Goal: Information Seeking & Learning: Find specific fact

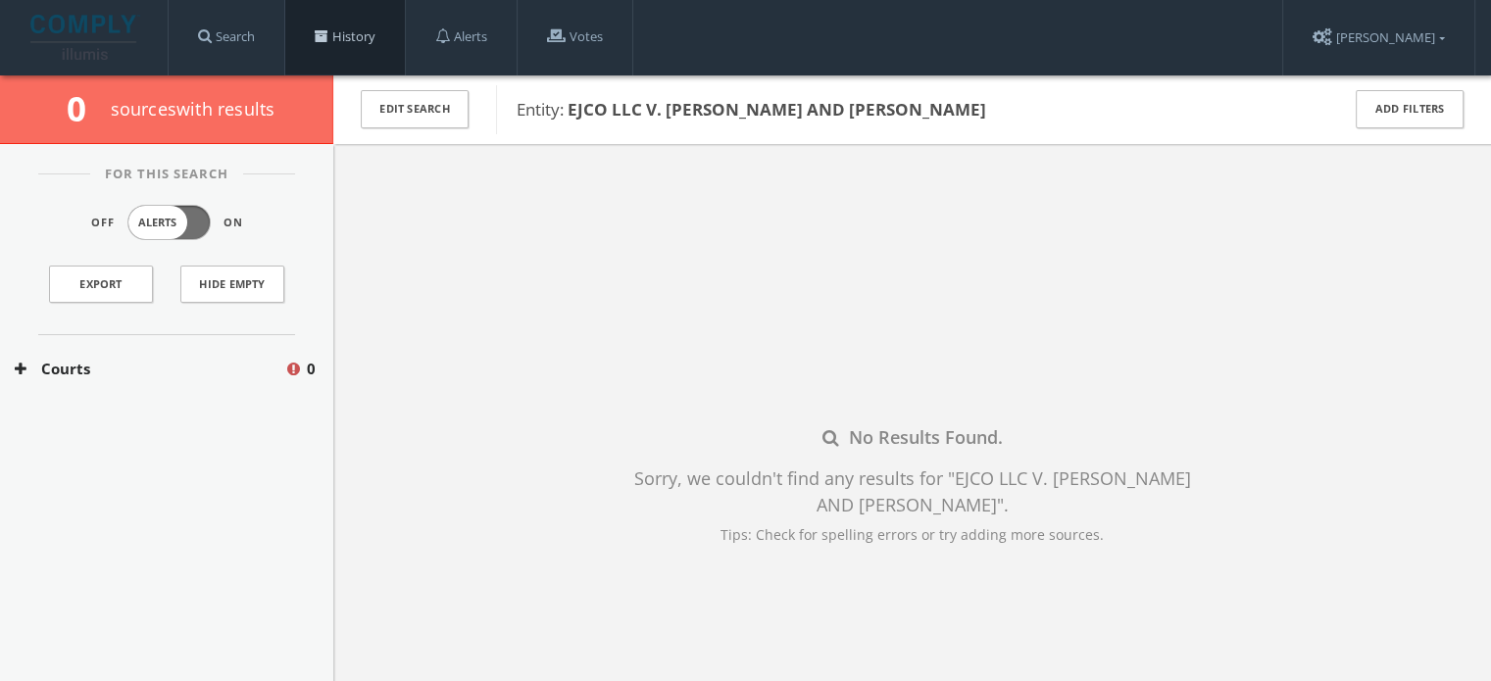
click at [321, 34] on span at bounding box center [322, 36] width 14 height 14
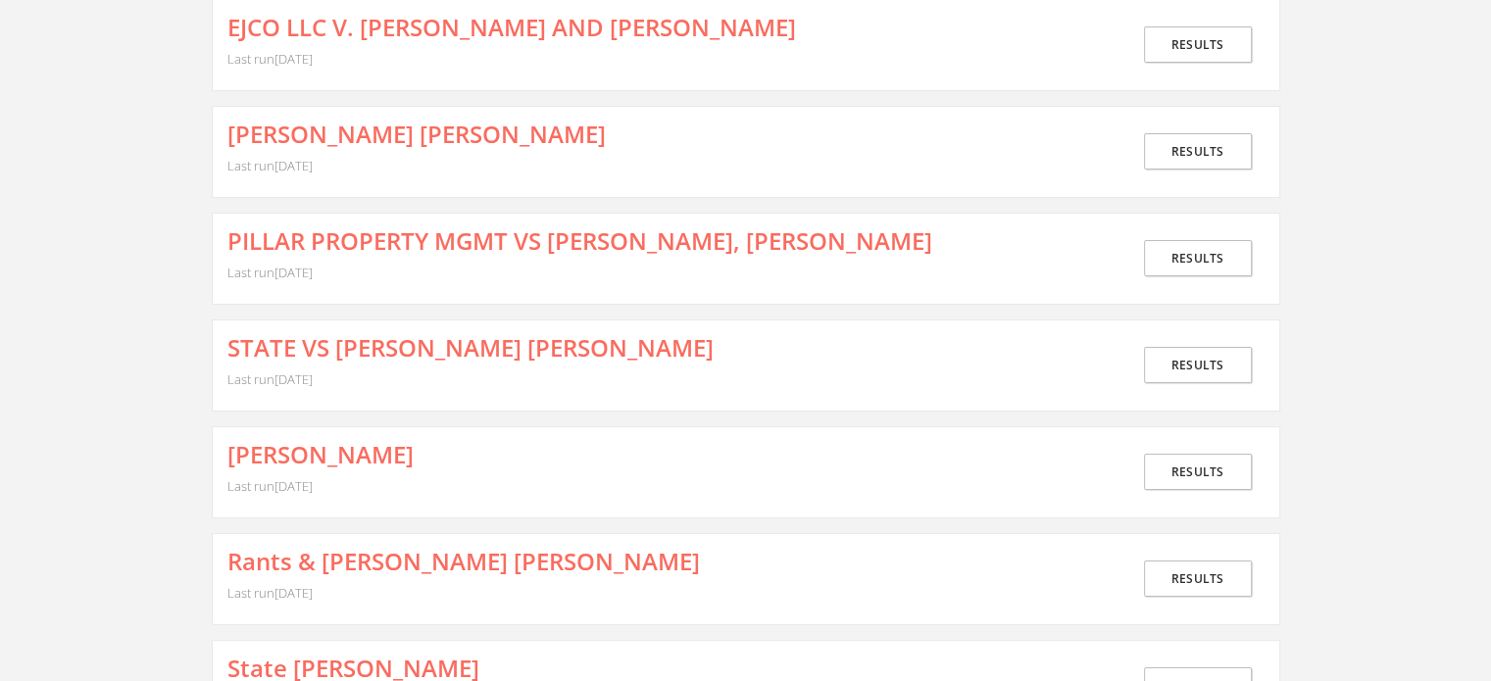
scroll to position [294, 0]
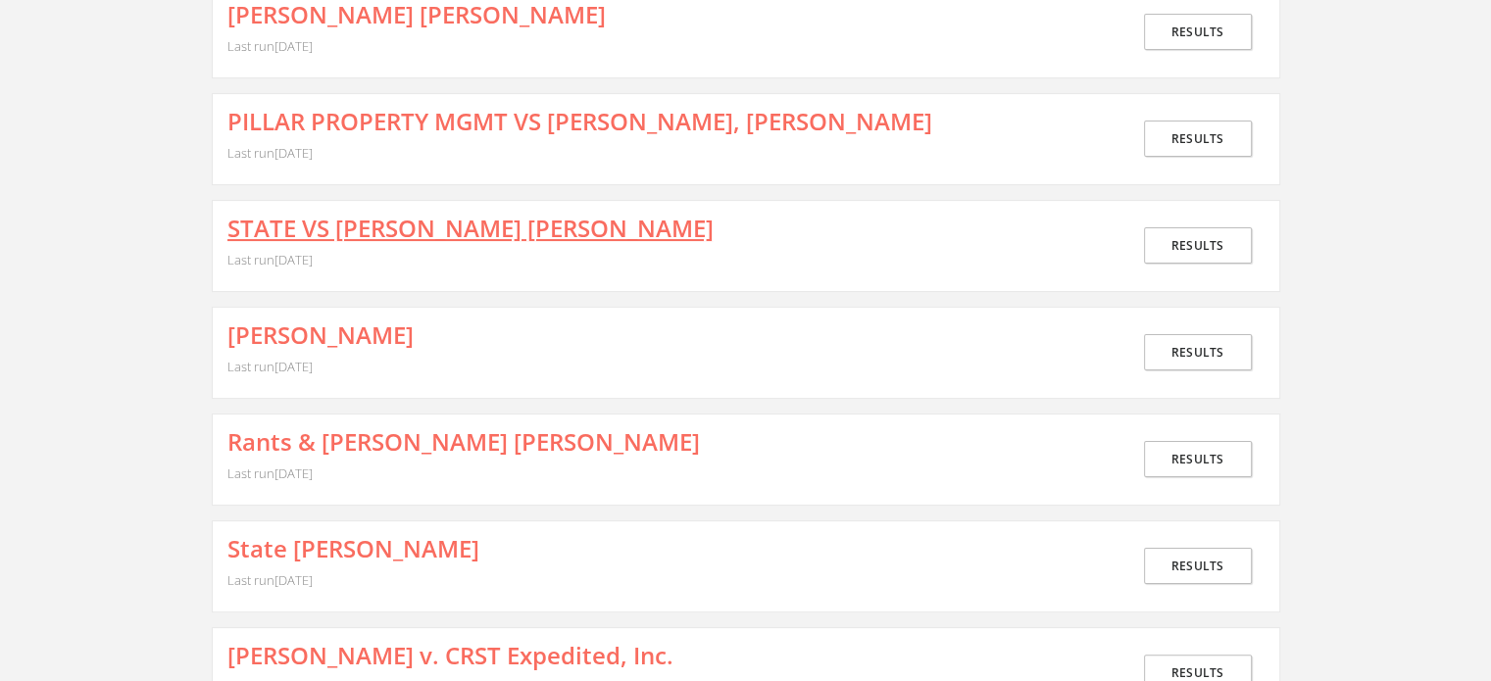
click at [431, 230] on link "STATE VS [PERSON_NAME] [PERSON_NAME]" at bounding box center [470, 228] width 486 height 25
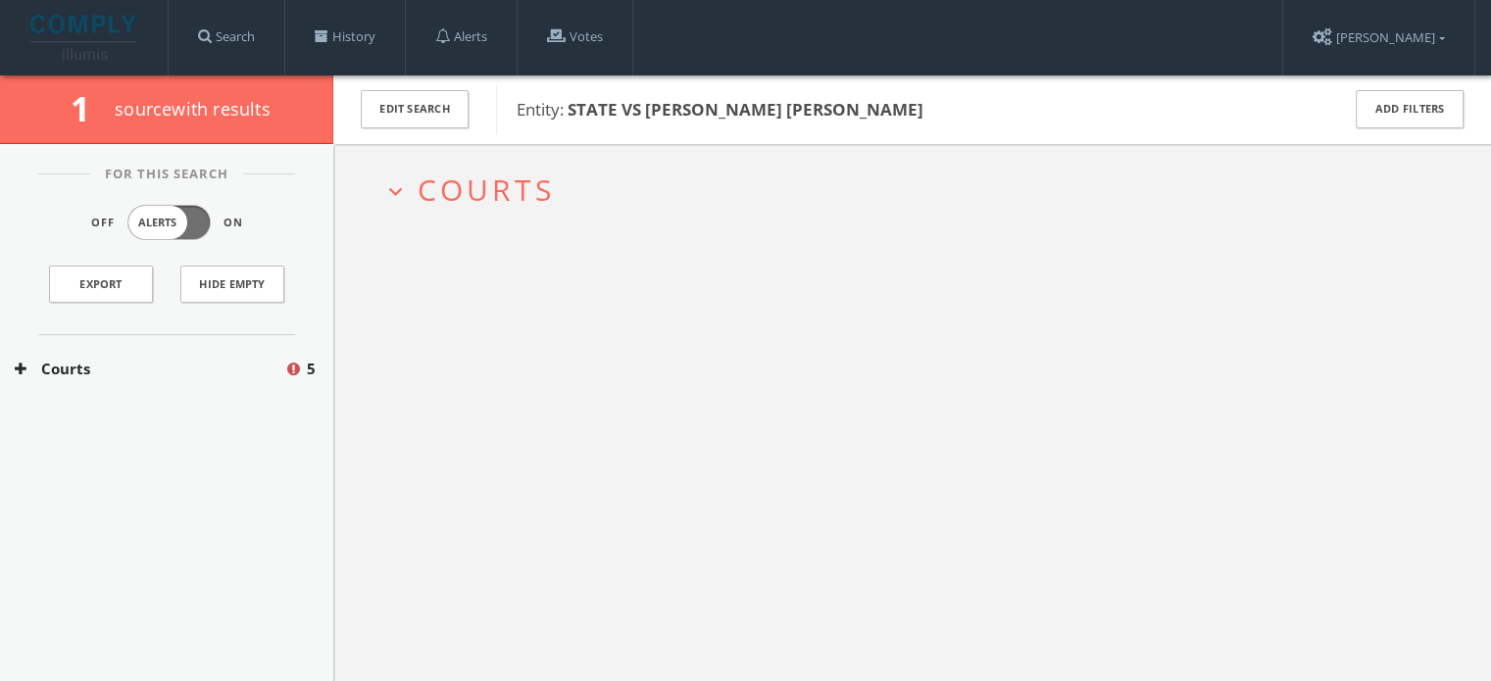
click at [453, 199] on span "Courts" at bounding box center [485, 190] width 137 height 40
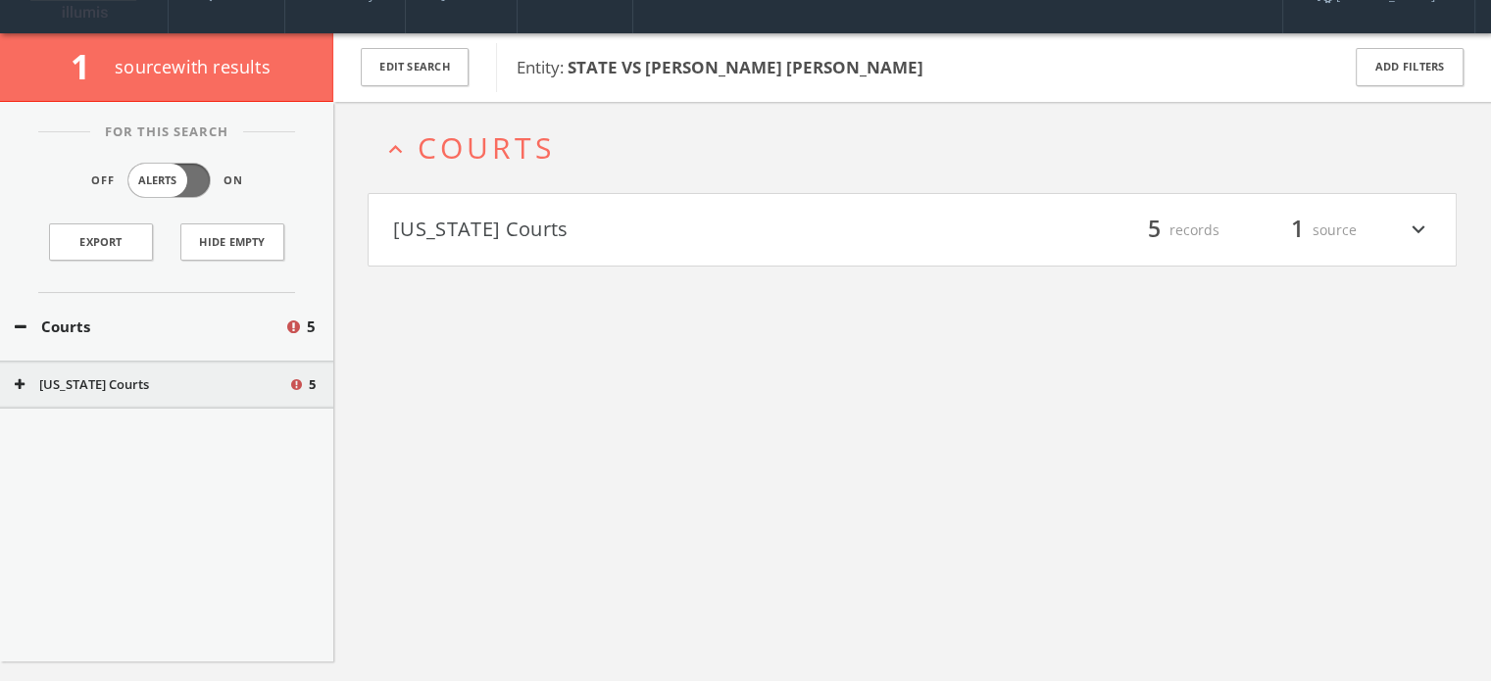
click at [502, 253] on h4 "[US_STATE] Courts filter_list 5 records 1 source expand_more" at bounding box center [911, 230] width 1087 height 73
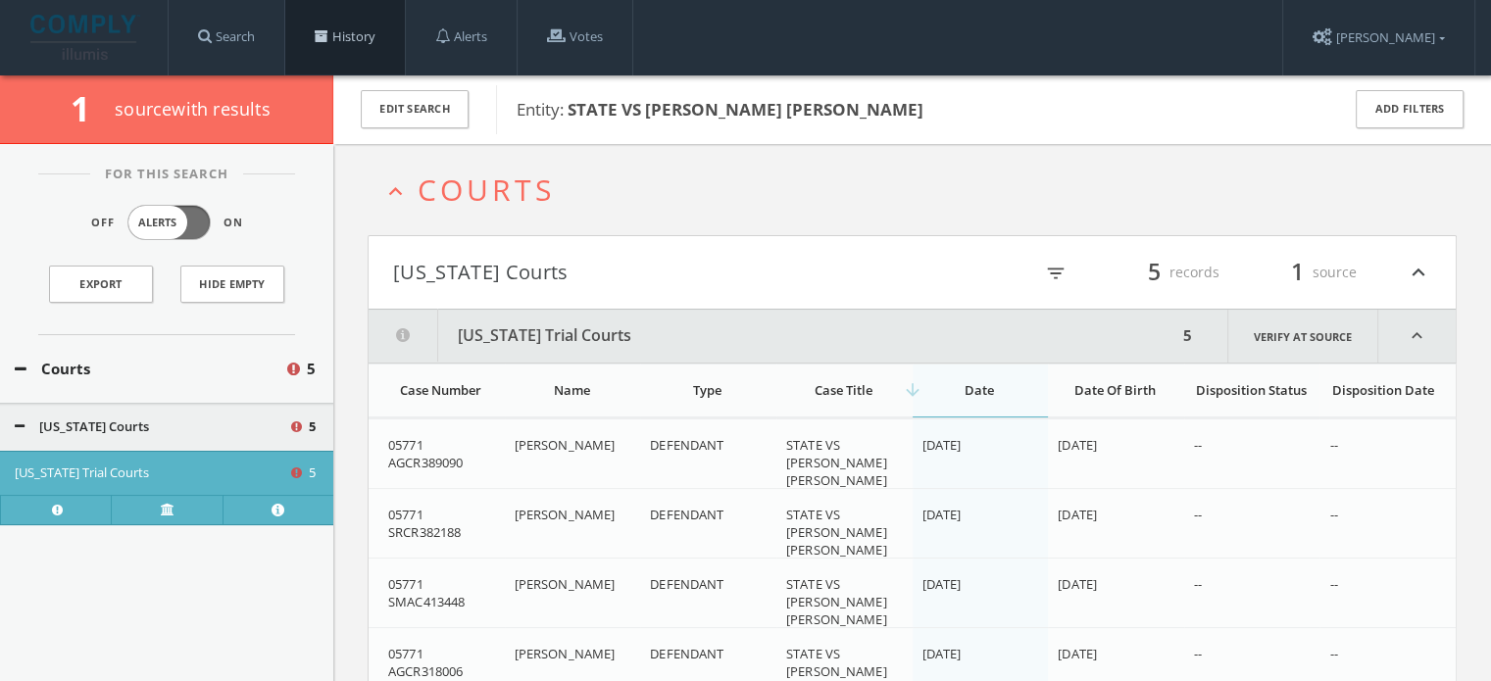
click at [321, 38] on span at bounding box center [322, 36] width 14 height 14
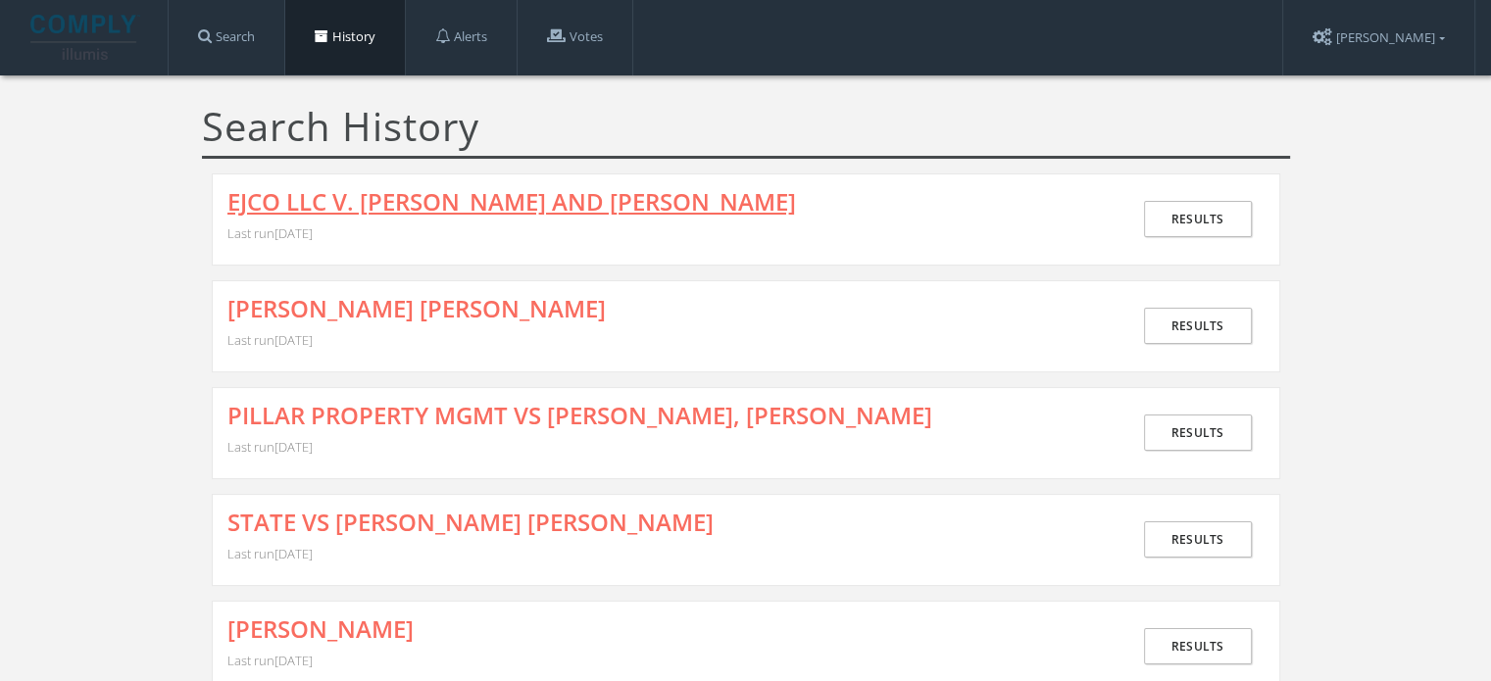
click at [396, 191] on link "EJCO LLC V. [PERSON_NAME] AND [PERSON_NAME]" at bounding box center [511, 201] width 568 height 25
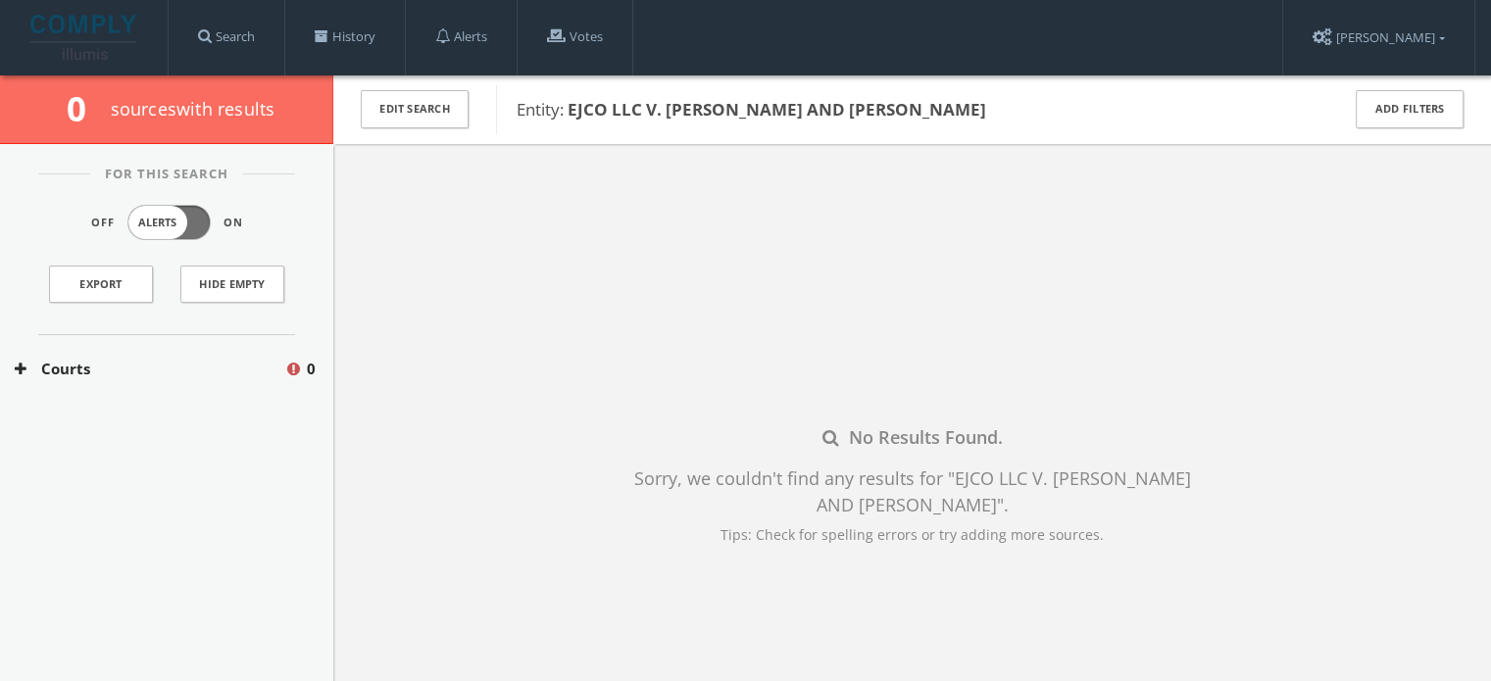
click at [119, 353] on div "Courts 0" at bounding box center [166, 369] width 333 height 68
click at [114, 360] on button "Courts" at bounding box center [149, 369] width 269 height 23
click at [98, 370] on button "Courts" at bounding box center [149, 369] width 269 height 23
click at [93, 427] on button "[US_STATE] Courts" at bounding box center [151, 427] width 273 height 20
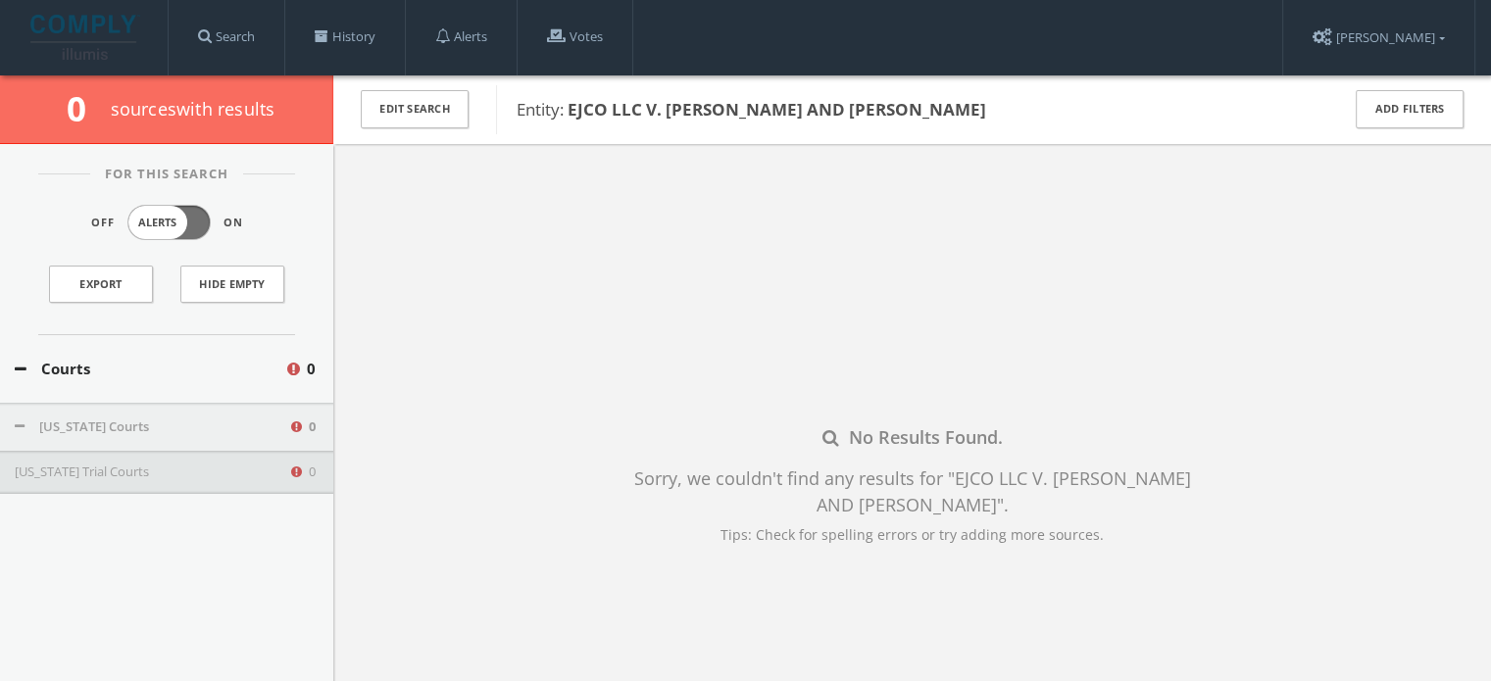
drag, startPoint x: 564, startPoint y: 113, endPoint x: 1001, endPoint y: 100, distance: 436.3
click at [1001, 100] on span "Entity: EJCO LLC V. [PERSON_NAME] AND [PERSON_NAME]" at bounding box center [914, 109] width 797 height 25
copy span "EJCO LLC V. [PERSON_NAME] AND [PERSON_NAME]"
click at [398, 36] on link "History" at bounding box center [345, 37] width 120 height 74
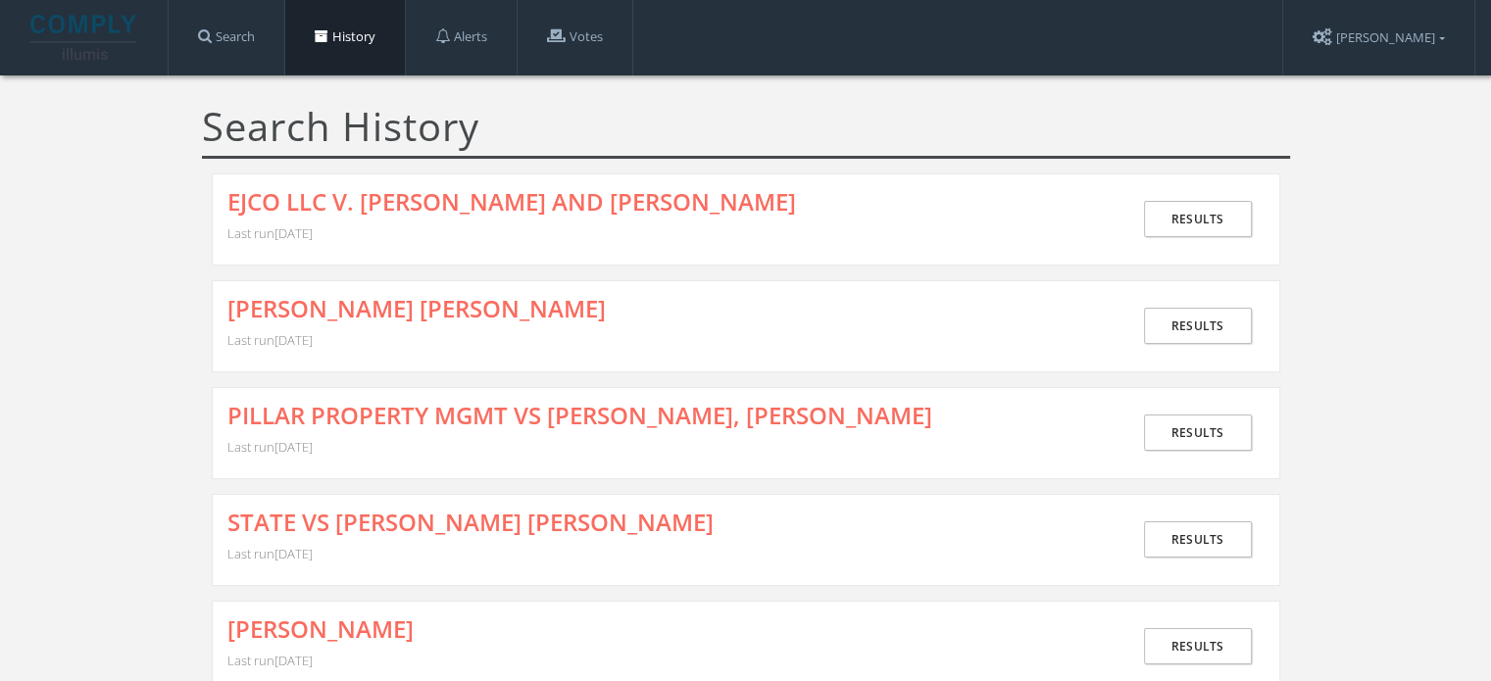
click at [870, 208] on h4 "EJCO LLC V. [PERSON_NAME] AND [PERSON_NAME]" at bounding box center [679, 202] width 904 height 27
click at [491, 199] on link "EJCO LLC V. [PERSON_NAME] AND [PERSON_NAME]" at bounding box center [511, 201] width 568 height 25
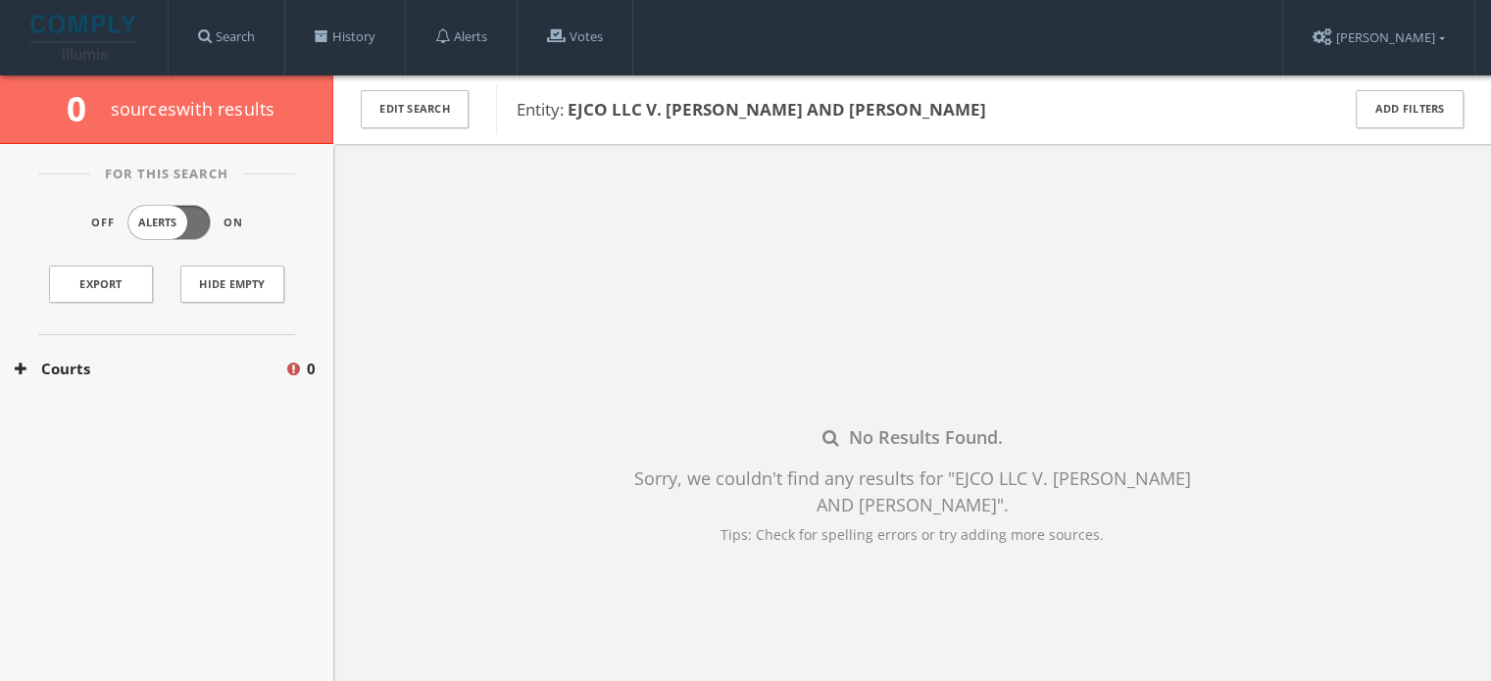
click at [53, 362] on button "Courts" at bounding box center [149, 369] width 269 height 23
click at [85, 411] on div "[US_STATE] Courts 0" at bounding box center [166, 427] width 333 height 49
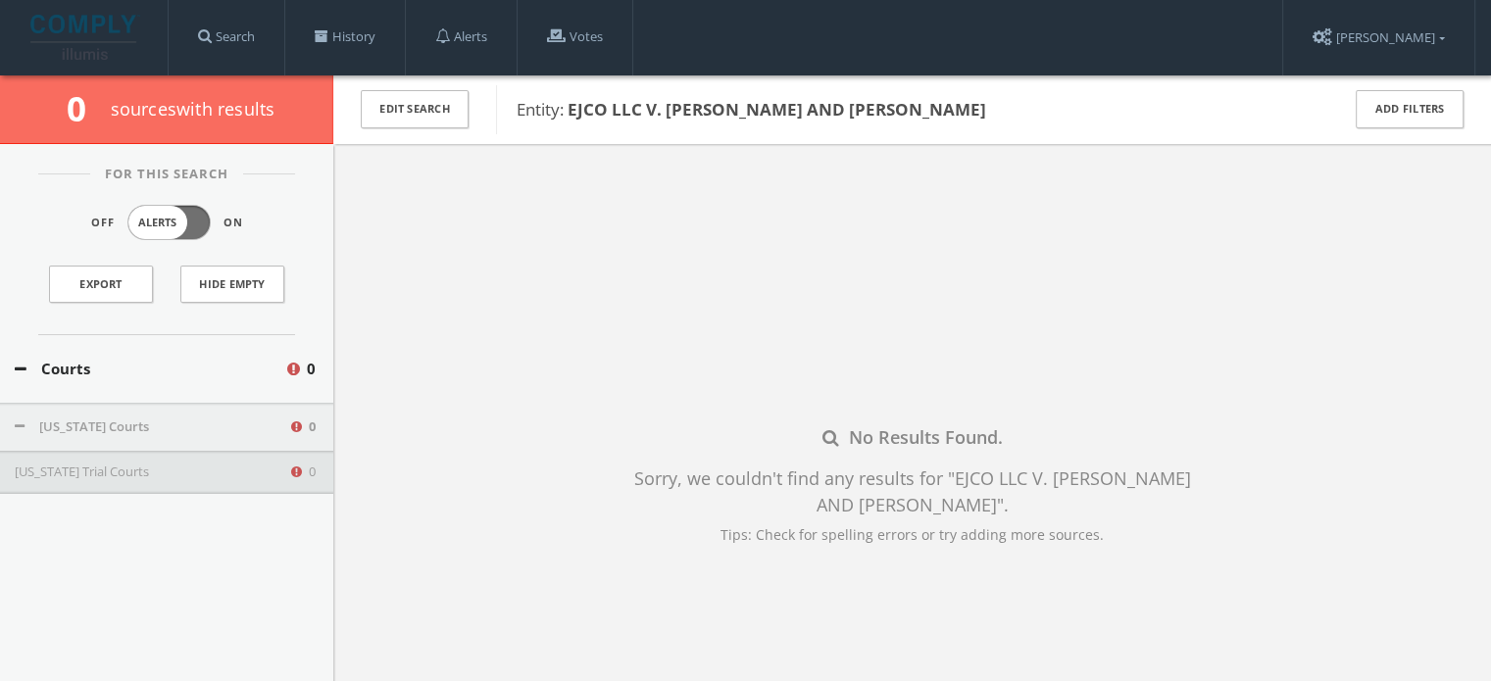
click at [121, 468] on button "[US_STATE] Trial Courts" at bounding box center [151, 473] width 273 height 20
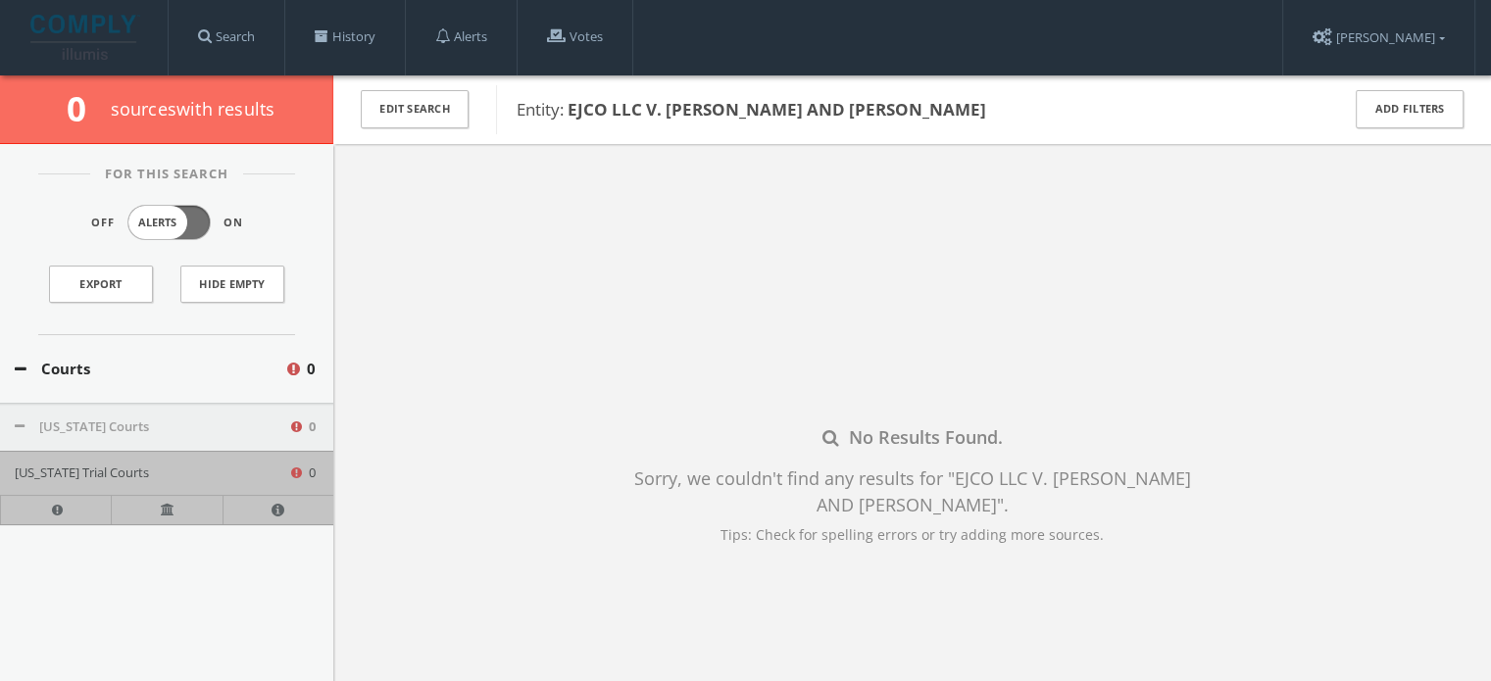
click at [516, 543] on div "No Results Found. Sorry, we couldn't find any results for " EJCO LLC V. [PERSON…" at bounding box center [911, 484] width 1157 height 681
drag, startPoint x: 570, startPoint y: 105, endPoint x: 1000, endPoint y: 127, distance: 429.8
click at [1000, 127] on div "Entity: EJCO LLC V. [PERSON_NAME] AND [PERSON_NAME]" at bounding box center [904, 109] width 817 height 49
copy b "EJCO LLC V. [PERSON_NAME] AND [PERSON_NAME]"
click at [352, 38] on link "History" at bounding box center [345, 37] width 120 height 74
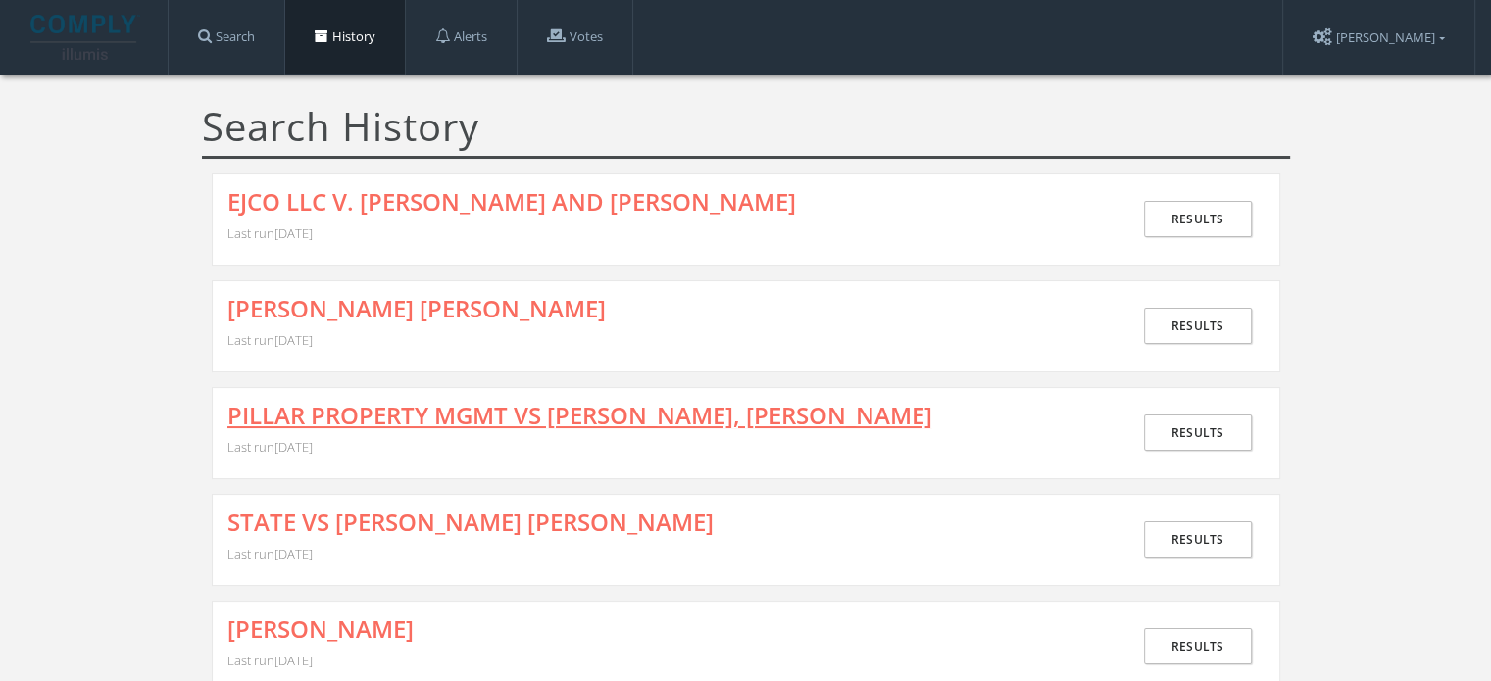
click at [404, 419] on link "PILLAR PROPERTY MGMT VS [PERSON_NAME], [PERSON_NAME]" at bounding box center [579, 415] width 705 height 25
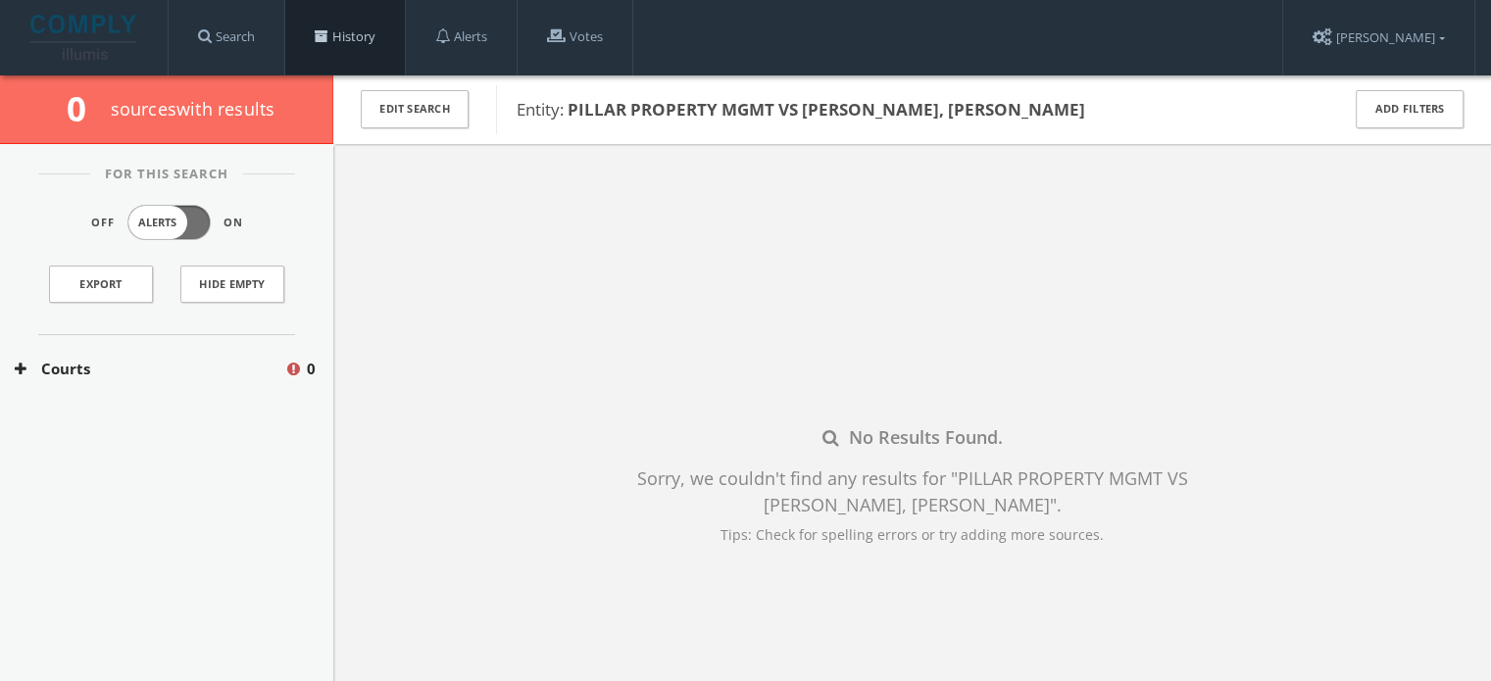
click at [333, 47] on link "History" at bounding box center [345, 37] width 120 height 74
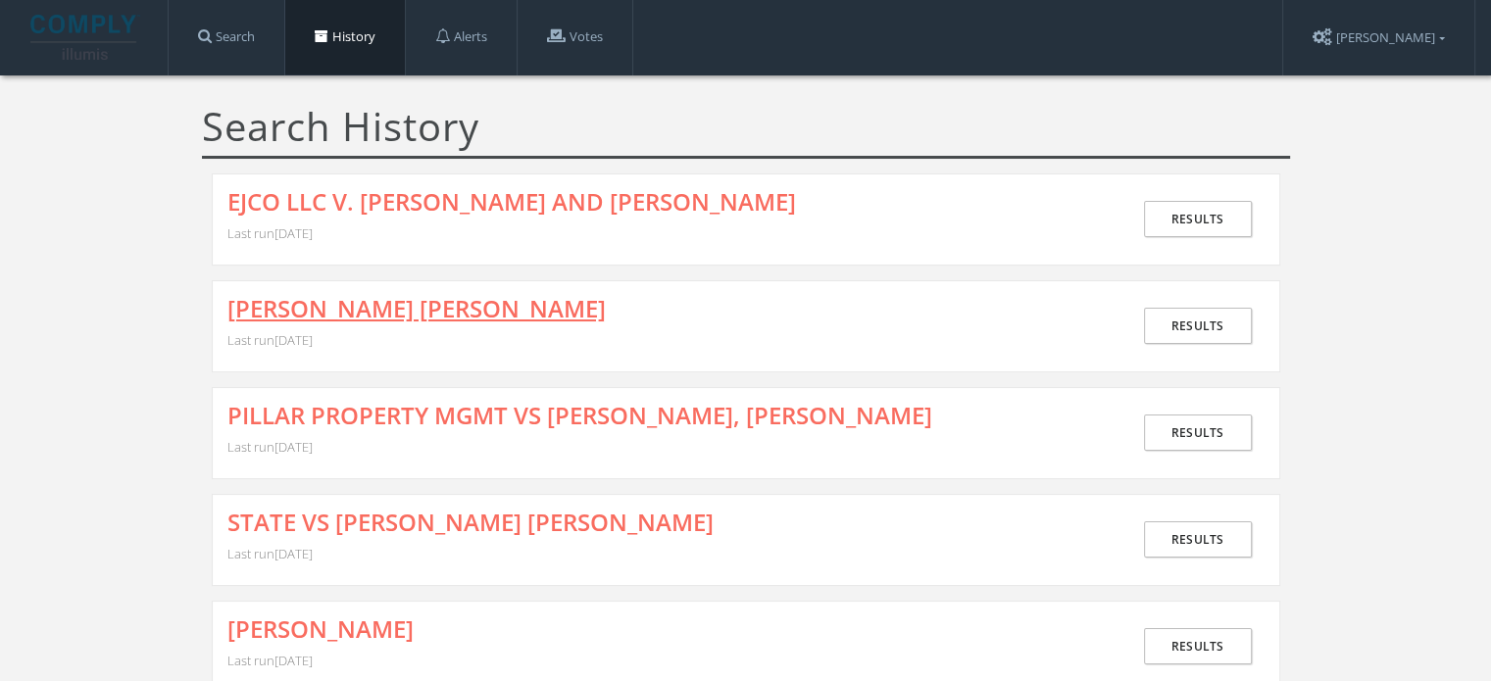
click at [380, 300] on link "[PERSON_NAME] [PERSON_NAME]" at bounding box center [416, 308] width 378 height 25
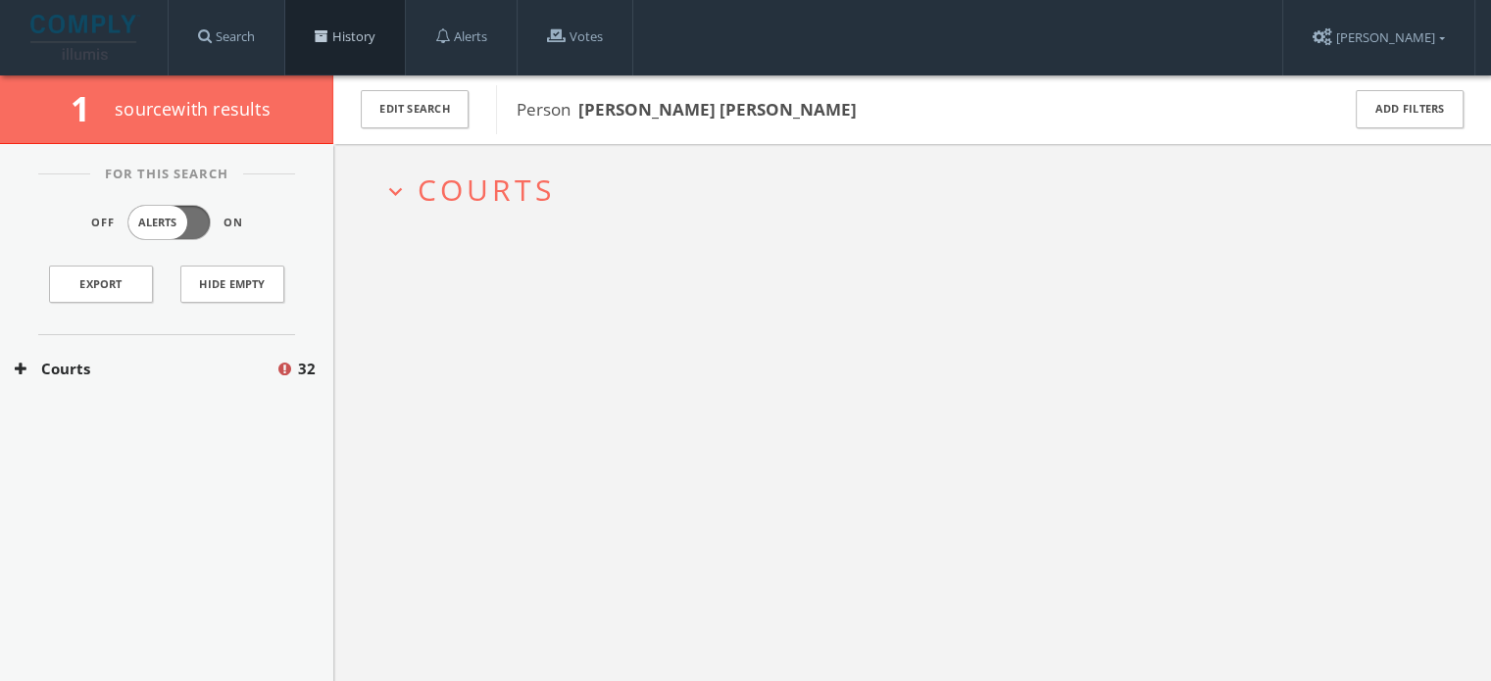
click at [343, 43] on link "History" at bounding box center [345, 37] width 120 height 74
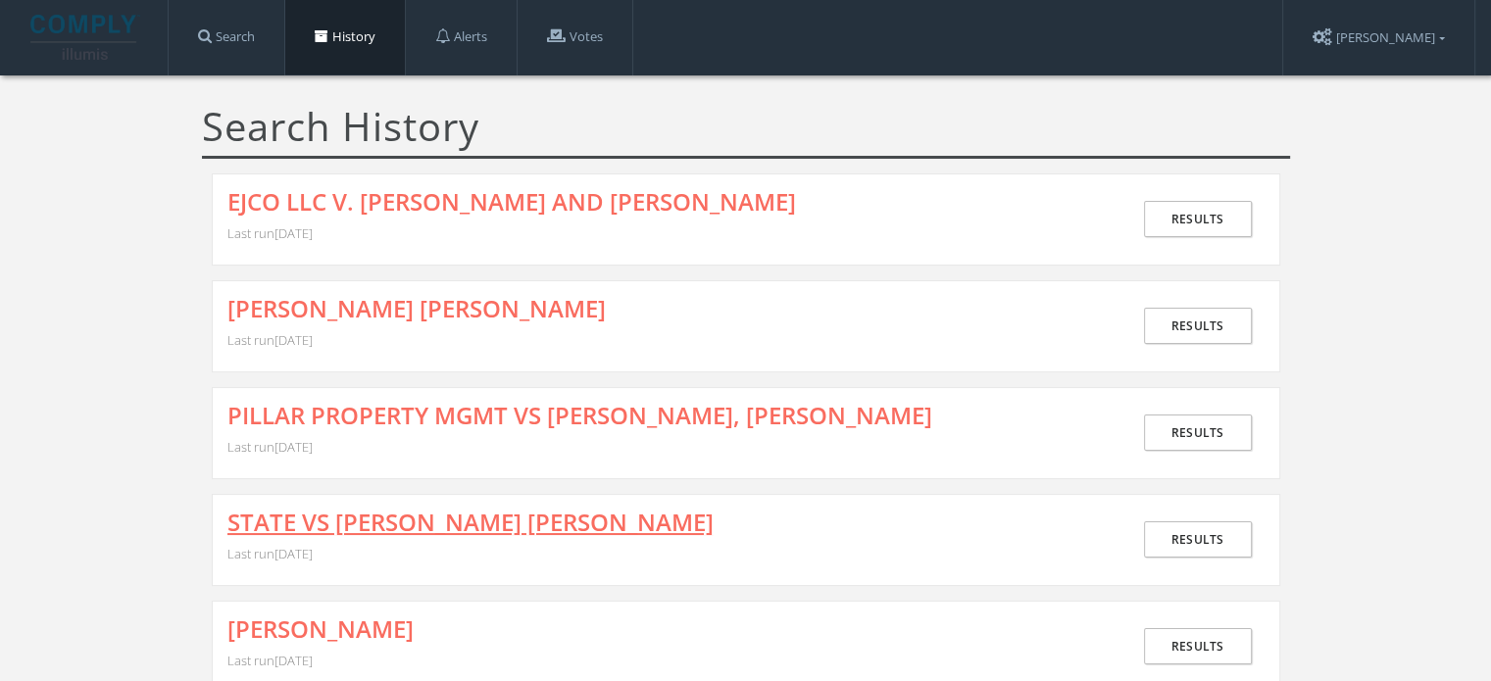
click at [388, 513] on link "STATE VS [PERSON_NAME] [PERSON_NAME]" at bounding box center [470, 522] width 486 height 25
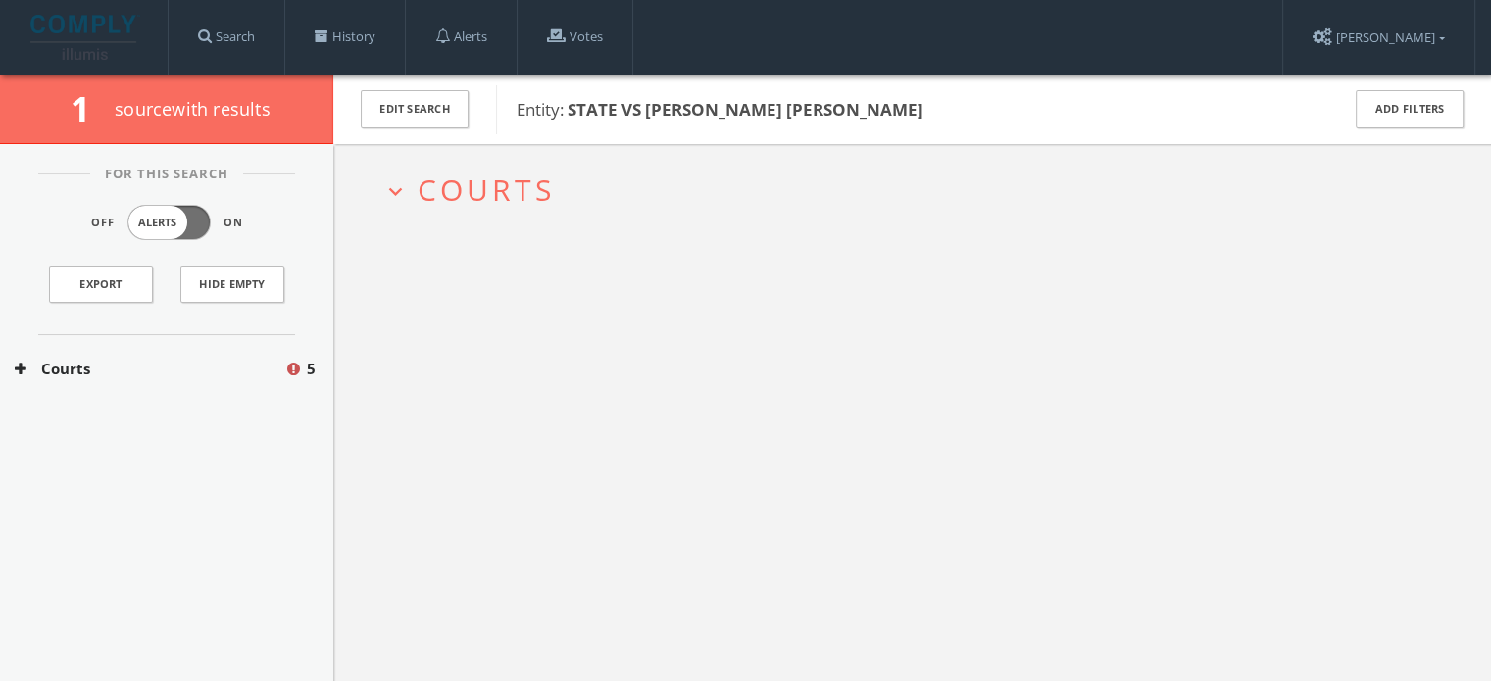
click at [467, 182] on span "Courts" at bounding box center [485, 190] width 137 height 40
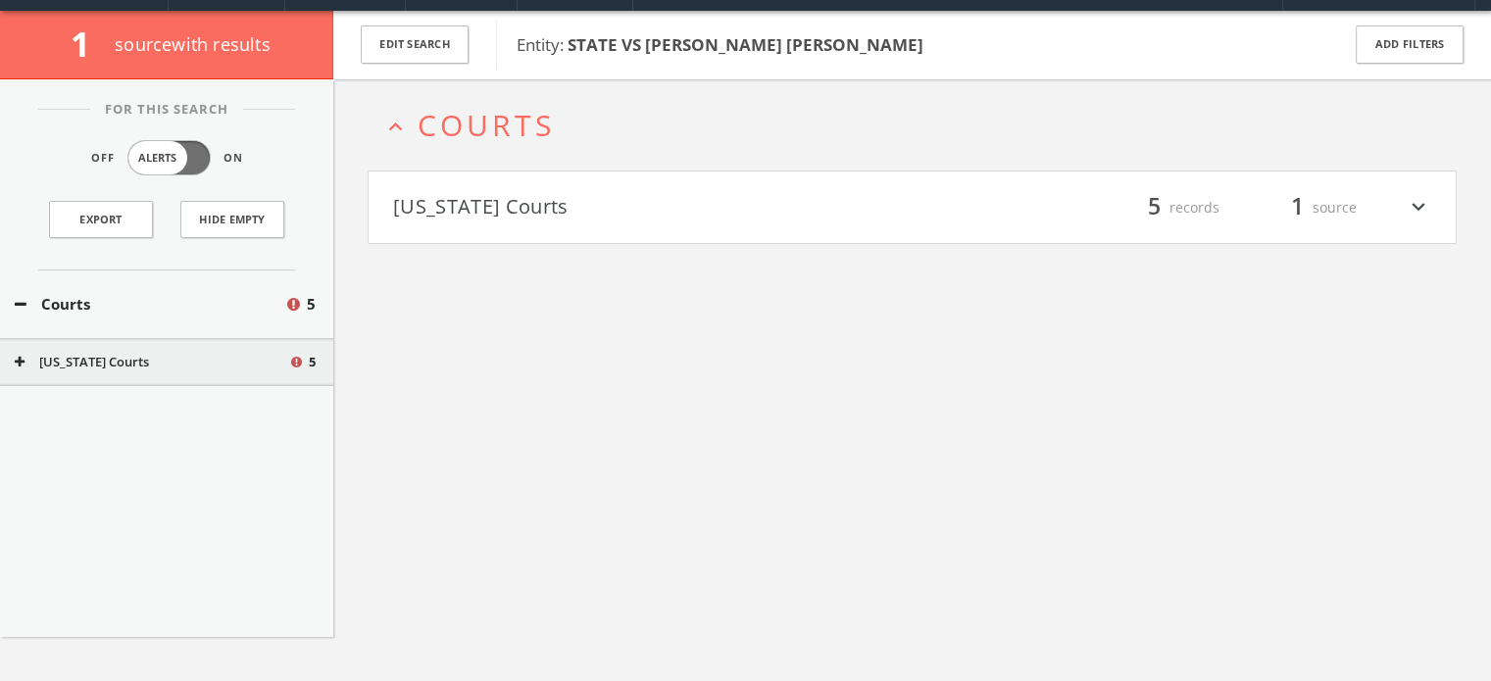
click at [492, 205] on button "[US_STATE] Courts" at bounding box center [652, 207] width 519 height 33
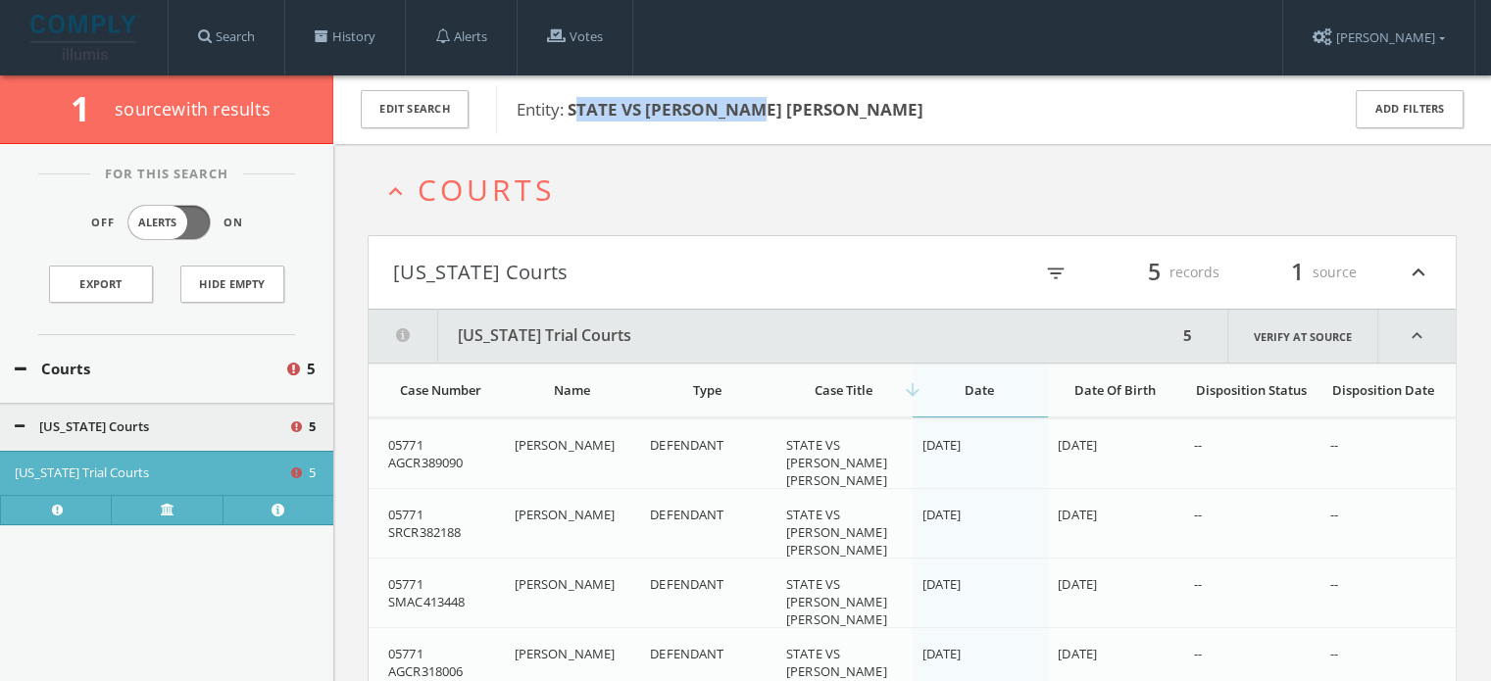
drag, startPoint x: 576, startPoint y: 103, endPoint x: 750, endPoint y: 110, distance: 173.6
click at [750, 110] on b "STATE VS [PERSON_NAME] [PERSON_NAME]" at bounding box center [745, 109] width 356 height 23
drag, startPoint x: 874, startPoint y: 94, endPoint x: 860, endPoint y: 101, distance: 15.3
click at [874, 93] on div "Entity: STATE VS [PERSON_NAME] [PERSON_NAME]" at bounding box center [904, 109] width 817 height 49
drag, startPoint x: 843, startPoint y: 107, endPoint x: 571, endPoint y: 115, distance: 271.6
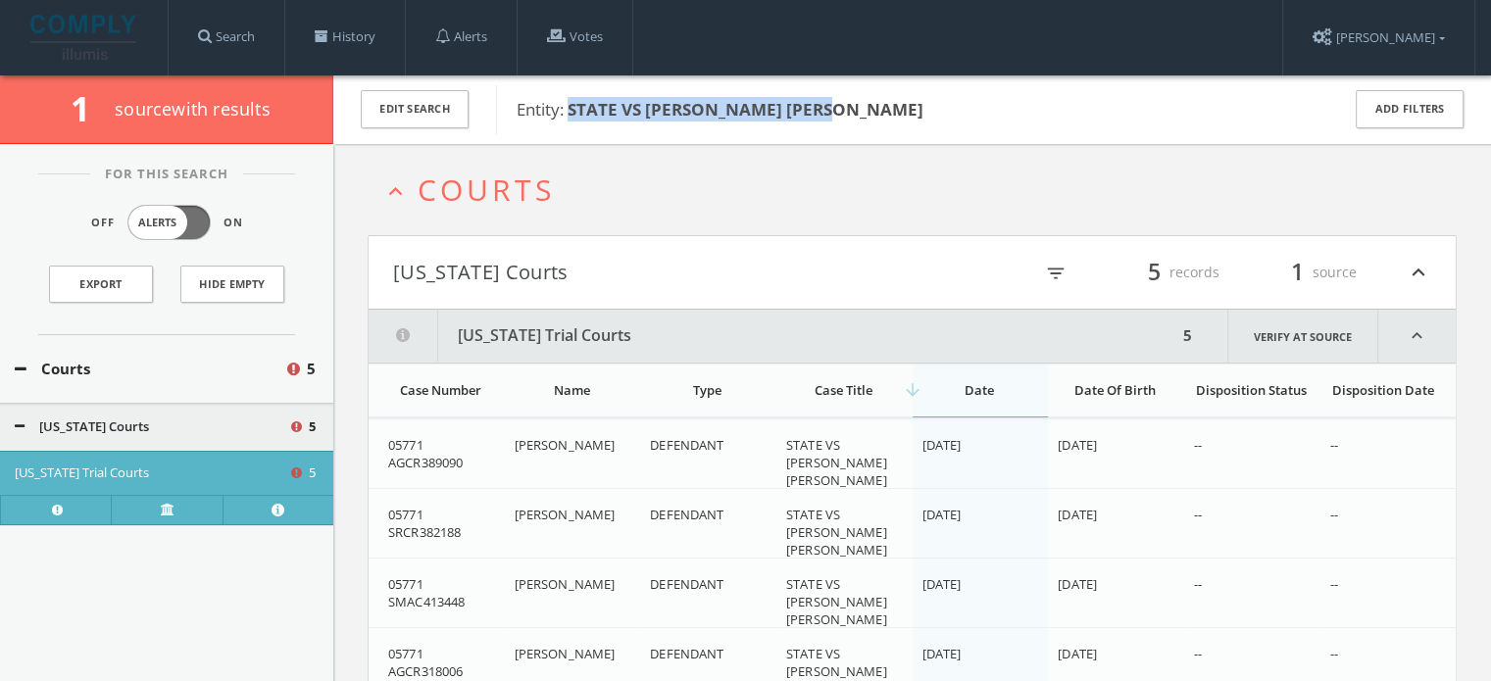
click at [571, 115] on span "Entity: STATE VS [PERSON_NAME] [PERSON_NAME]" at bounding box center [914, 109] width 797 height 25
copy b "STATE VS [PERSON_NAME] [PERSON_NAME]"
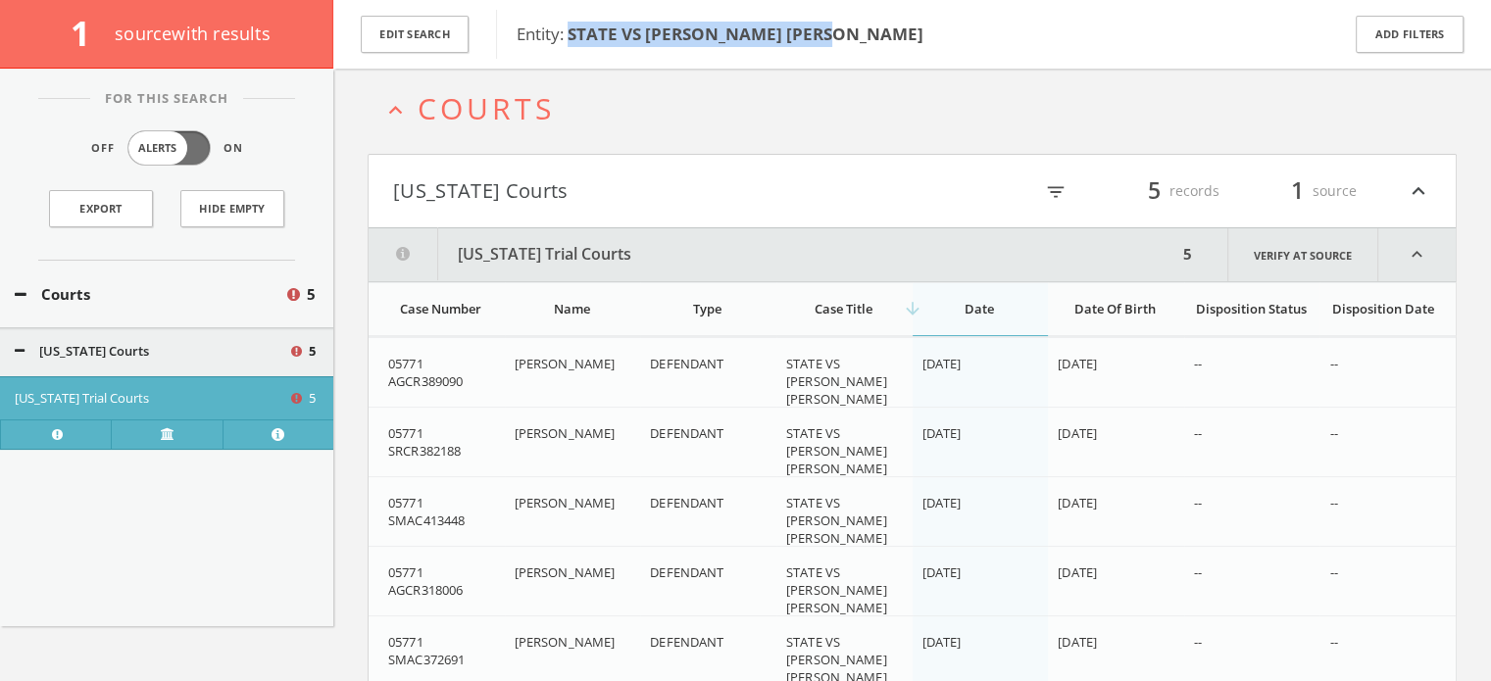
scroll to position [163, 0]
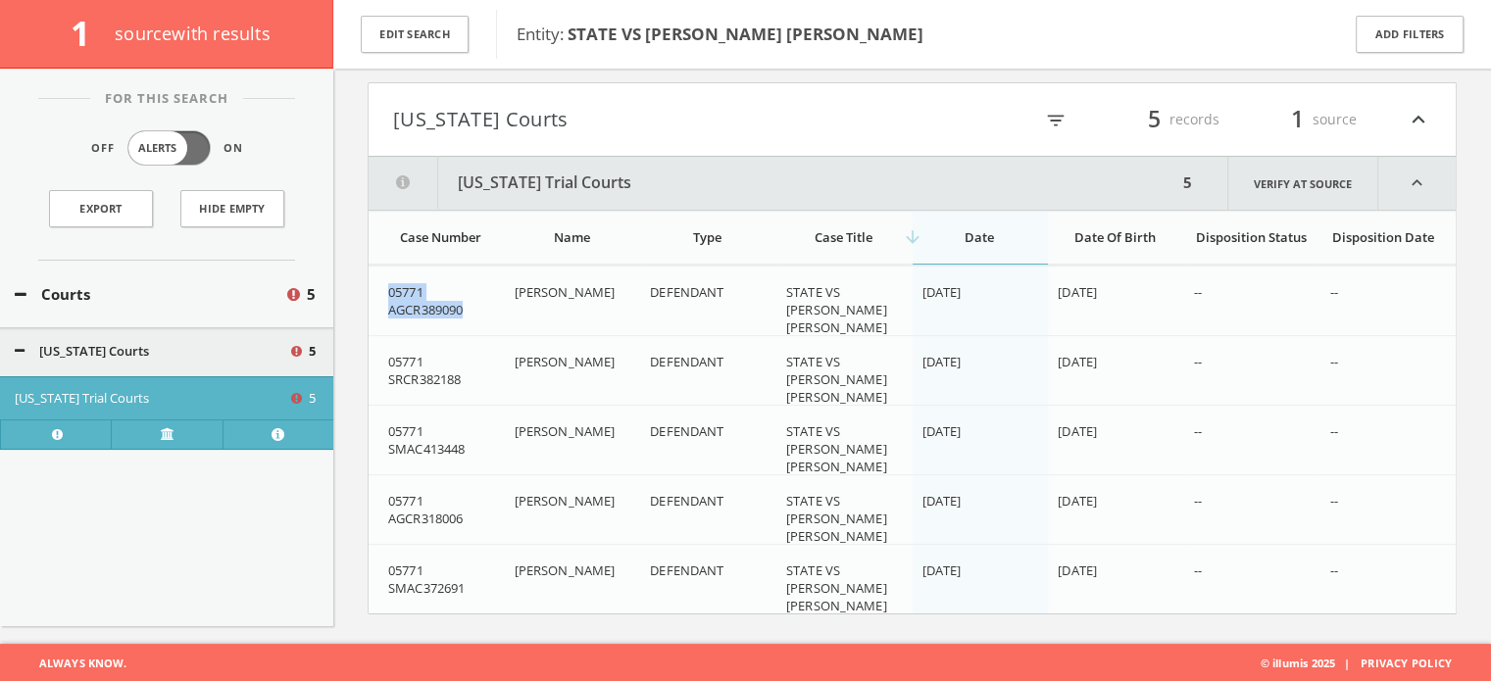
drag, startPoint x: 467, startPoint y: 316, endPoint x: 378, endPoint y: 289, distance: 93.0
click at [378, 289] on td "05771 AGCR389090" at bounding box center [436, 310] width 136 height 87
copy span "05771 AGCR389090"
click at [455, 307] on span "05771 AGCR389090" at bounding box center [425, 300] width 74 height 35
drag, startPoint x: 430, startPoint y: 285, endPoint x: 381, endPoint y: 281, distance: 49.2
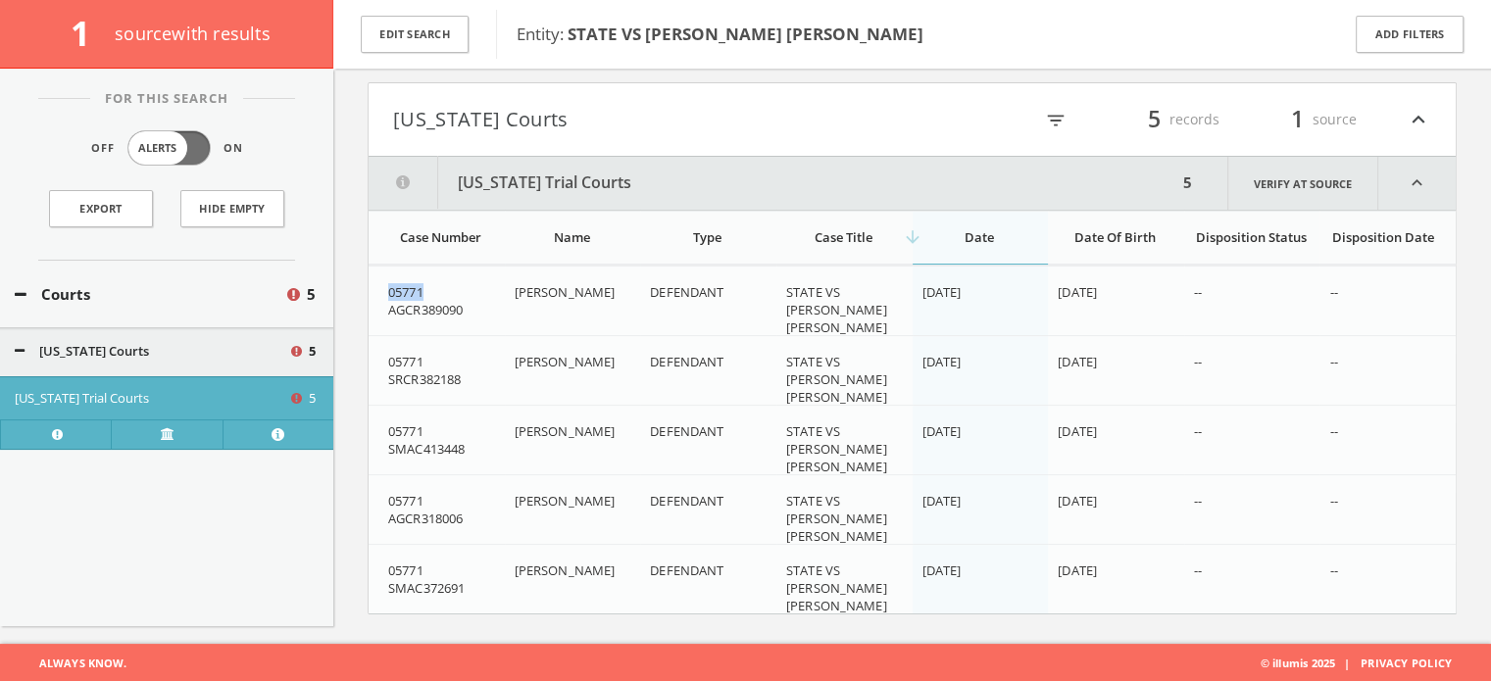
click at [381, 281] on td "05771 AGCR389090" at bounding box center [436, 310] width 136 height 87
copy span "05771"
drag, startPoint x: 378, startPoint y: 307, endPoint x: 423, endPoint y: 309, distance: 45.1
click at [423, 309] on td "05771 AGCR389090" at bounding box center [436, 310] width 136 height 87
copy span "AGCR"
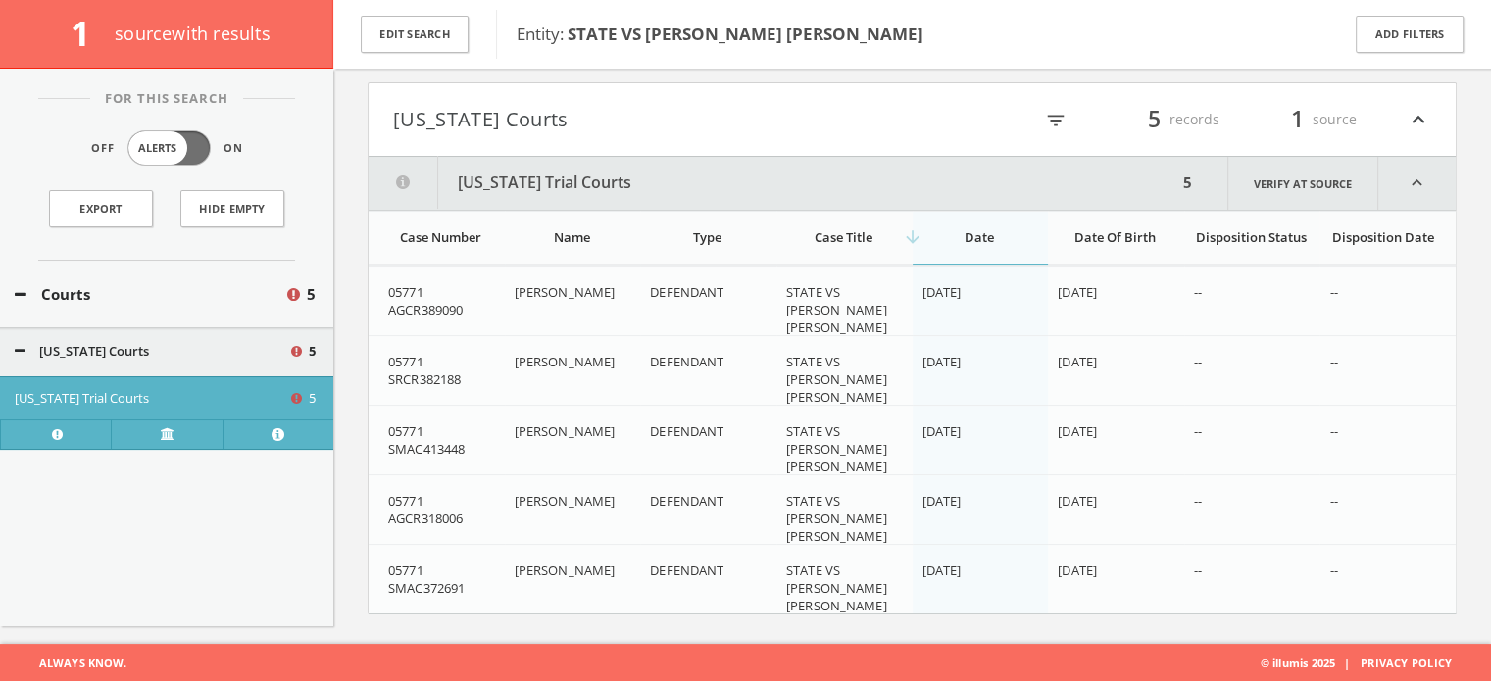
click at [451, 299] on span "05771 AGCR389090" at bounding box center [425, 300] width 74 height 35
drag, startPoint x: 420, startPoint y: 308, endPoint x: 469, endPoint y: 305, distance: 49.1
click at [469, 305] on div "05771 AGCR389090" at bounding box center [443, 300] width 111 height 35
copy span "389090"
drag, startPoint x: 567, startPoint y: 313, endPoint x: 550, endPoint y: 305, distance: 19.3
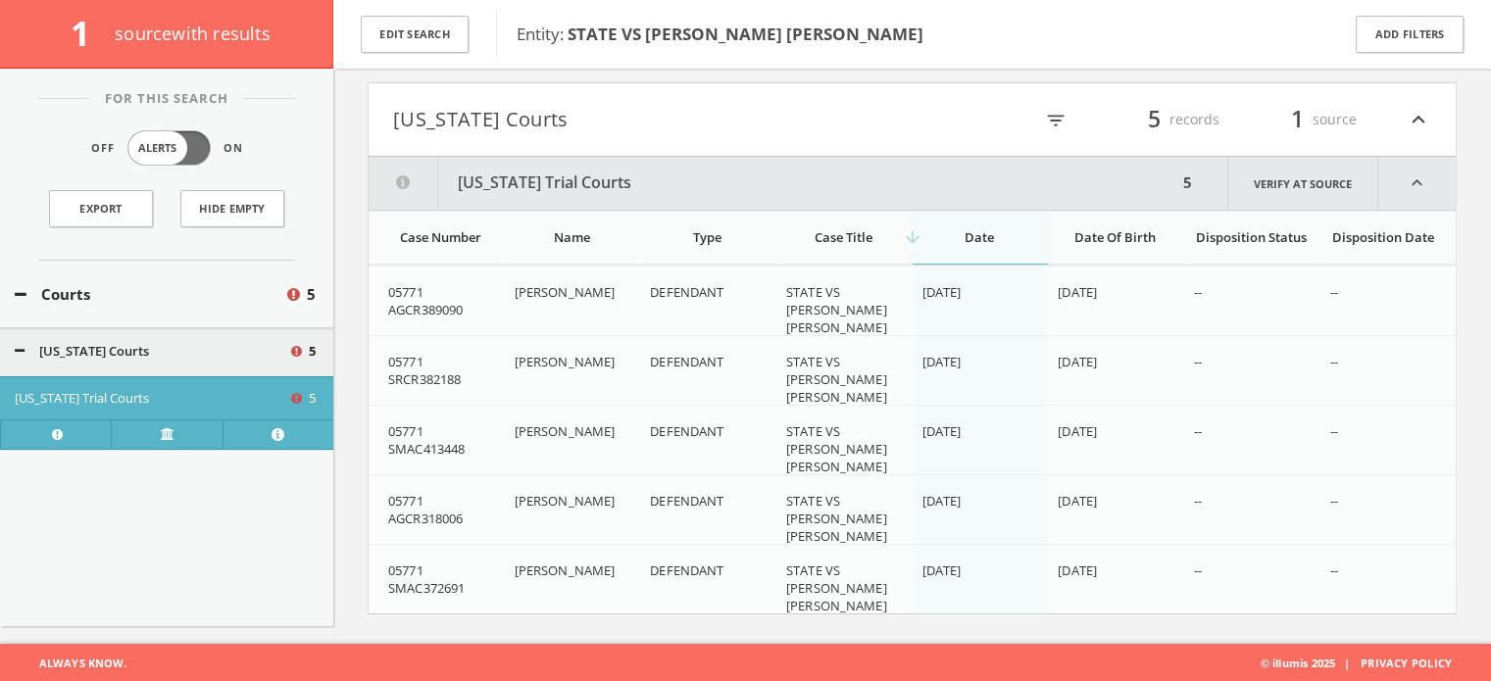
click at [550, 301] on div "[PERSON_NAME]" at bounding box center [574, 292] width 121 height 18
drag, startPoint x: 549, startPoint y: 289, endPoint x: 569, endPoint y: 324, distance: 40.8
click at [569, 324] on td "[PERSON_NAME]" at bounding box center [573, 310] width 136 height 87
copy span "[PERSON_NAME]"
click at [618, 294] on div "[PERSON_NAME]" at bounding box center [574, 292] width 121 height 18
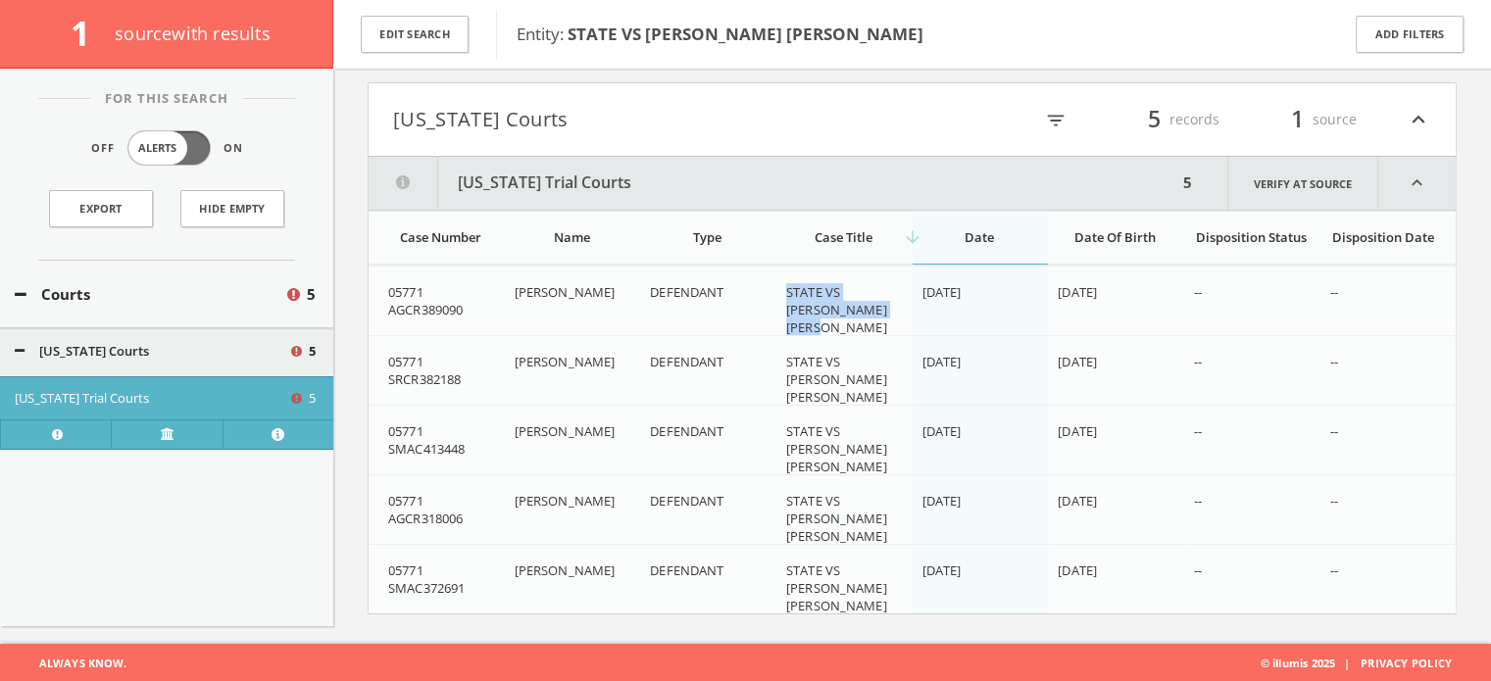
drag, startPoint x: 781, startPoint y: 285, endPoint x: 853, endPoint y: 301, distance: 73.2
click at [870, 311] on td "STATE VS [PERSON_NAME] [PERSON_NAME]" at bounding box center [844, 310] width 136 height 87
copy span "STATE VS [PERSON_NAME] [PERSON_NAME]"
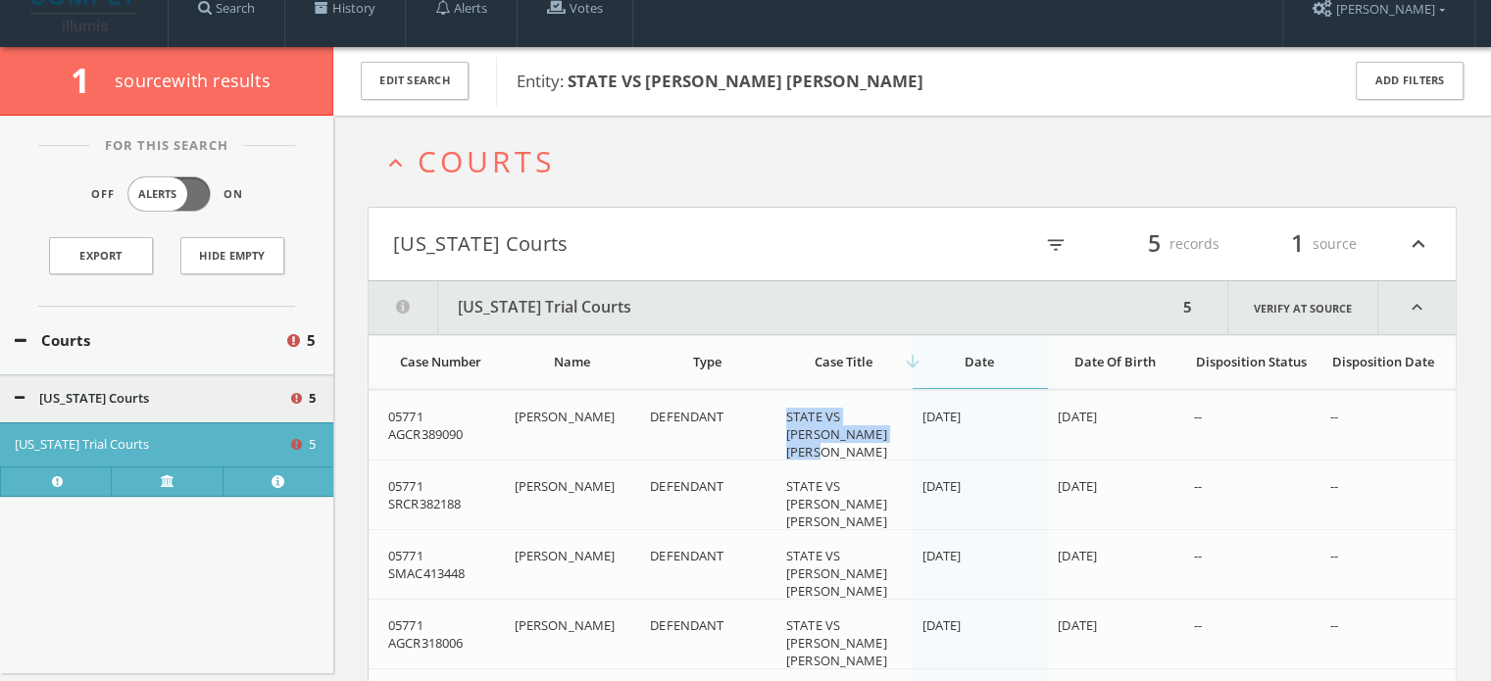
scroll to position [0, 0]
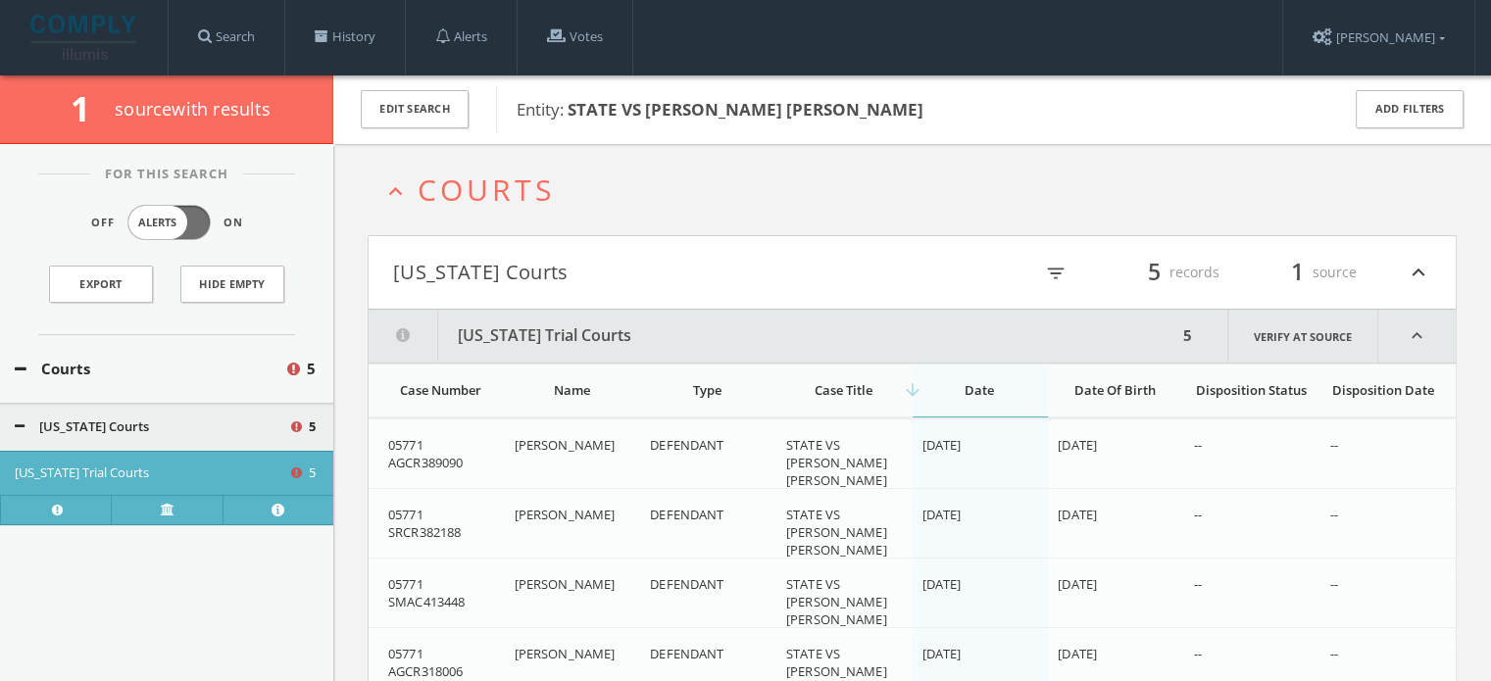
click at [921, 208] on h2 "expand_less Courts" at bounding box center [911, 189] width 1089 height 91
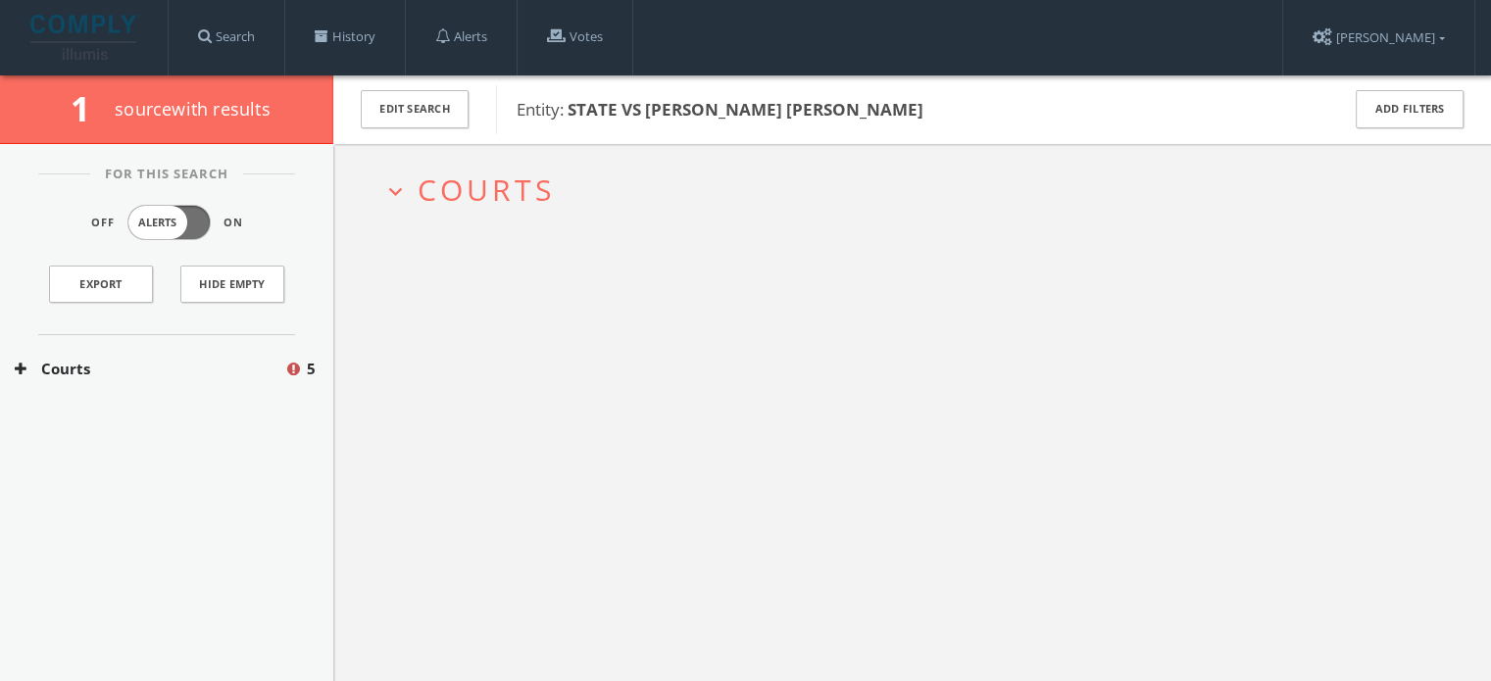
click at [921, 208] on h2 "expand_more Courts" at bounding box center [911, 189] width 1089 height 91
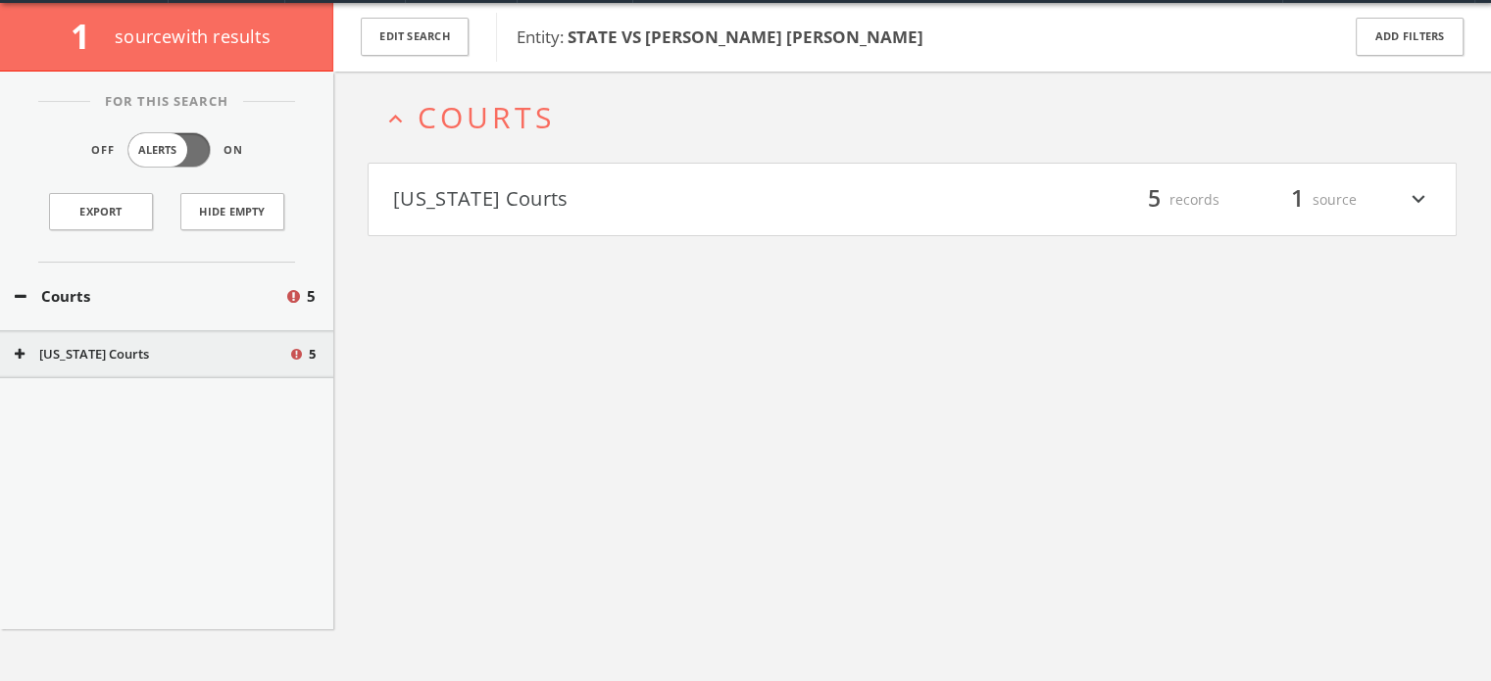
click at [892, 228] on h4 "[US_STATE] Courts filter_list 5 records 1 source expand_more" at bounding box center [911, 200] width 1087 height 73
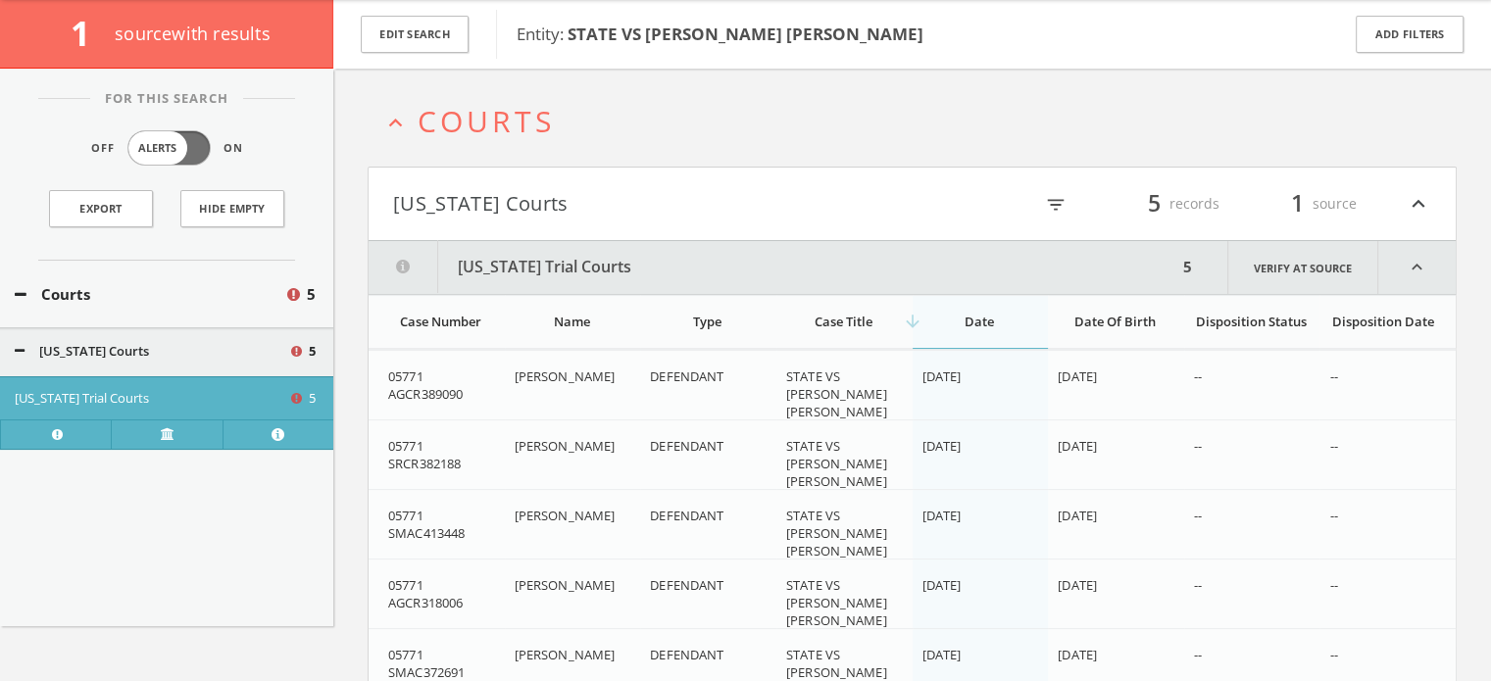
scroll to position [67, 0]
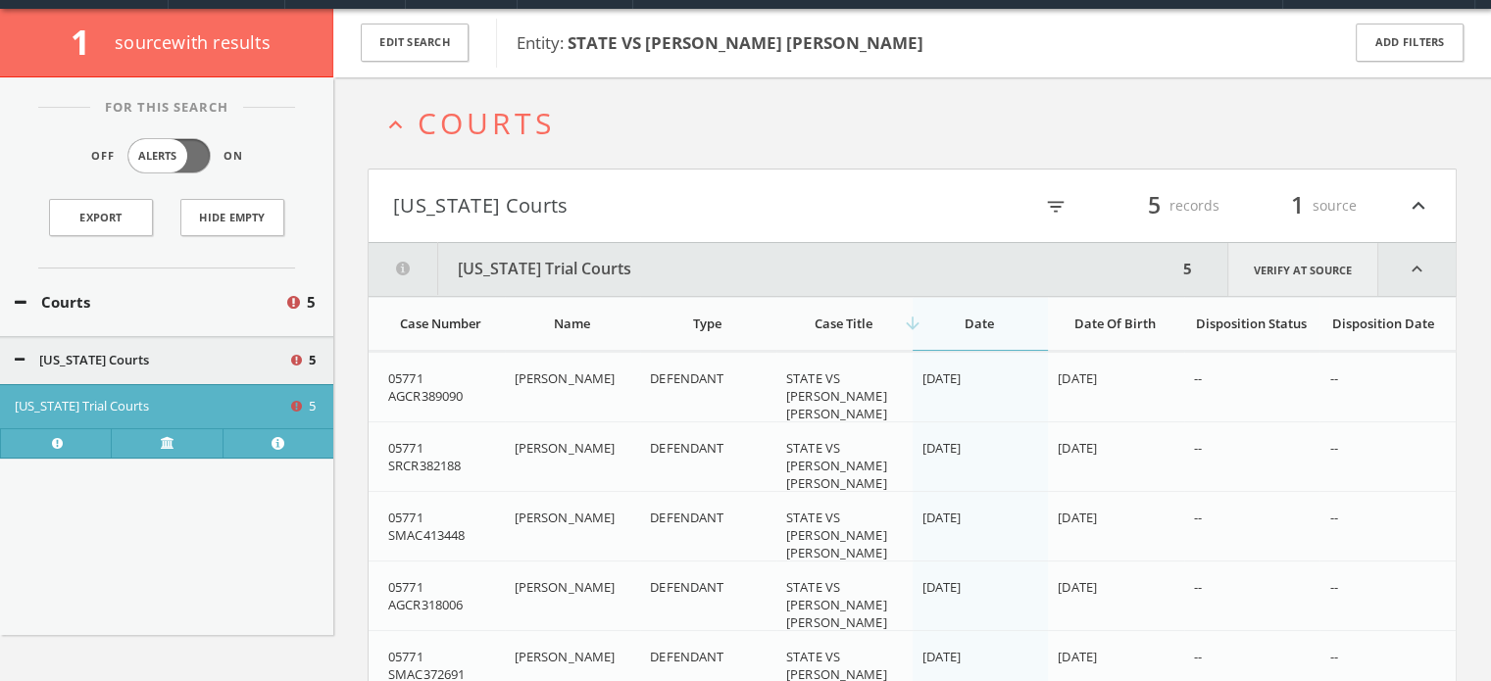
click at [1296, 267] on link "Verify at source" at bounding box center [1302, 269] width 151 height 53
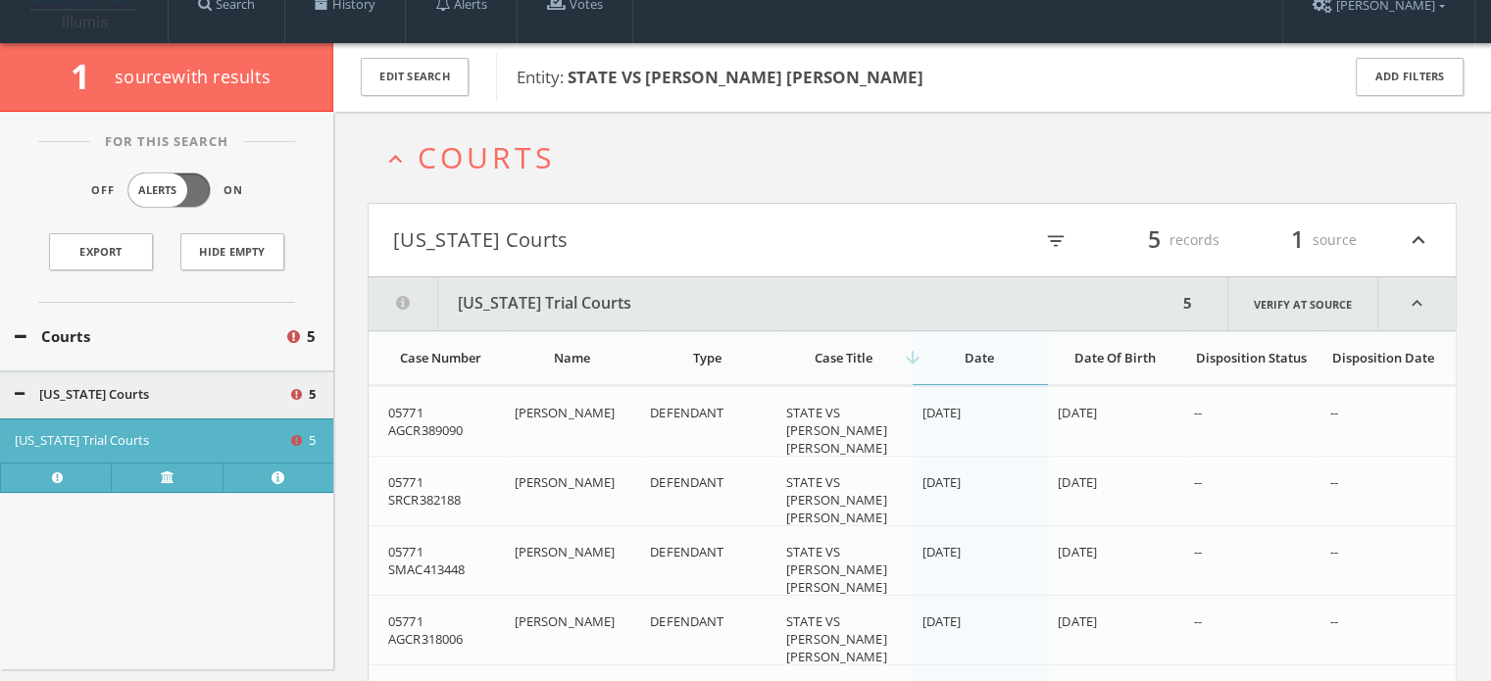
scroll to position [0, 0]
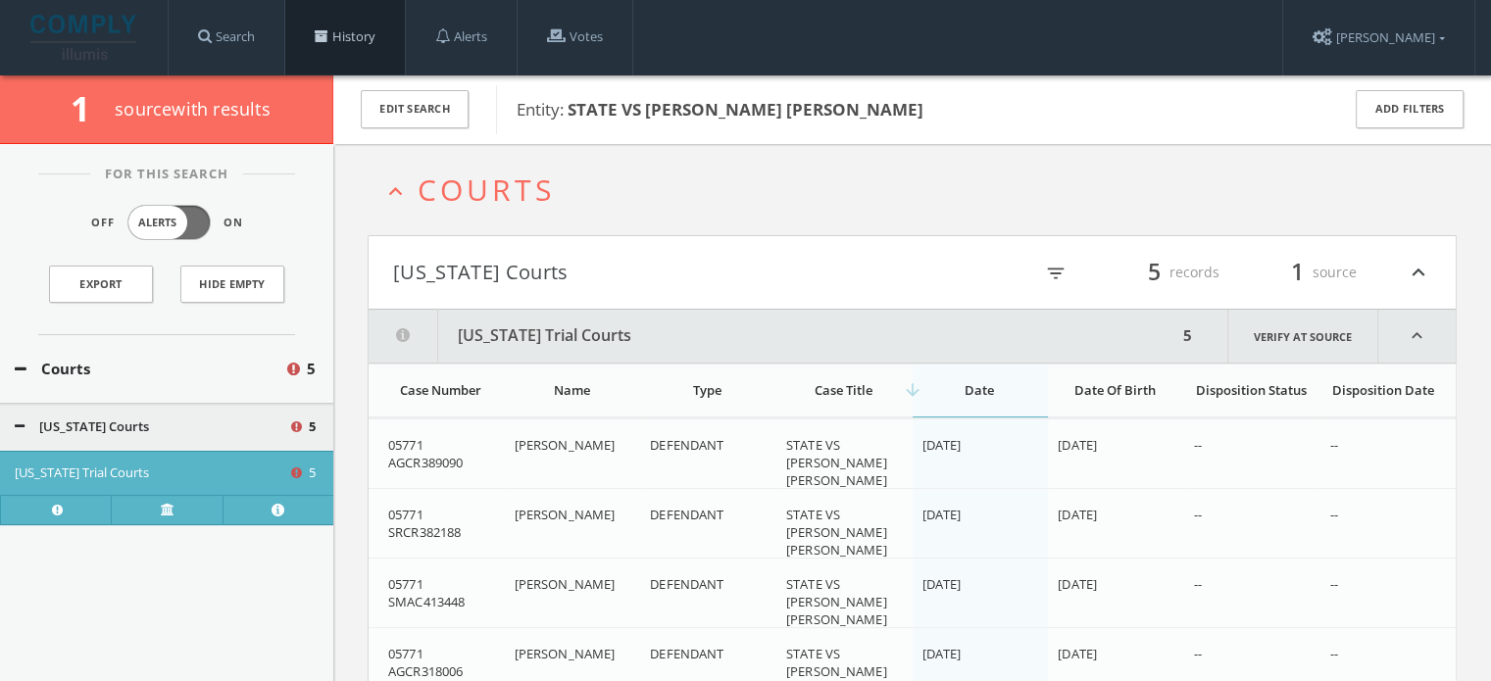
click at [337, 37] on link "History" at bounding box center [345, 37] width 120 height 74
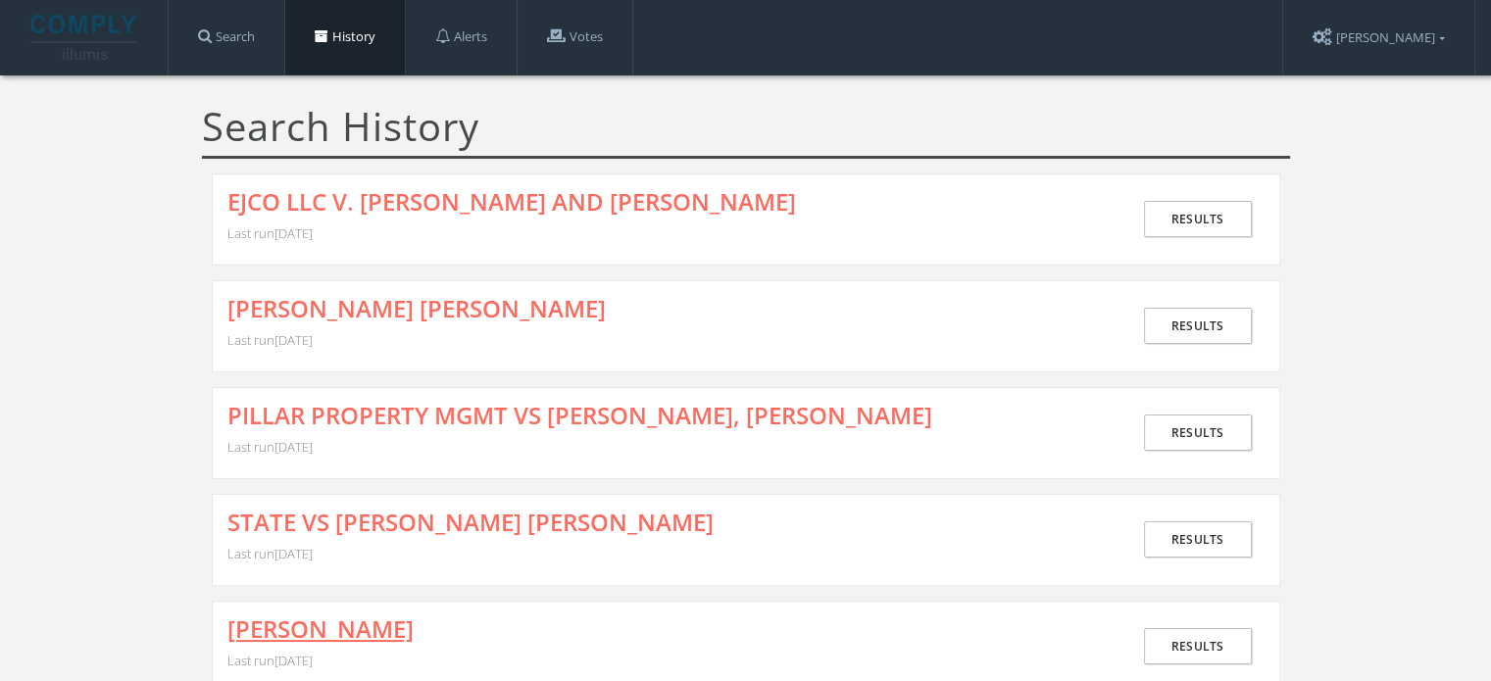
click at [384, 617] on link "[PERSON_NAME]" at bounding box center [320, 628] width 186 height 25
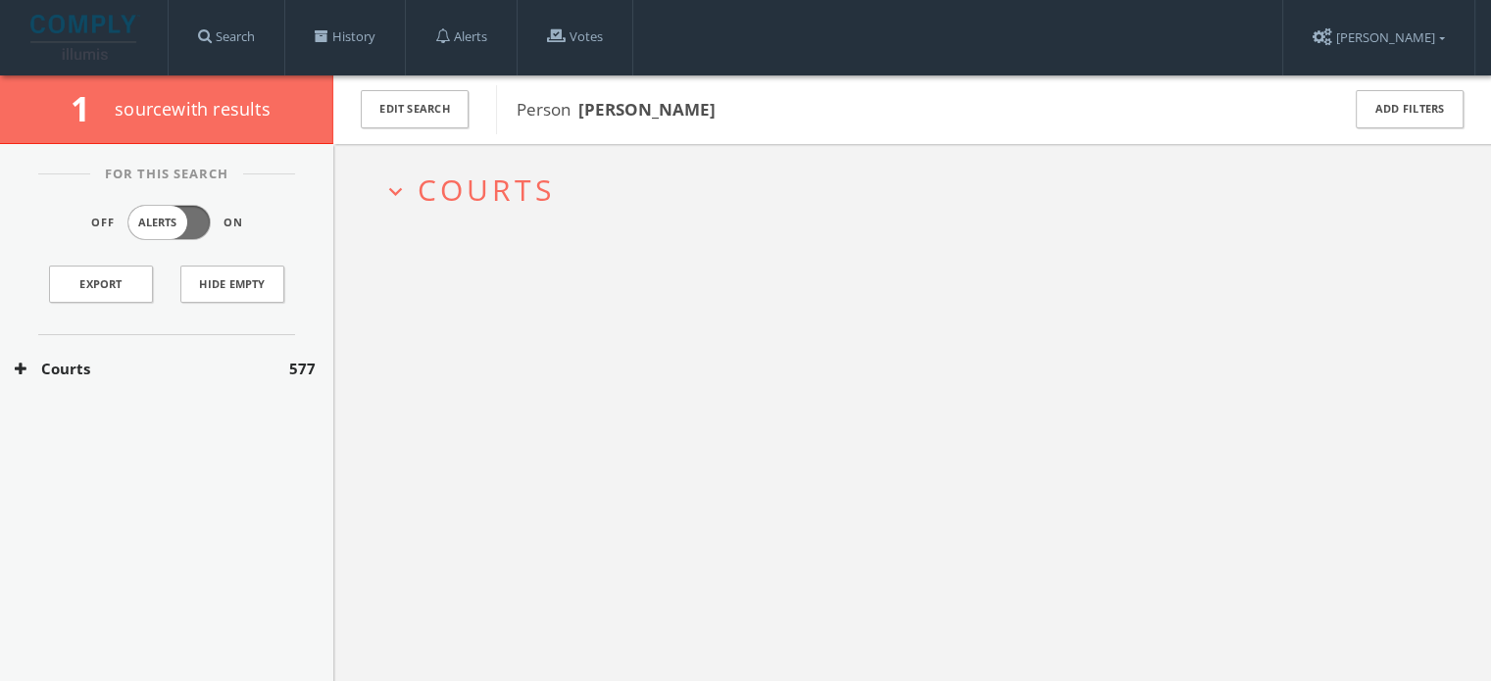
click at [235, 362] on button "Courts" at bounding box center [152, 369] width 274 height 23
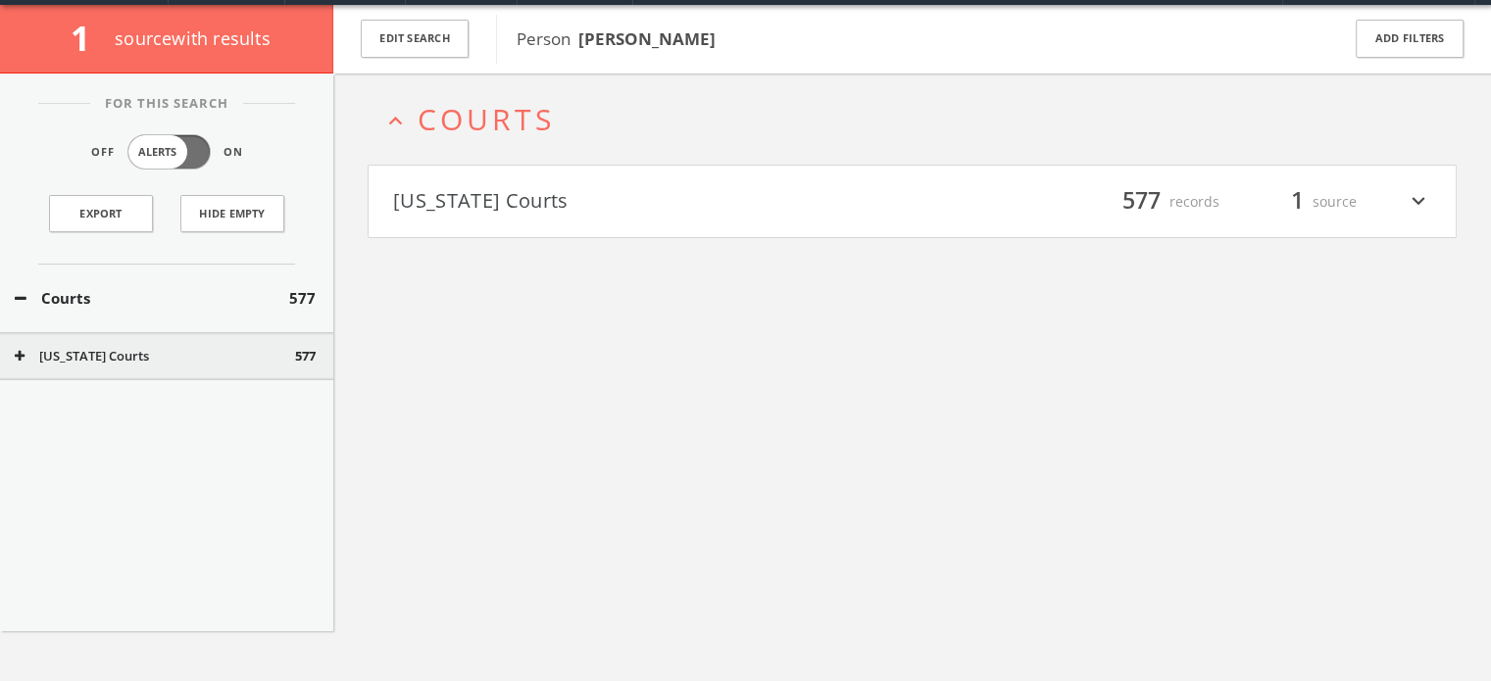
click at [491, 214] on h4 "[US_STATE] Courts filter_list 577 records 1 source expand_more" at bounding box center [911, 202] width 1087 height 73
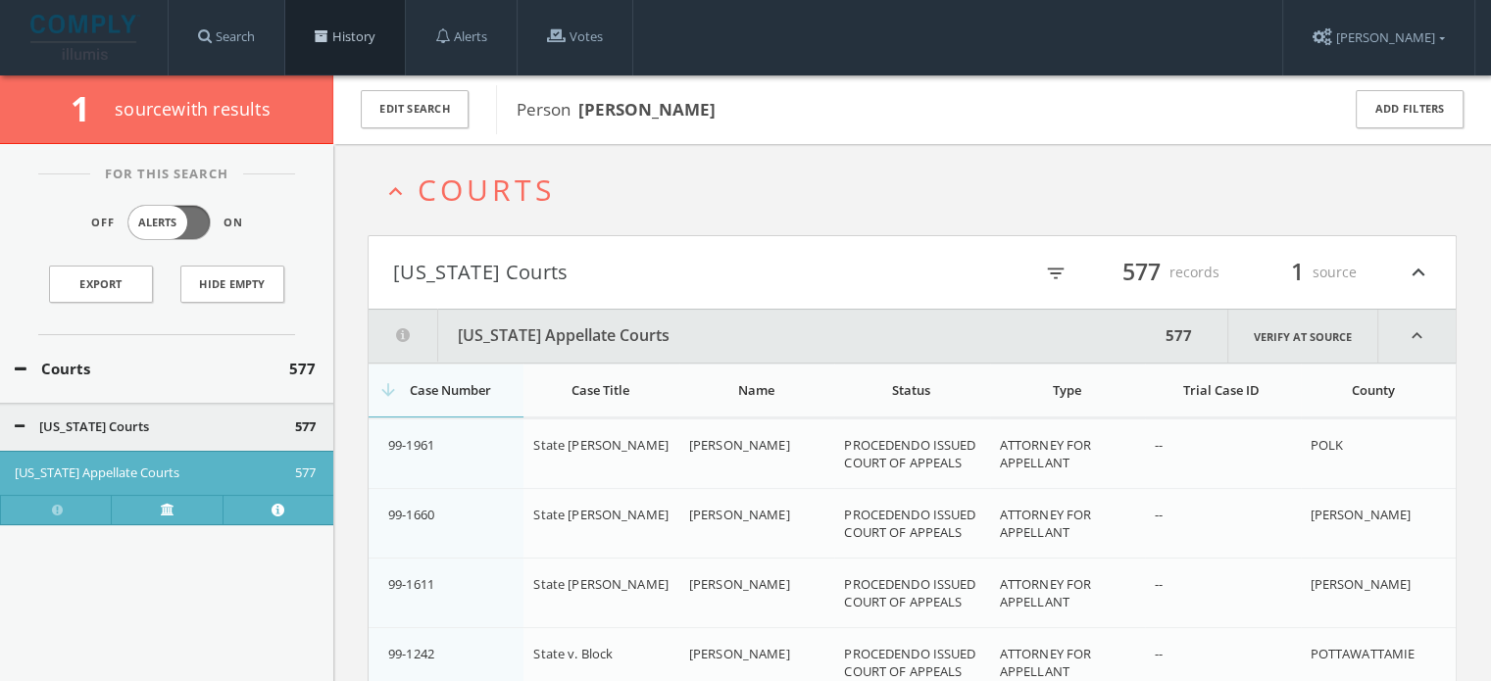
click at [331, 23] on link "History" at bounding box center [345, 37] width 120 height 74
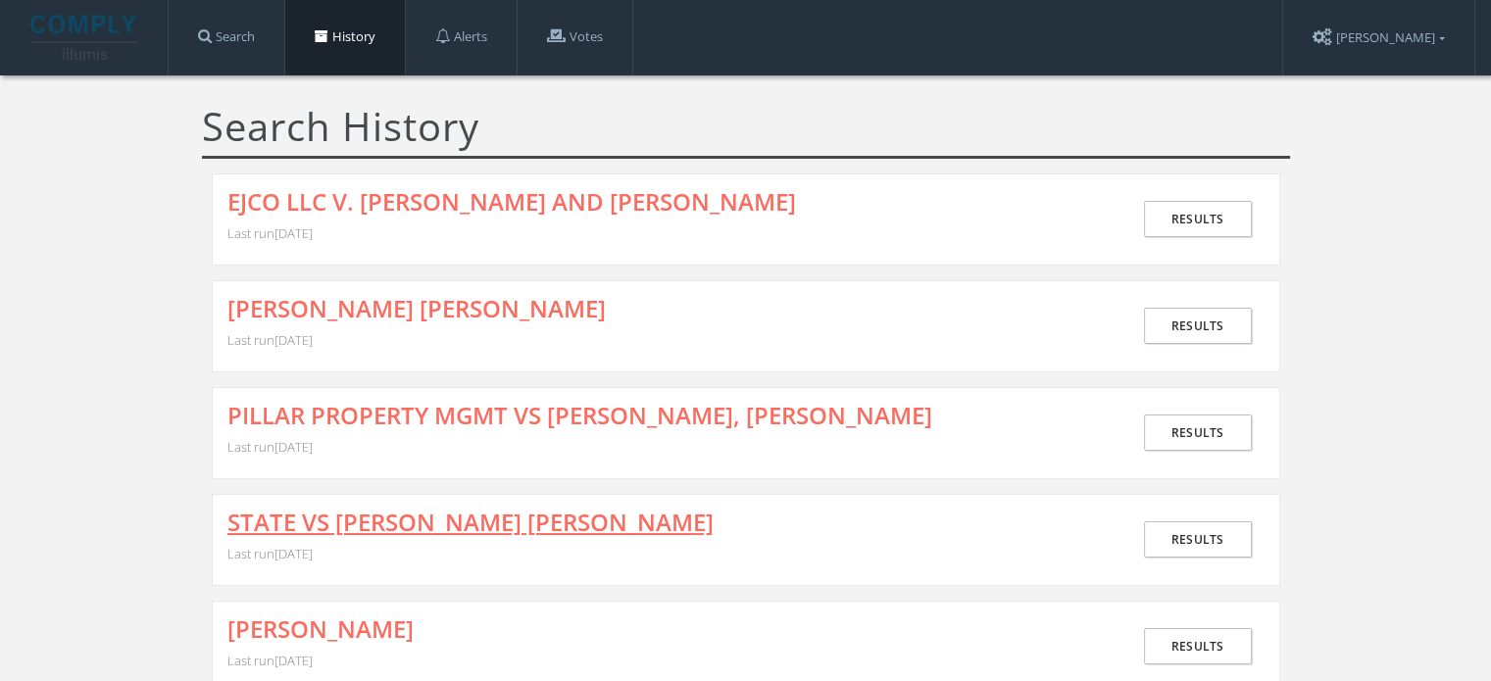
click at [374, 524] on link "STATE VS [PERSON_NAME] [PERSON_NAME]" at bounding box center [470, 522] width 486 height 25
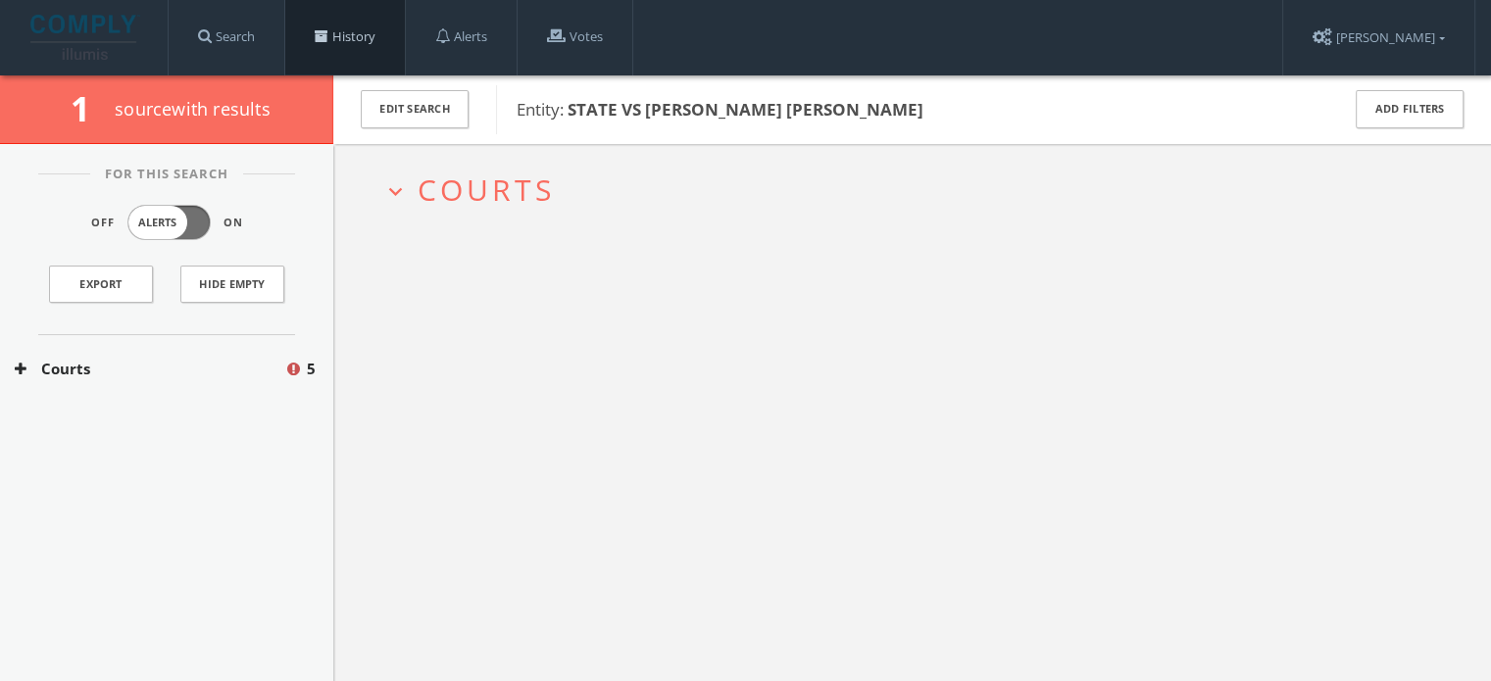
click at [314, 27] on link "History" at bounding box center [345, 37] width 120 height 74
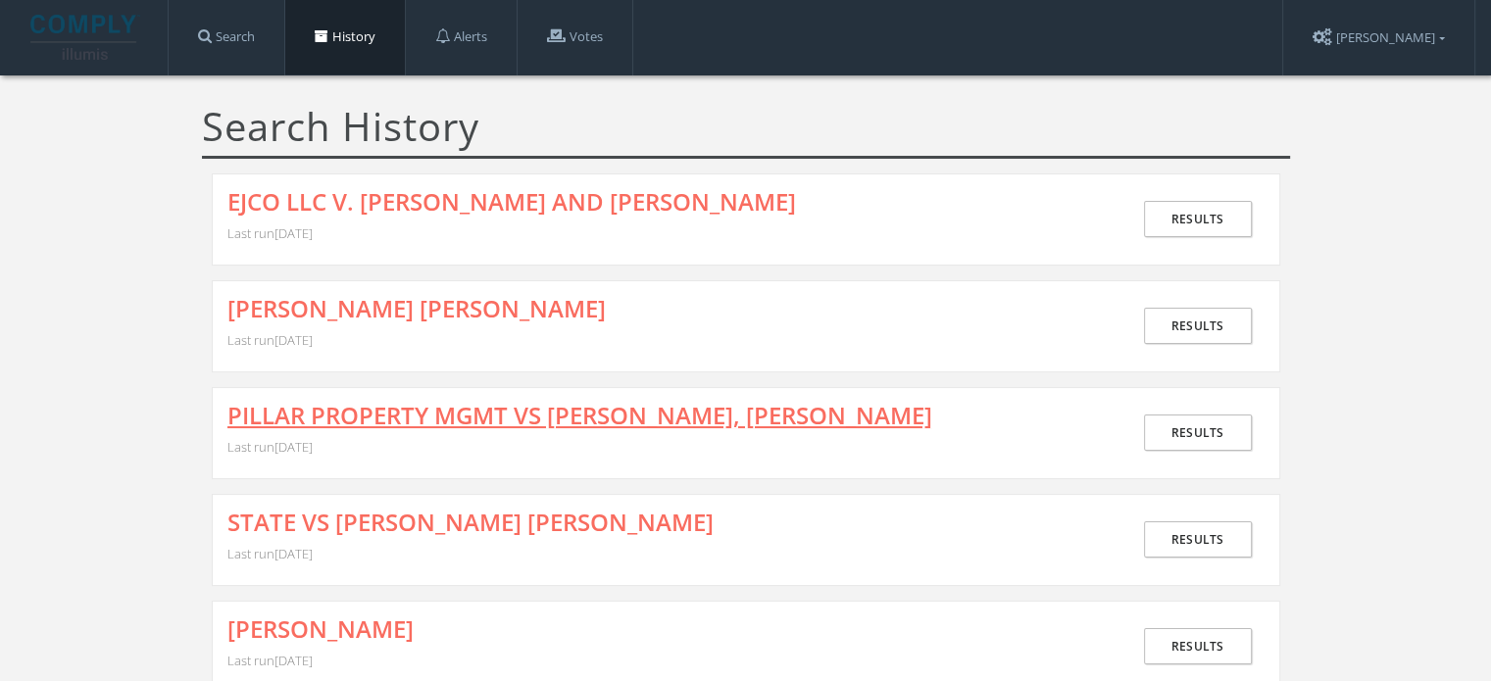
click at [447, 407] on link "PILLAR PROPERTY MGMT VS [PERSON_NAME], [PERSON_NAME]" at bounding box center [579, 415] width 705 height 25
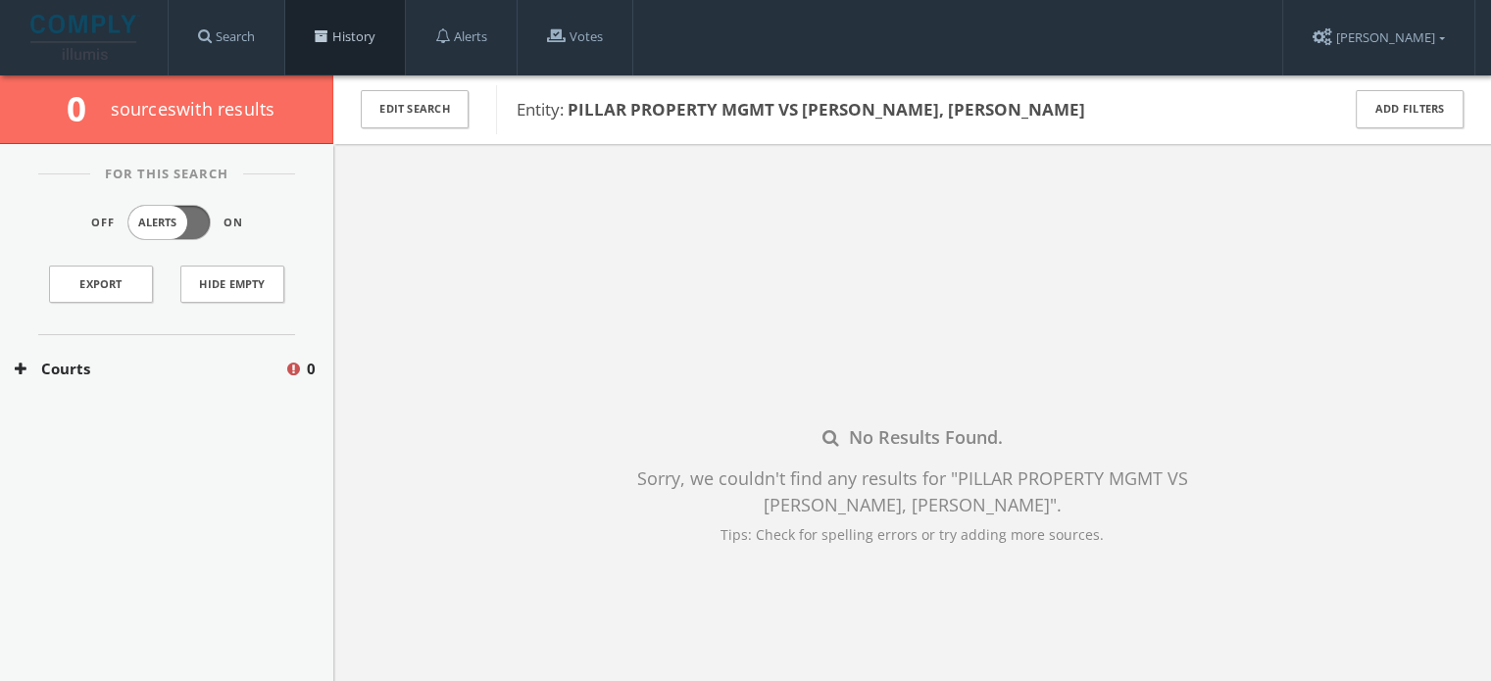
click at [335, 52] on link "History" at bounding box center [345, 37] width 120 height 74
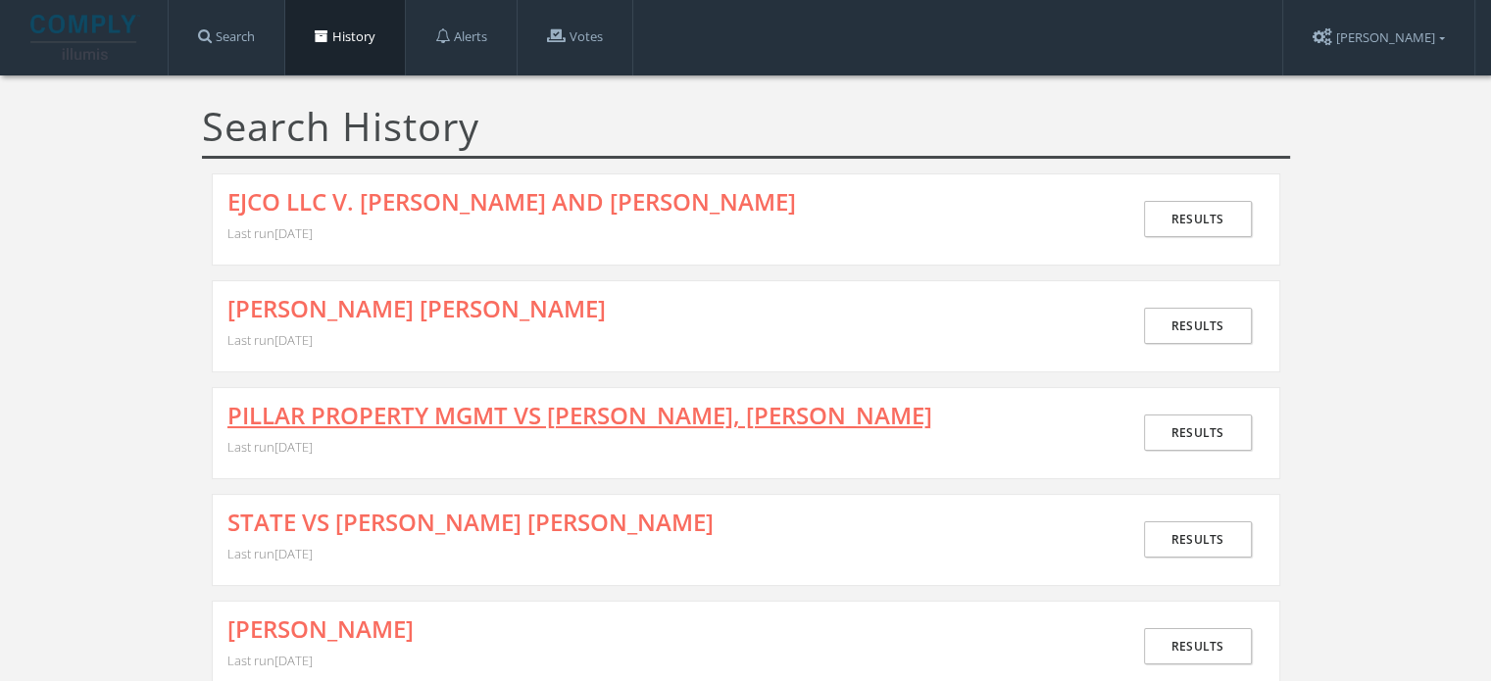
click at [498, 418] on link "PILLAR PROPERTY MGMT VS [PERSON_NAME], [PERSON_NAME]" at bounding box center [579, 415] width 705 height 25
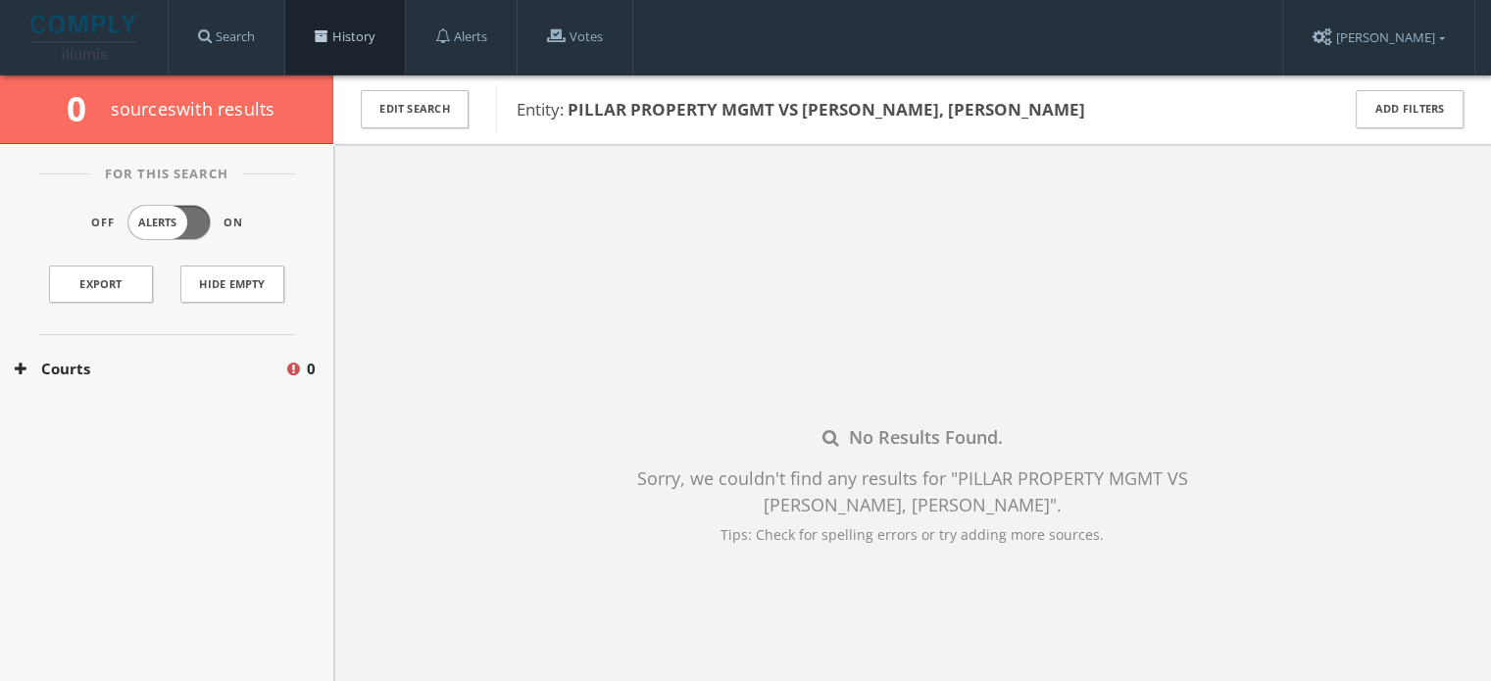
click at [343, 38] on link "History" at bounding box center [345, 37] width 120 height 74
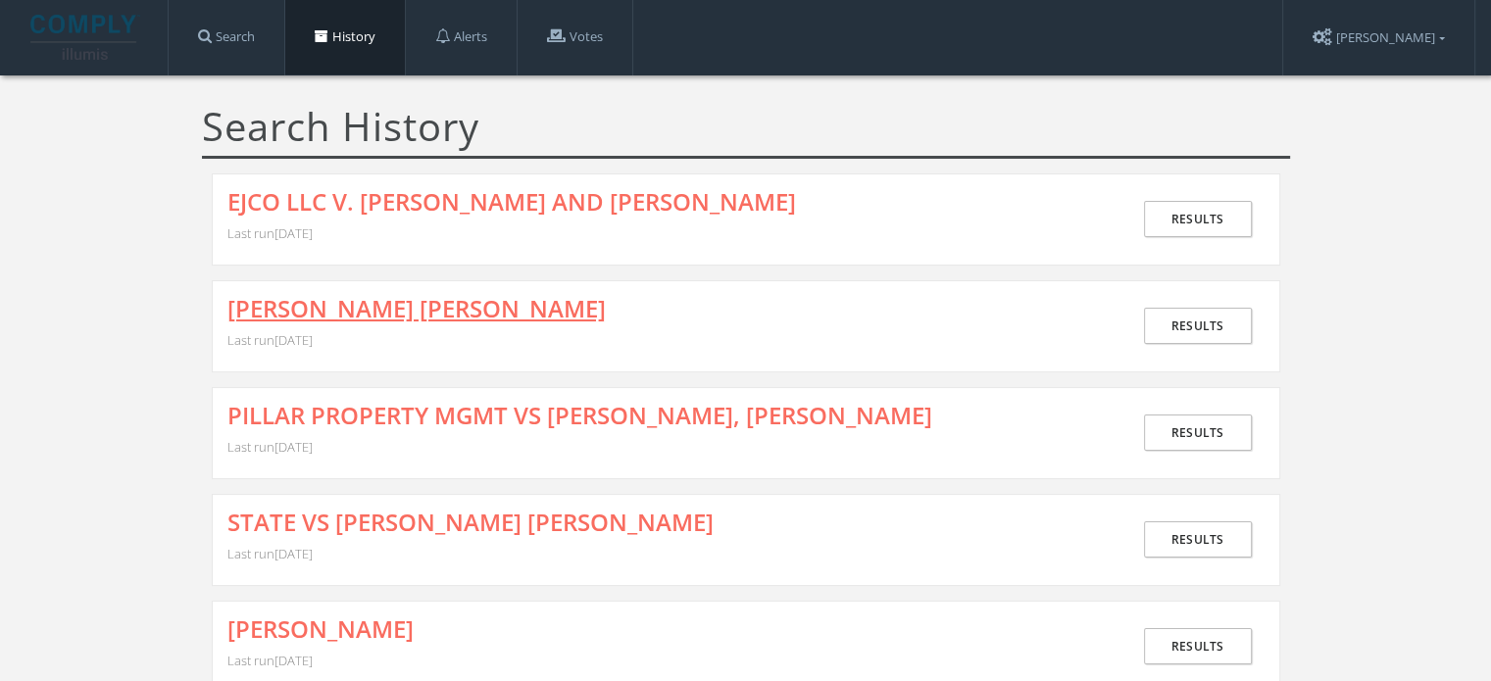
click at [416, 307] on link "[PERSON_NAME] [PERSON_NAME]" at bounding box center [416, 308] width 378 height 25
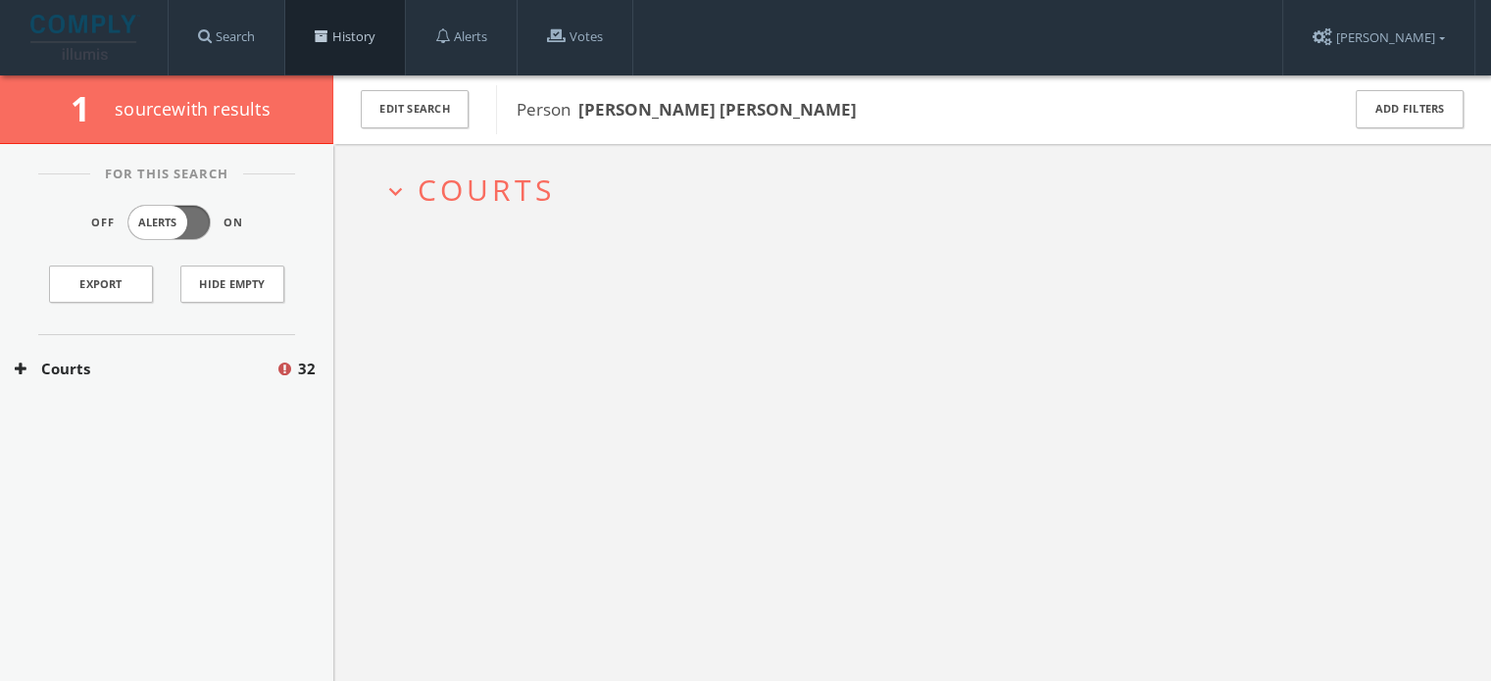
click at [377, 30] on link "History" at bounding box center [345, 37] width 120 height 74
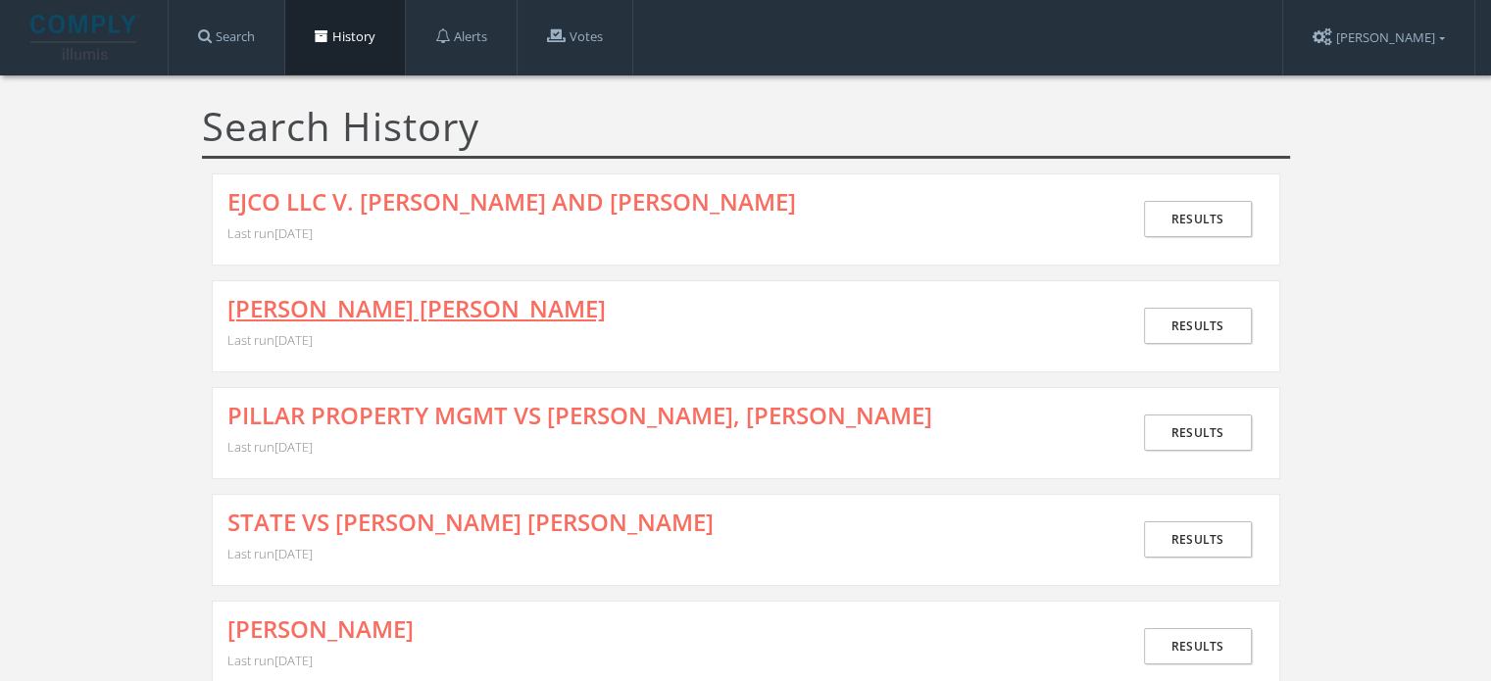
click at [401, 320] on link "[PERSON_NAME] [PERSON_NAME]" at bounding box center [416, 308] width 378 height 25
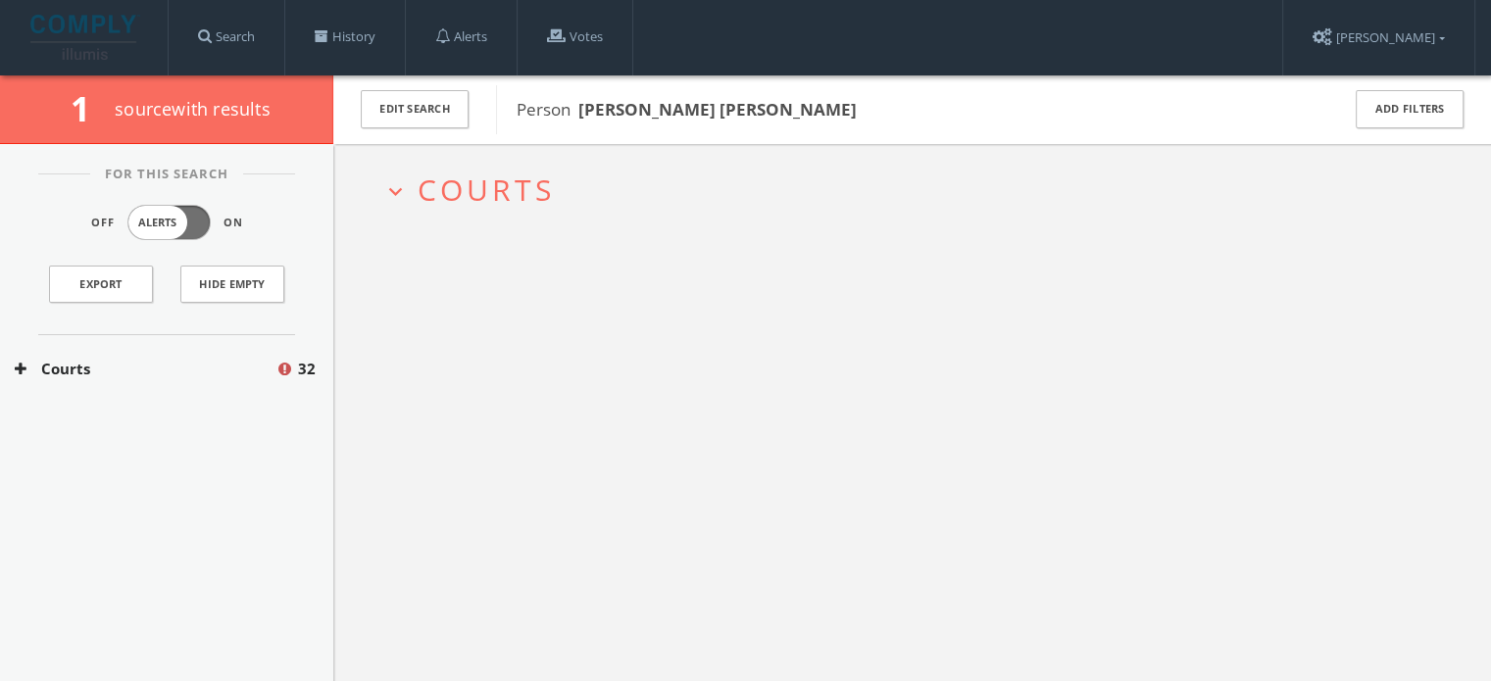
click at [491, 181] on span "Courts" at bounding box center [485, 190] width 137 height 40
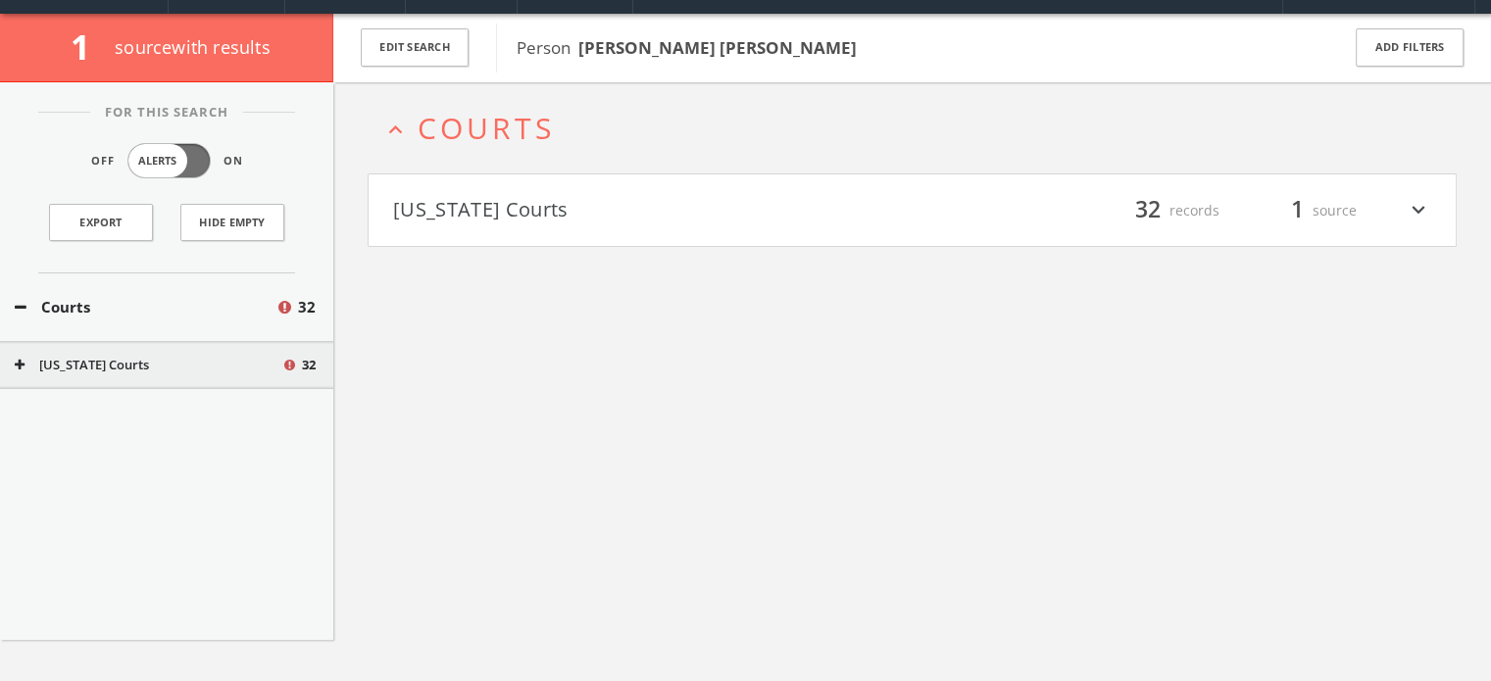
click at [520, 212] on button "[US_STATE] Courts" at bounding box center [652, 210] width 519 height 33
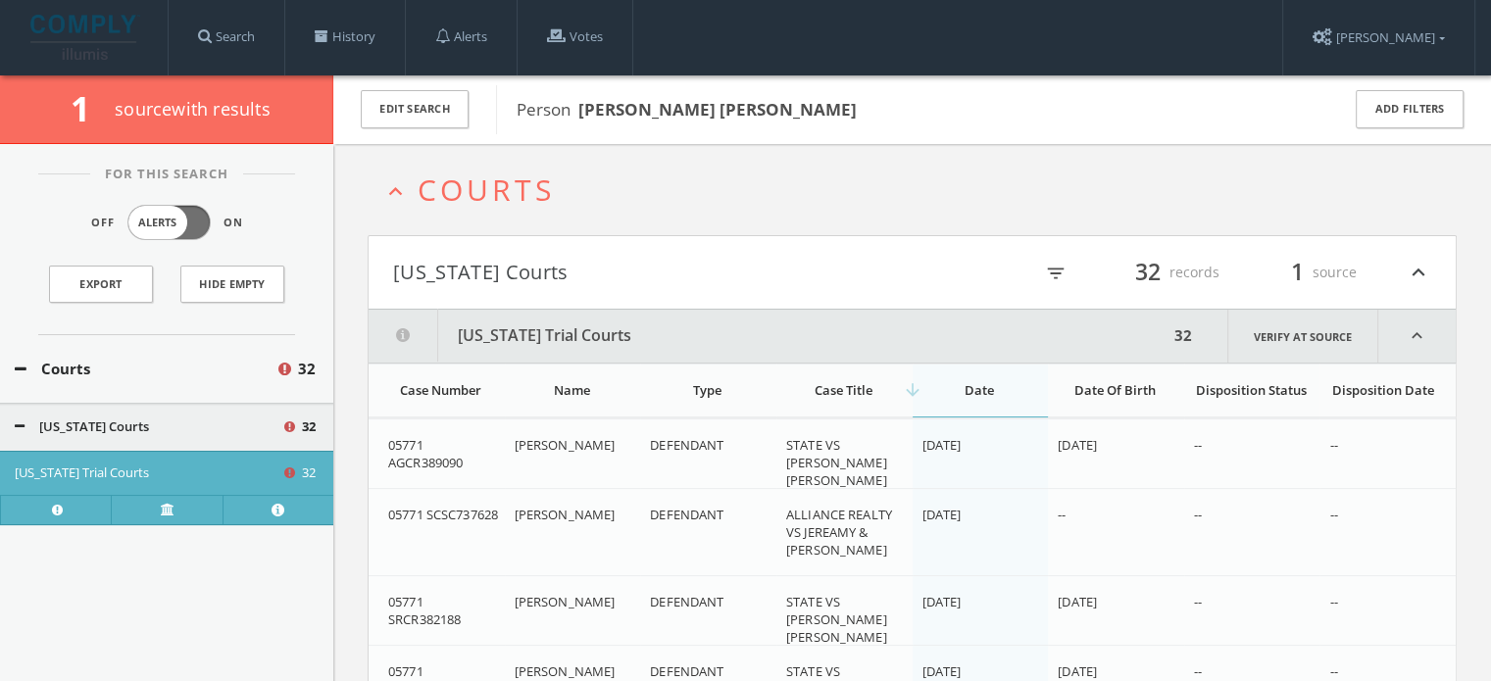
click at [938, 396] on div "arrow_downward Date" at bounding box center [979, 390] width 115 height 18
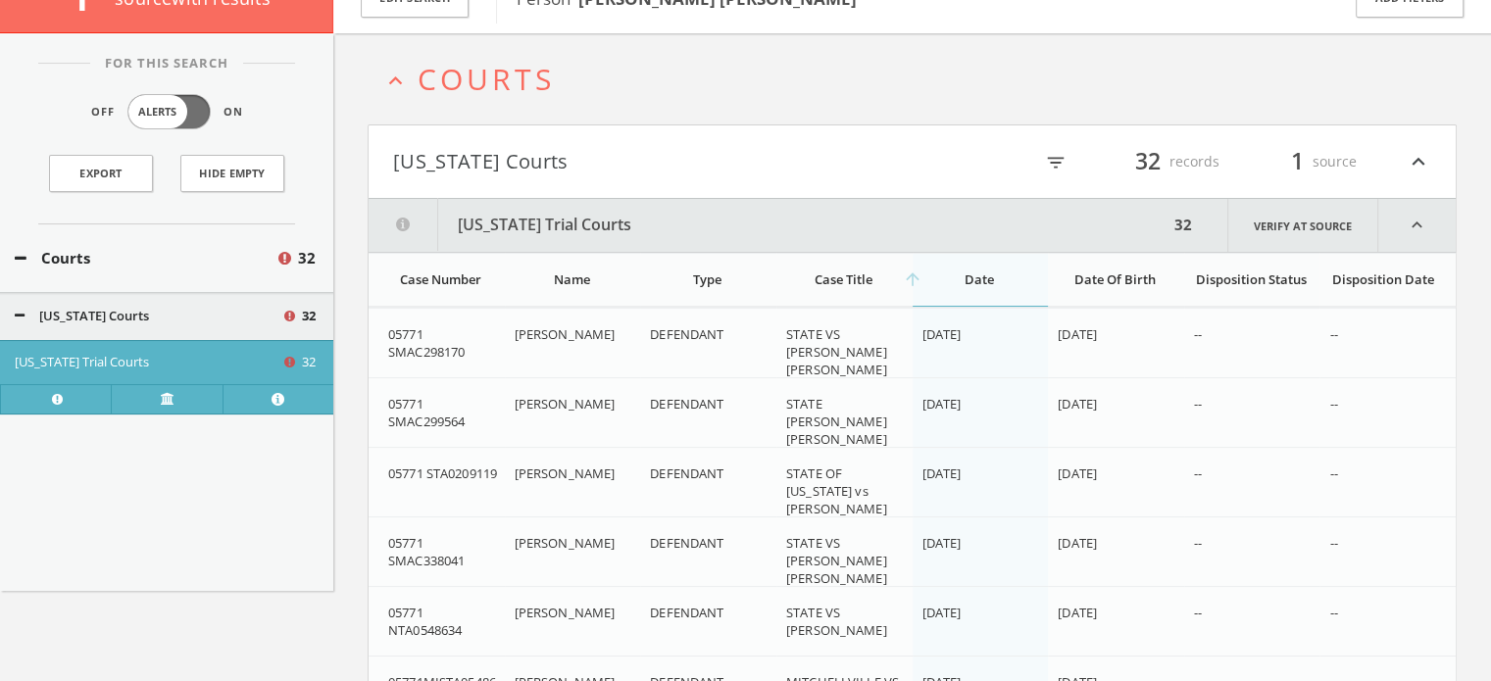
scroll to position [196, 0]
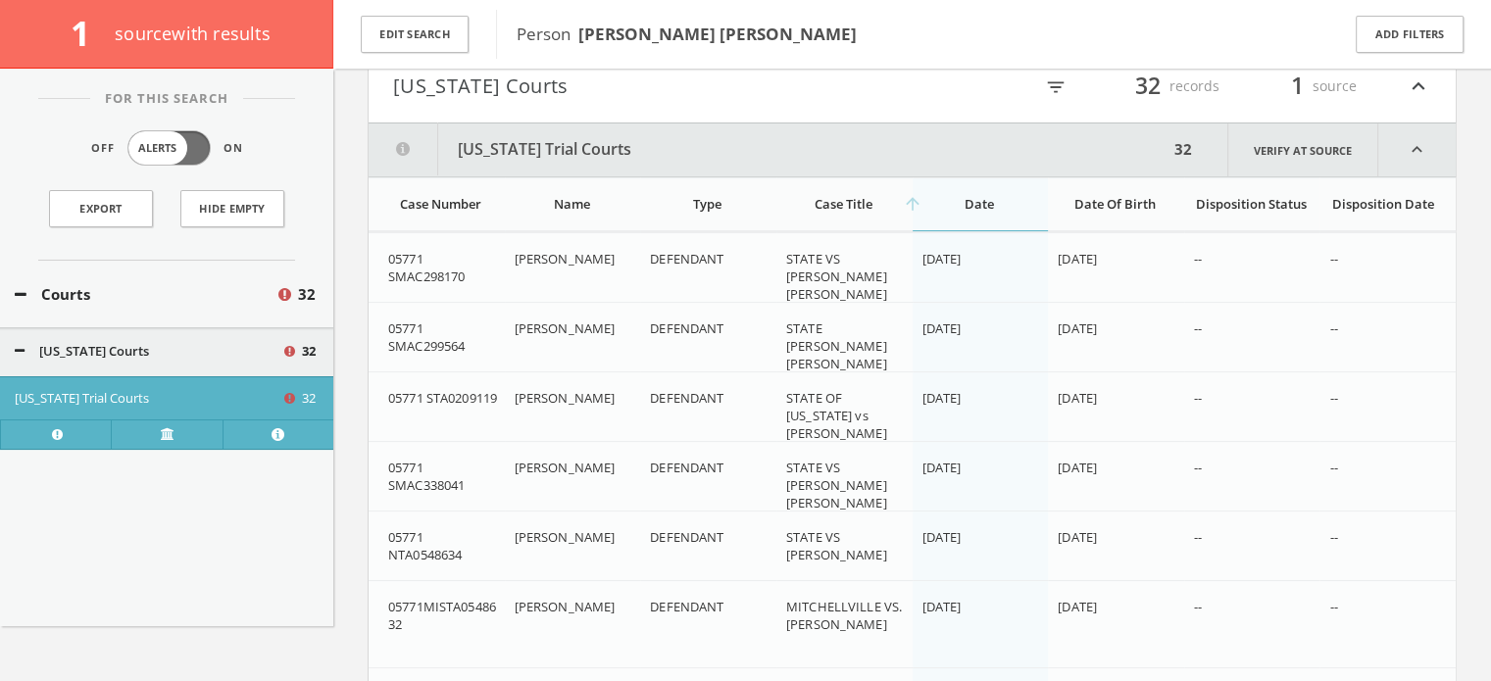
click at [970, 204] on div "arrow_upward Date" at bounding box center [979, 204] width 115 height 18
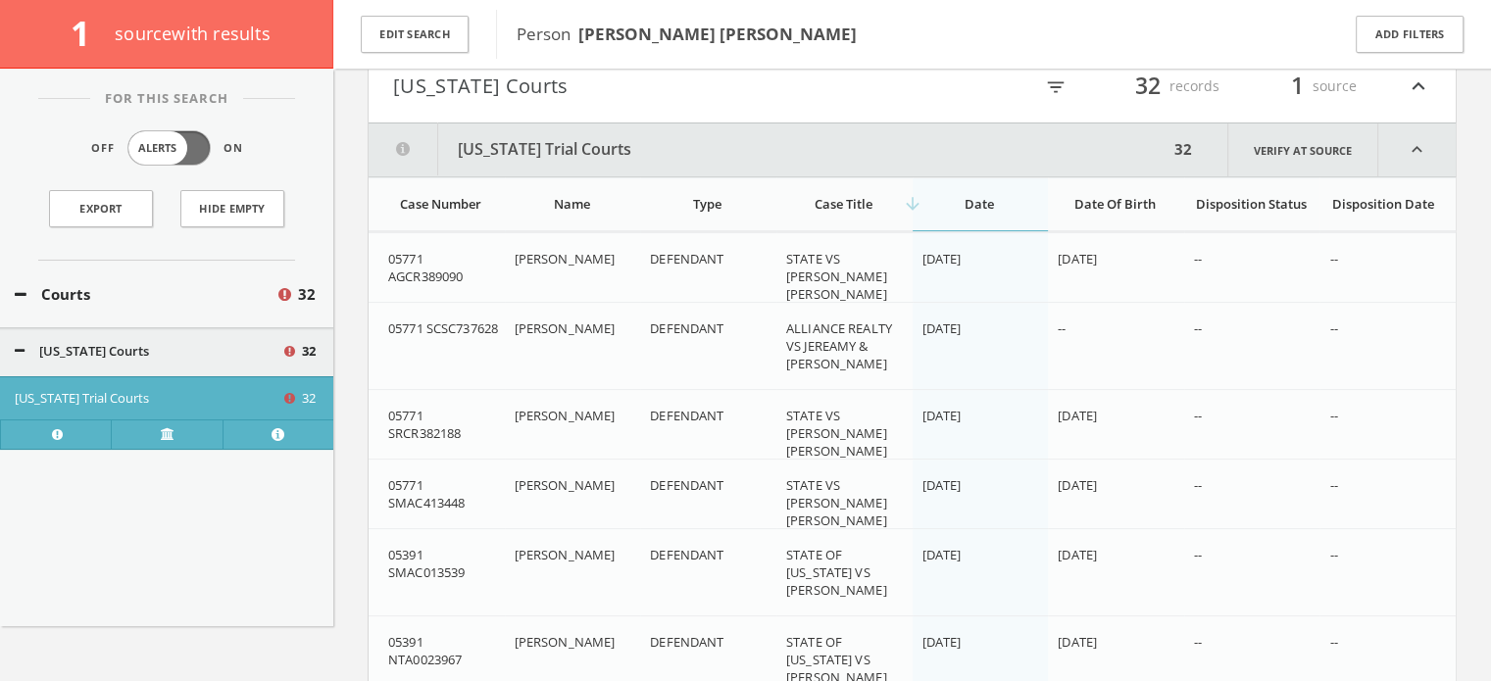
scroll to position [0, 0]
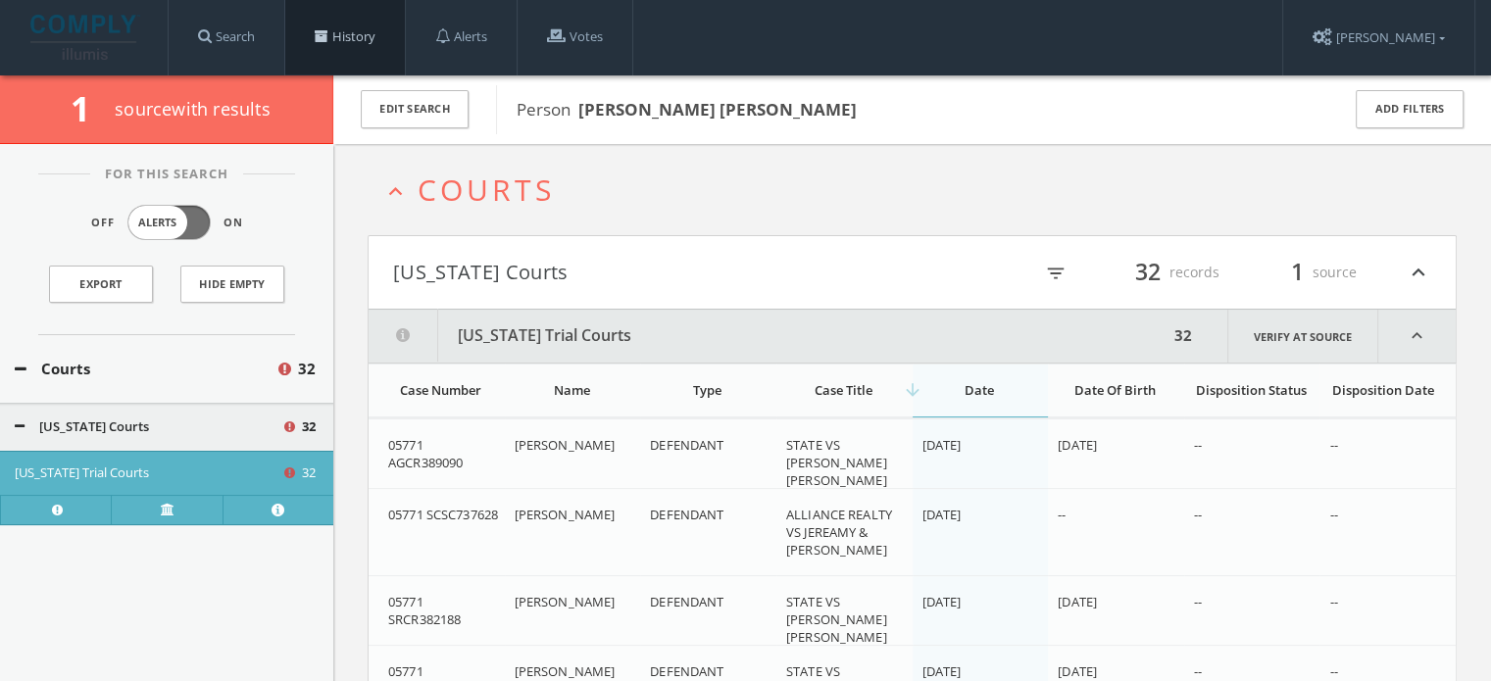
click at [353, 50] on link "History" at bounding box center [345, 37] width 120 height 74
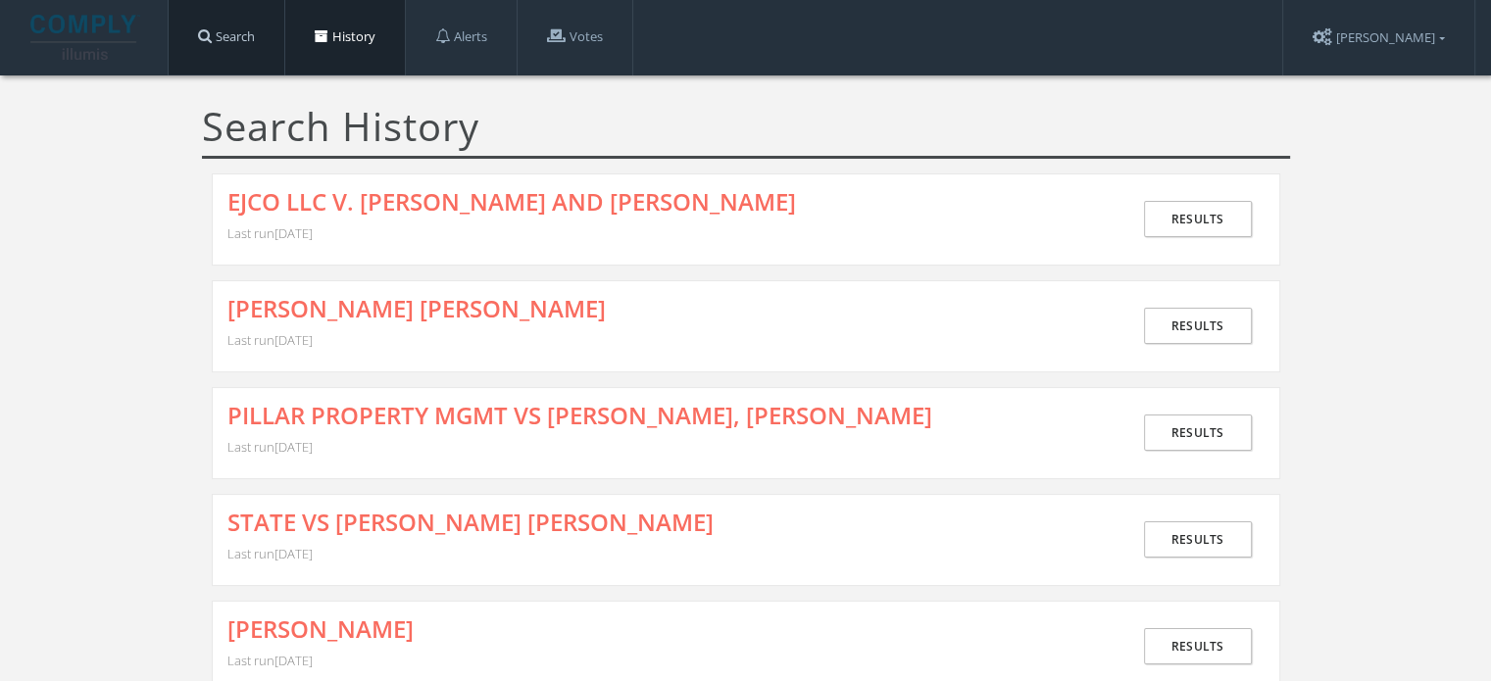
click at [228, 47] on link "Search" at bounding box center [227, 37] width 116 height 74
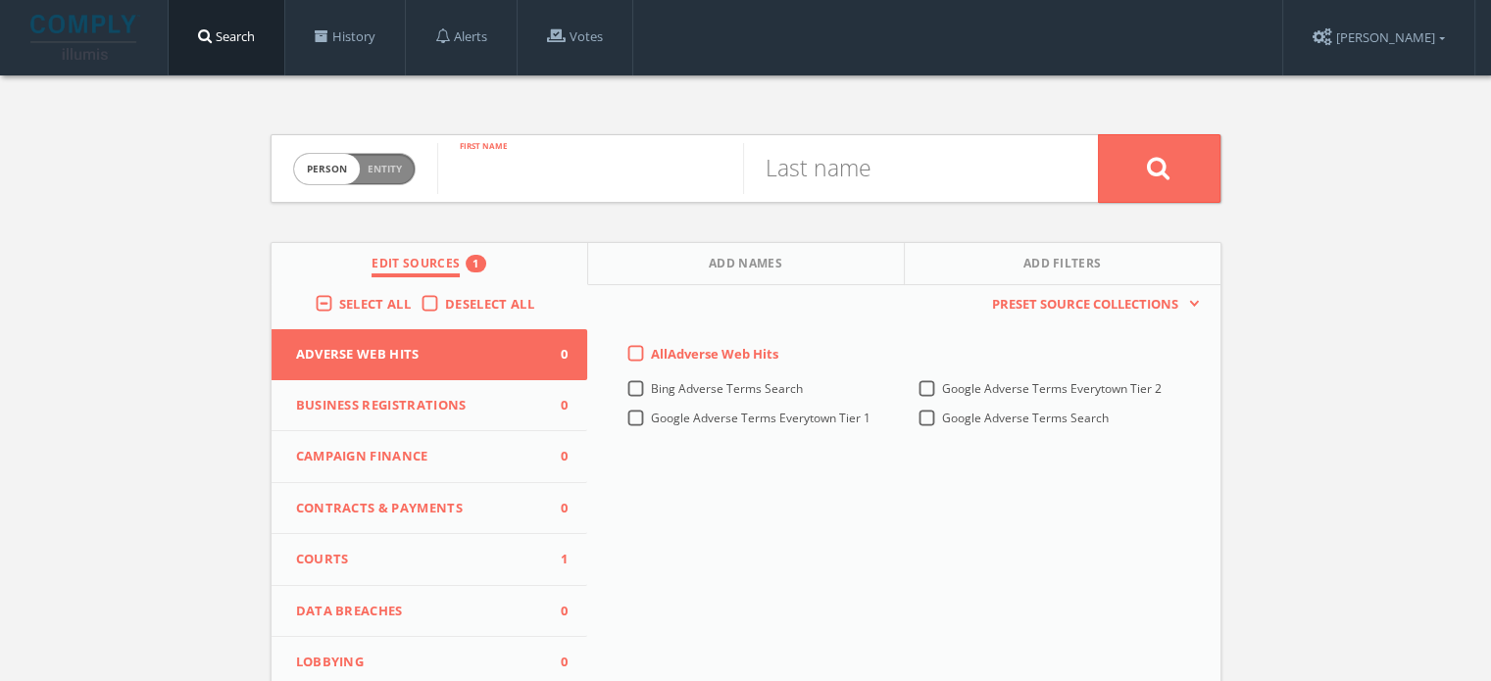
click at [519, 164] on input "text" at bounding box center [590, 168] width 306 height 51
type input "[PERSON_NAME]"
click at [883, 161] on input "text" at bounding box center [896, 168] width 306 height 51
type input "RICE"
click at [509, 556] on span "Courts" at bounding box center [417, 560] width 243 height 20
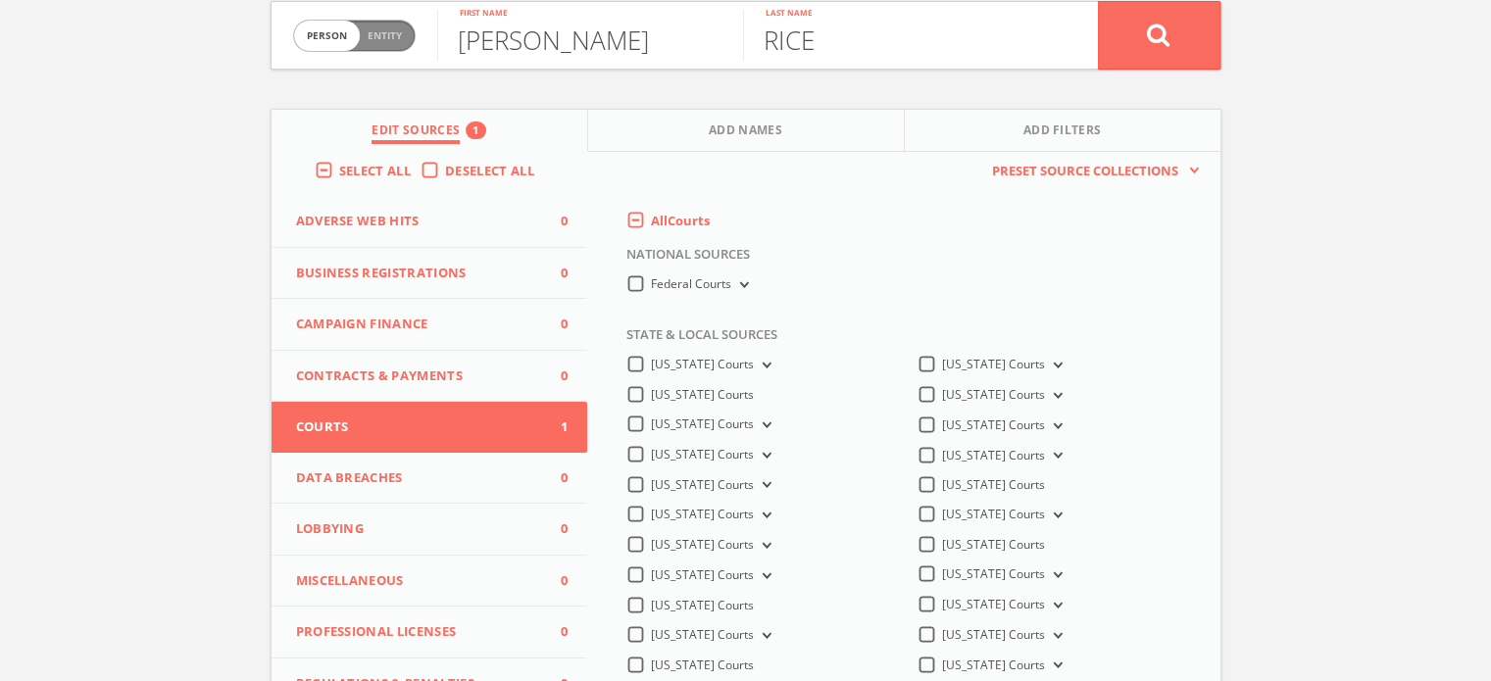
scroll to position [392, 0]
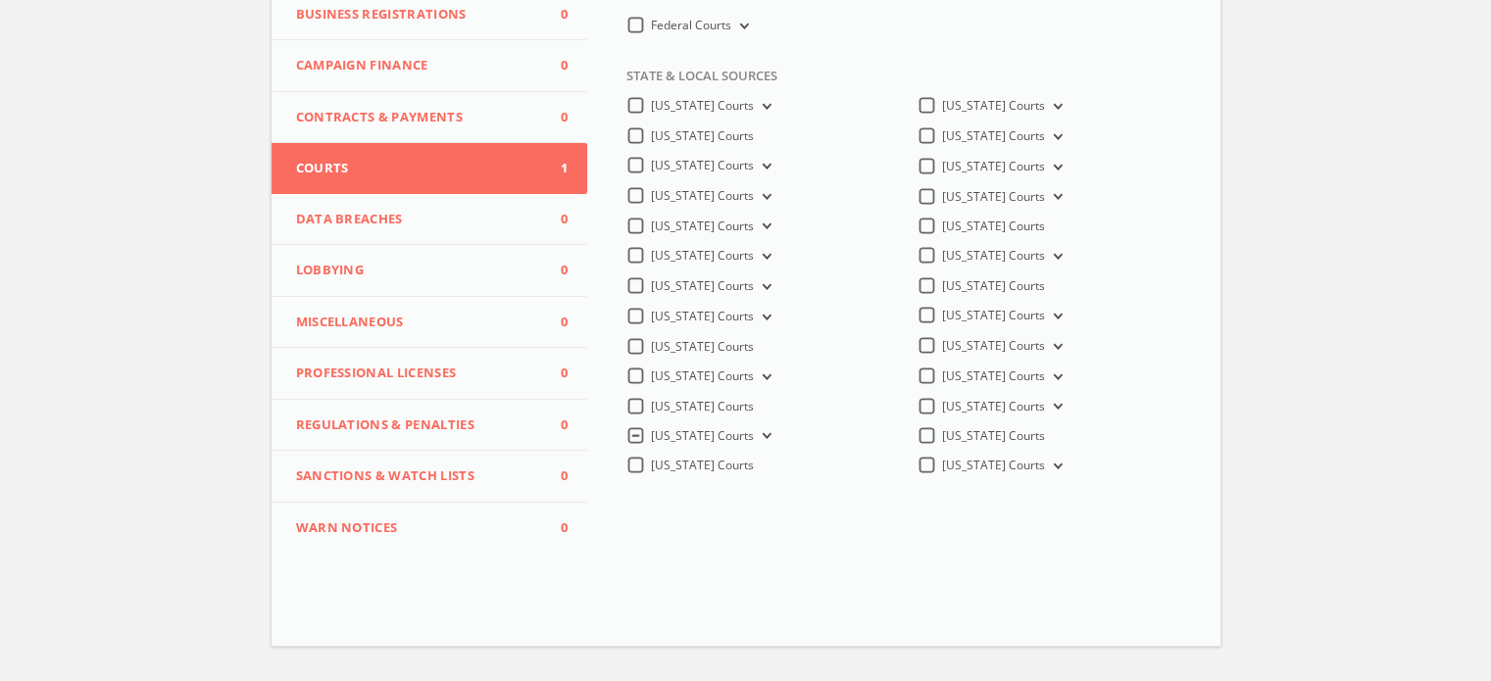
click at [754, 437] on button "[US_STATE] Courts" at bounding box center [765, 436] width 22 height 18
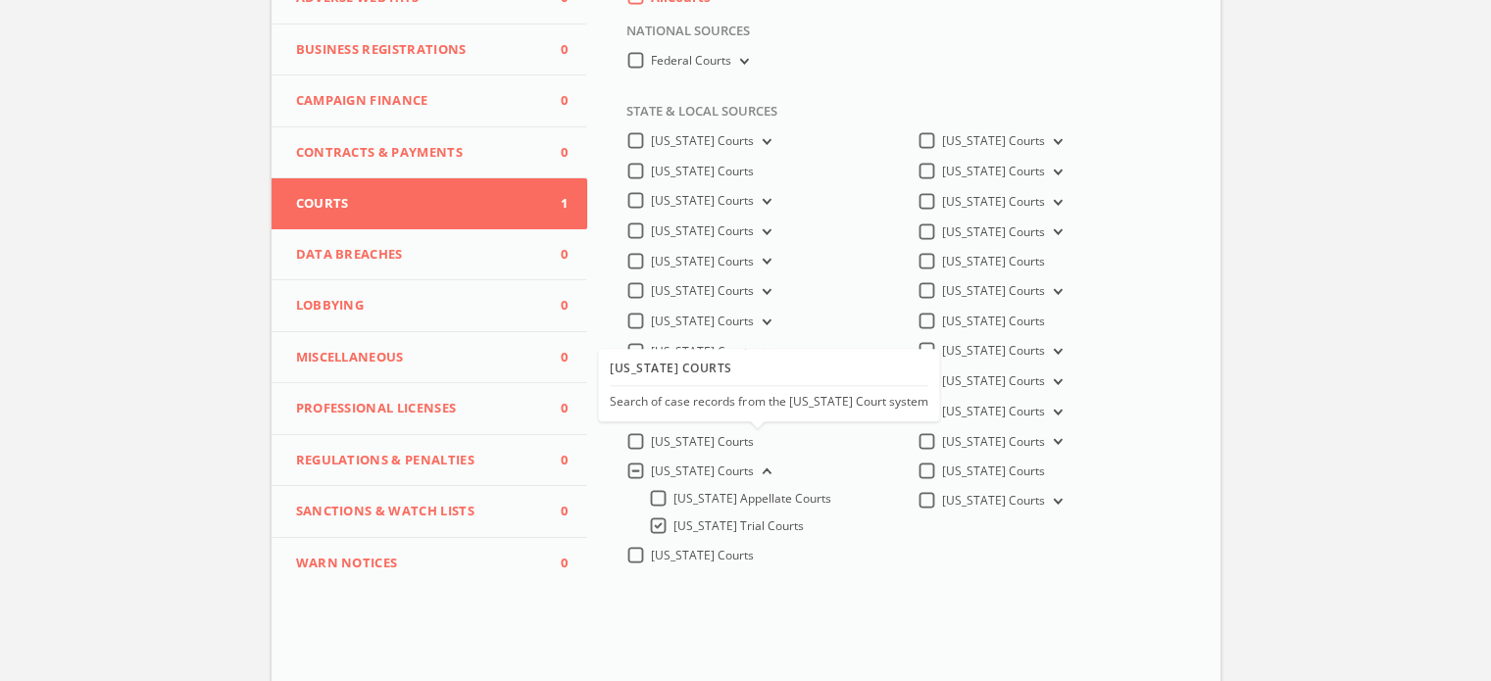
scroll to position [0, 0]
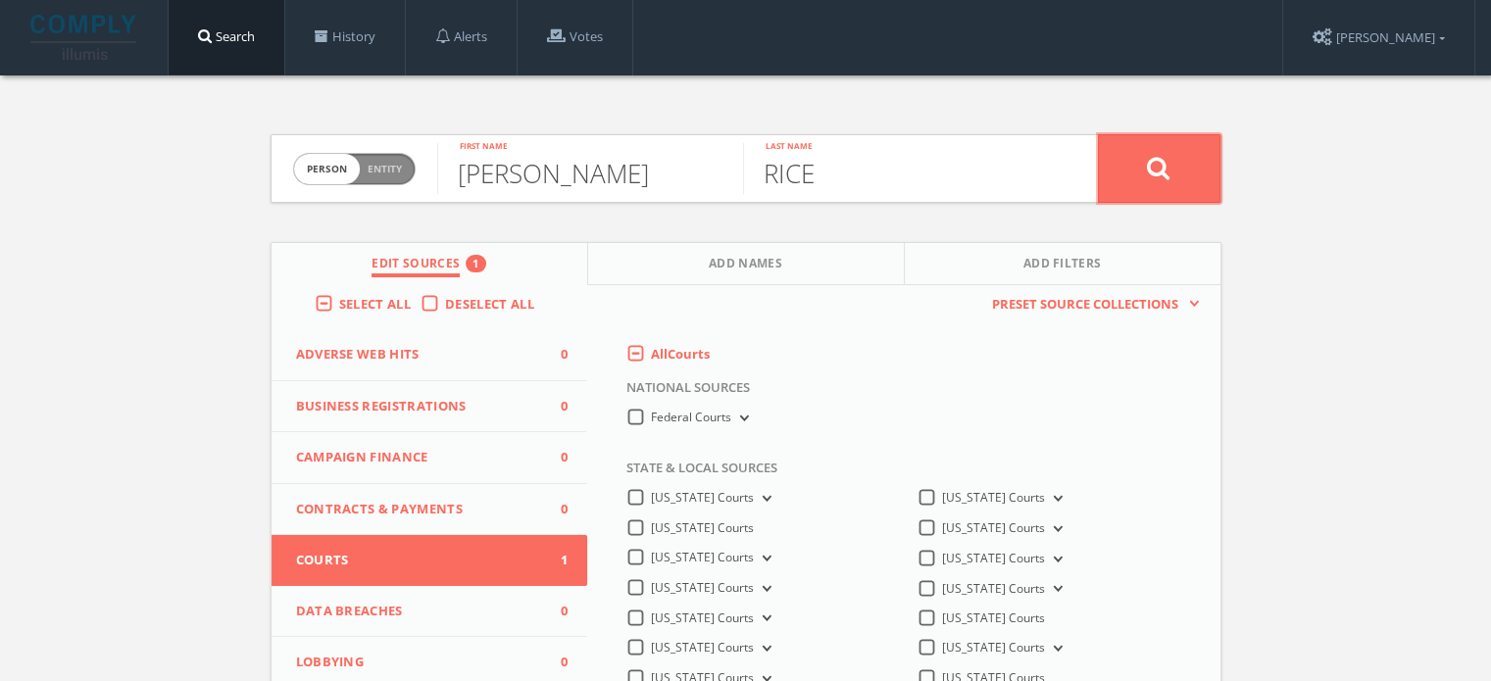
click at [1157, 148] on button at bounding box center [1159, 168] width 122 height 69
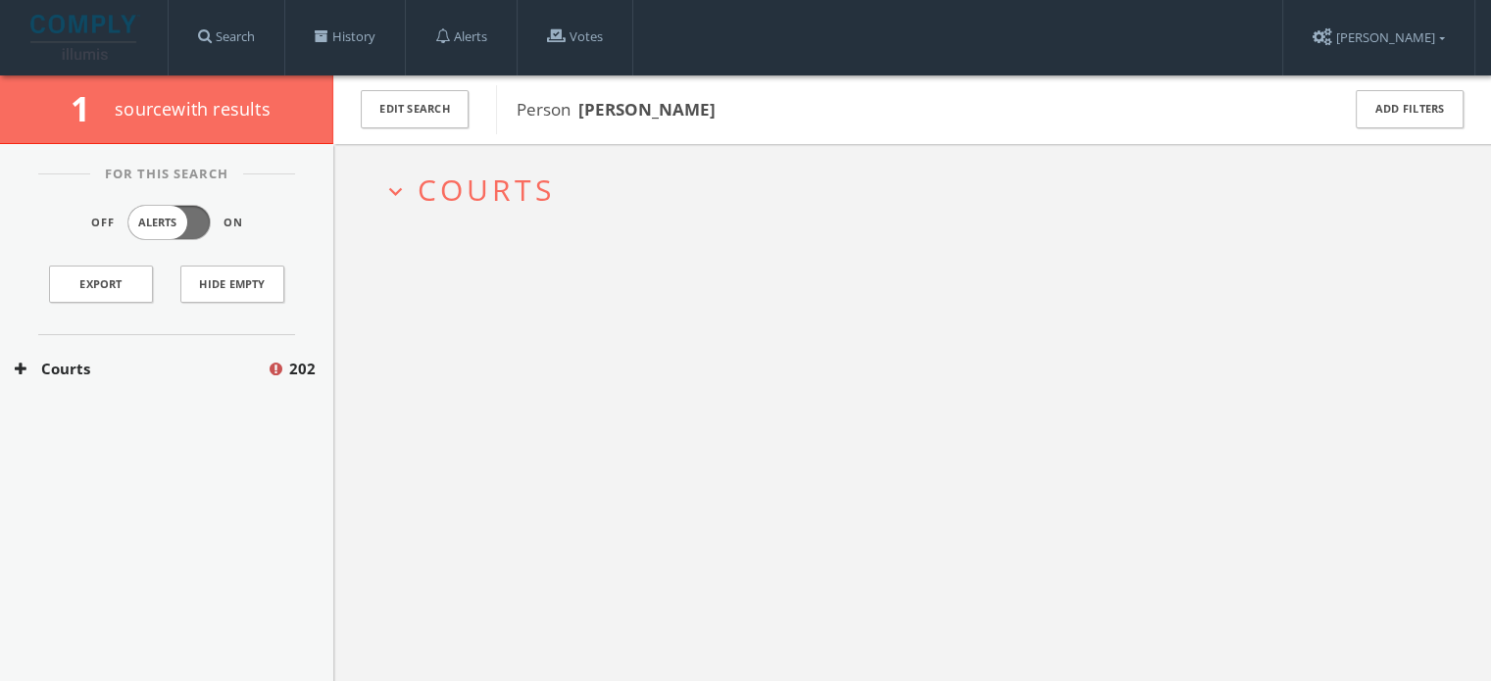
click at [171, 369] on button "Courts" at bounding box center [141, 369] width 252 height 23
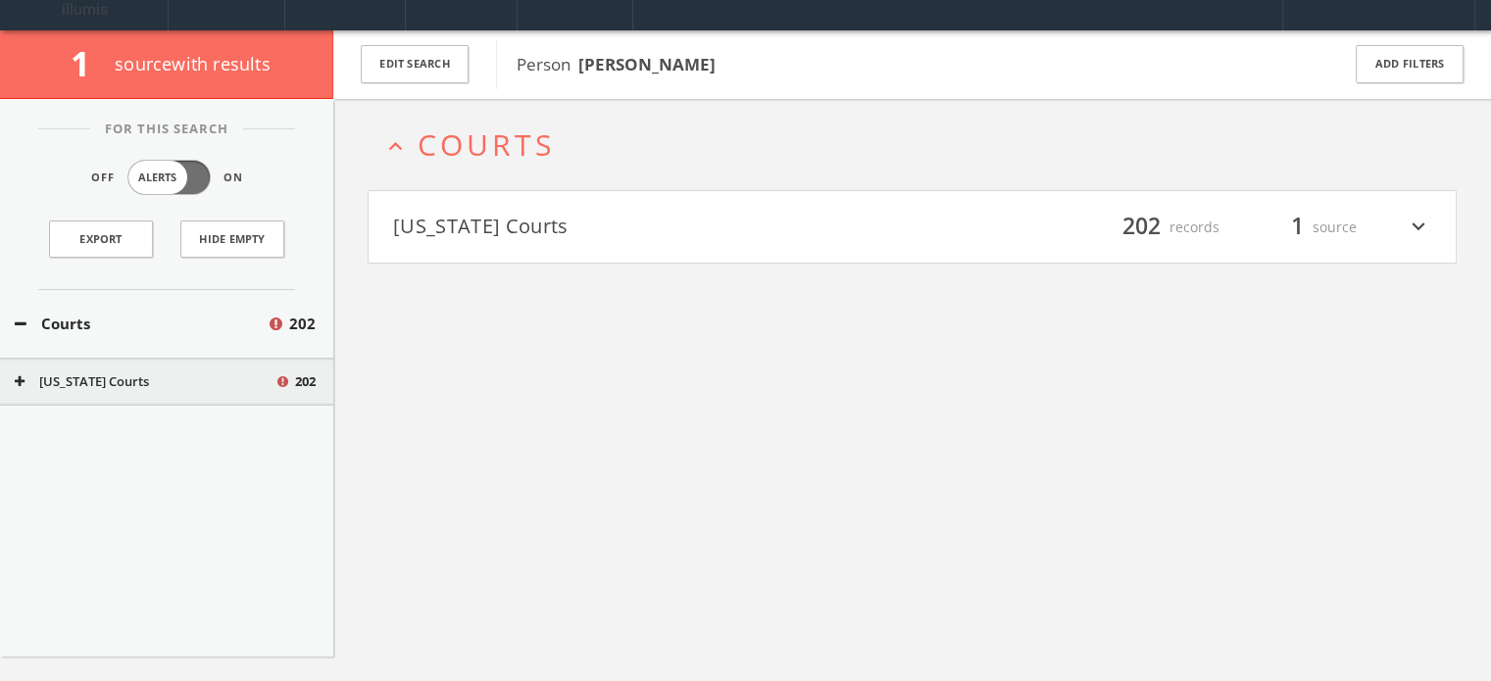
click at [150, 420] on div "For This Search Off Alerts On Export Hide Empty Courts [STREET_ADDRESS][US_STAT…" at bounding box center [166, 378] width 333 height 558
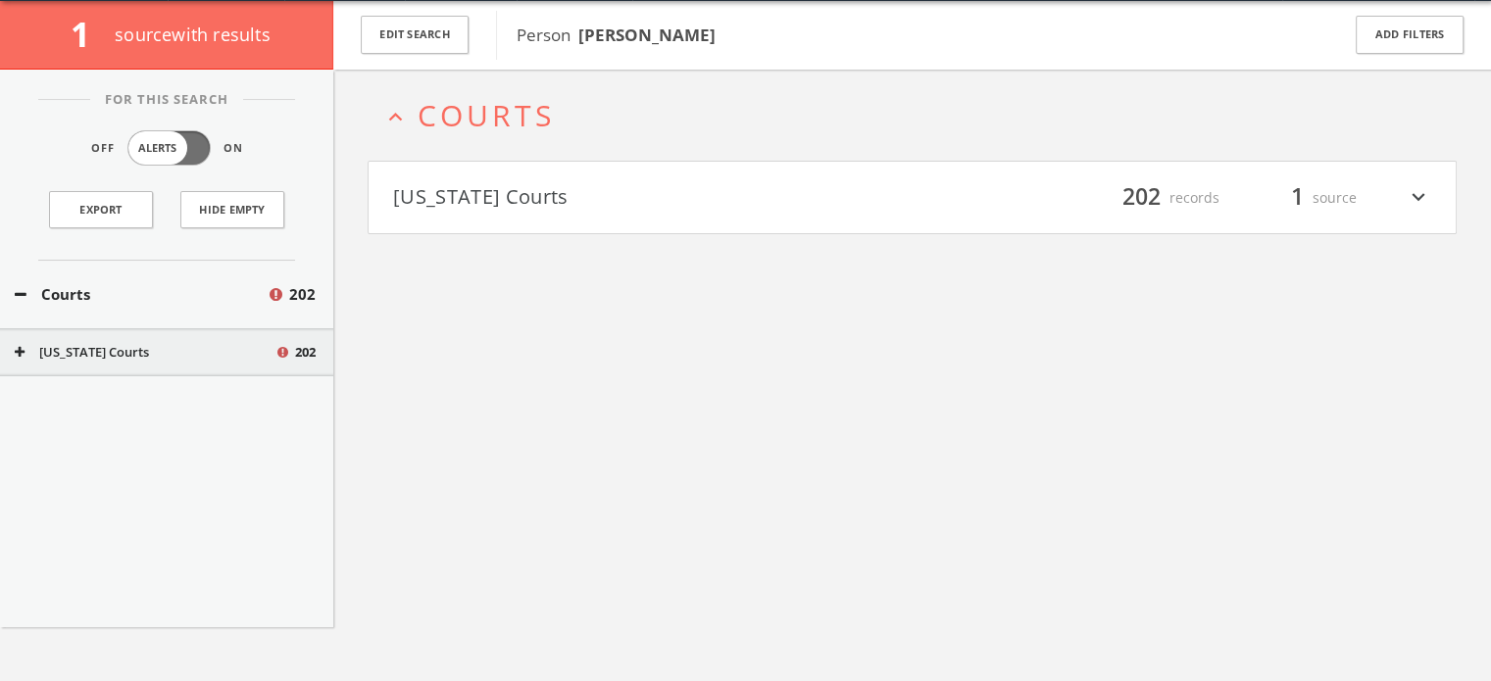
click at [167, 371] on div "[US_STATE] Courts 202" at bounding box center [166, 352] width 333 height 49
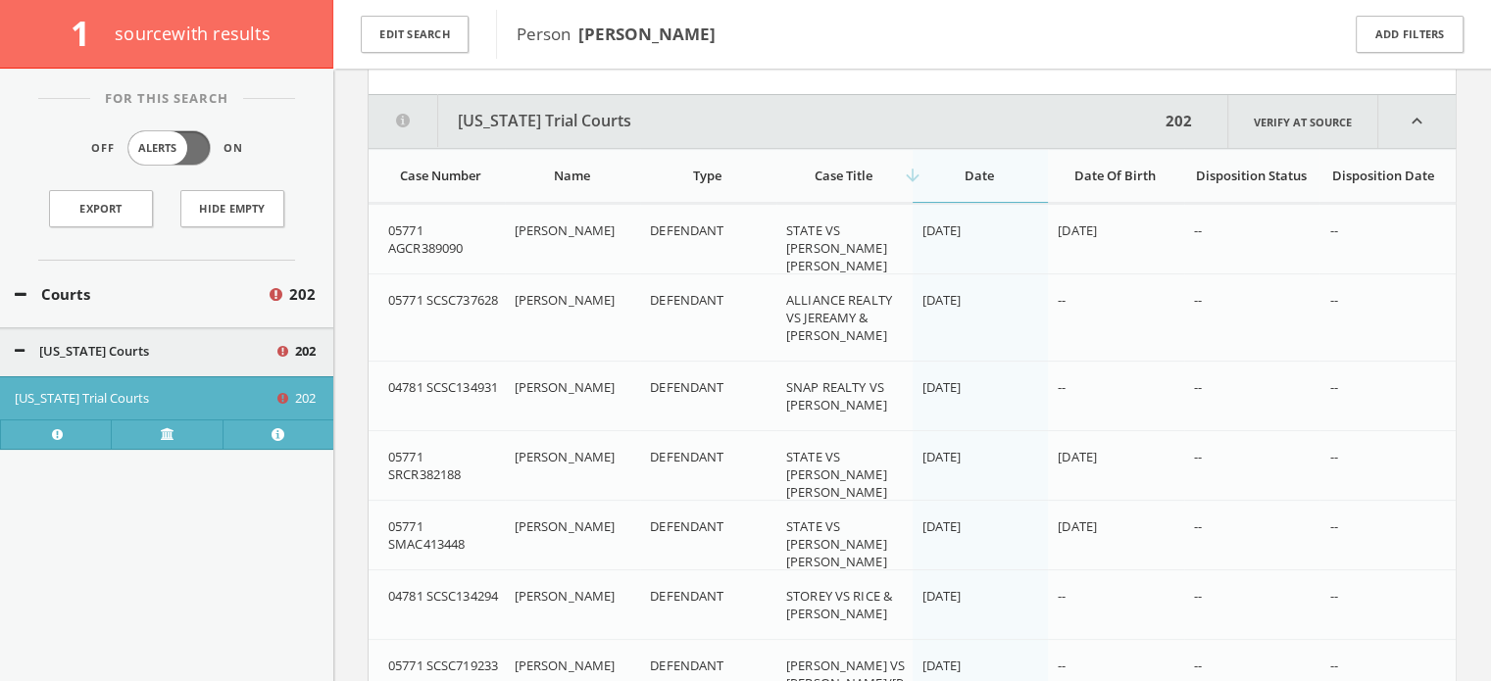
scroll to position [98, 0]
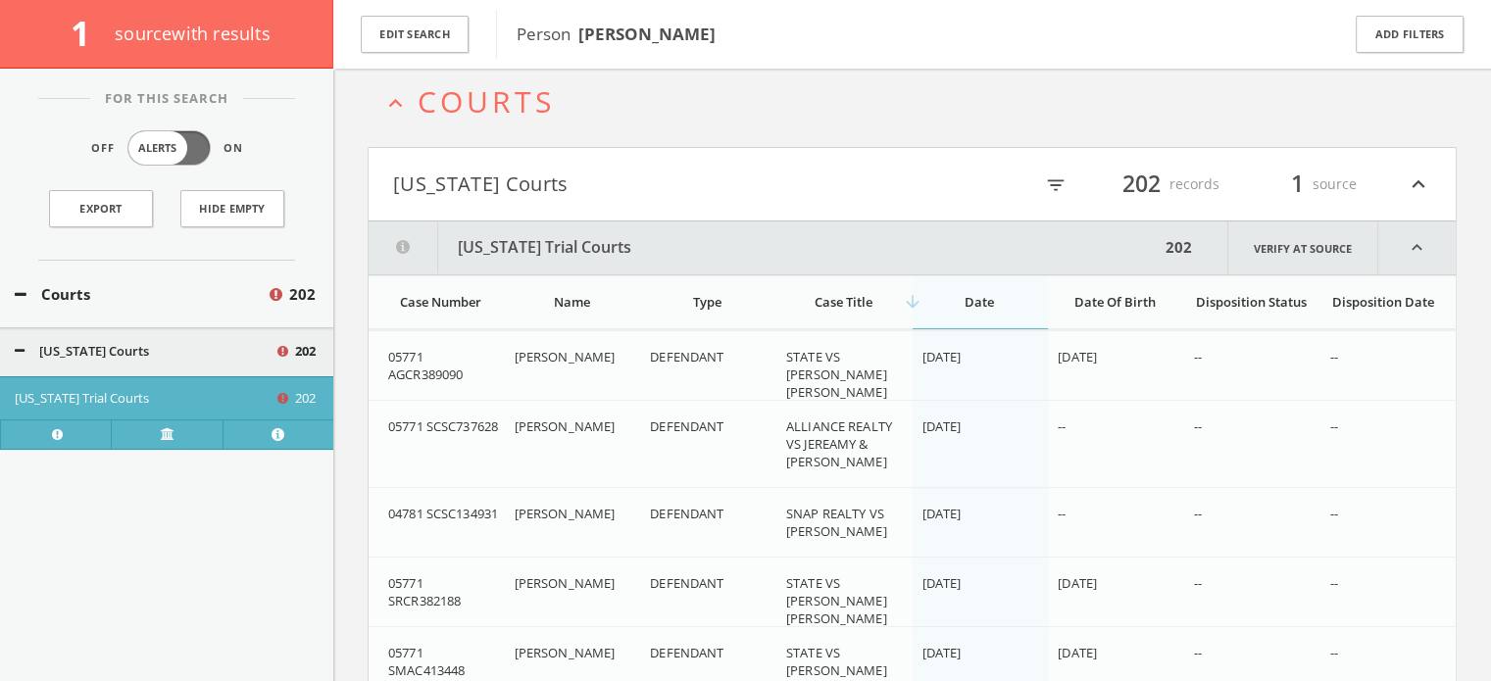
click at [961, 430] on span "[DATE]" at bounding box center [941, 426] width 39 height 18
click at [961, 356] on span "[DATE]" at bounding box center [941, 357] width 39 height 18
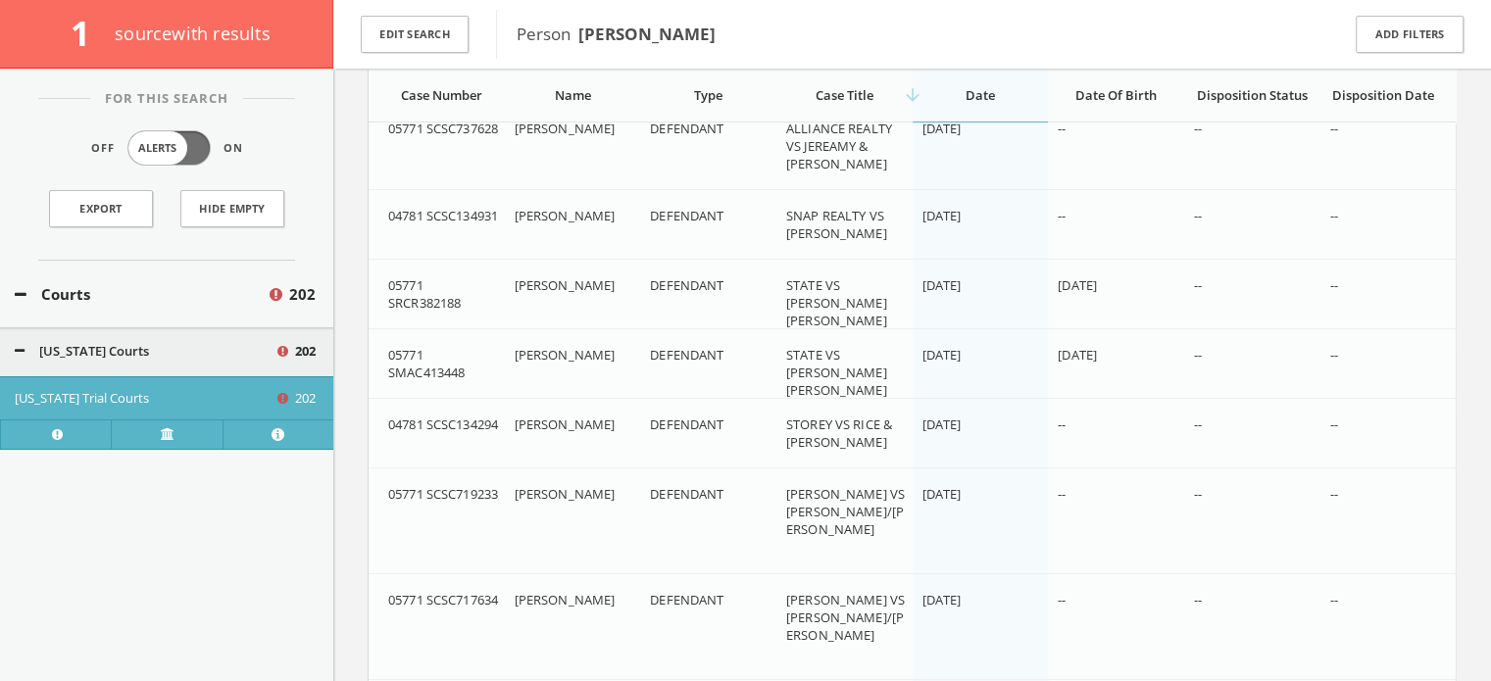
scroll to position [33, 0]
